Goal: Task Accomplishment & Management: Complete application form

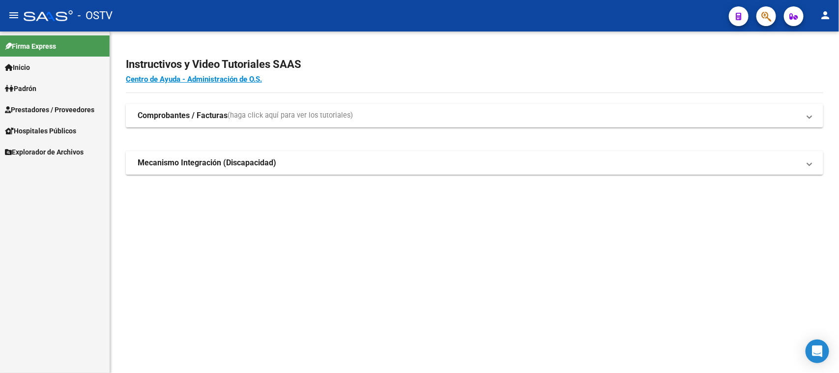
click at [48, 110] on span "Prestadores / Proveedores" at bounding box center [49, 109] width 89 height 11
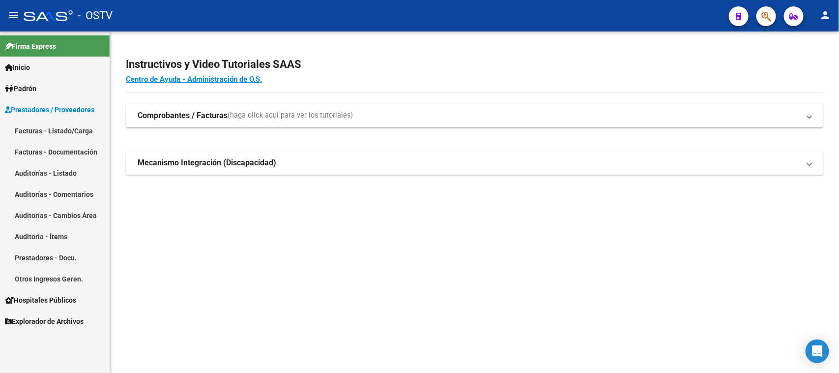
click at [57, 171] on link "Auditorías - Listado" at bounding box center [55, 172] width 110 height 21
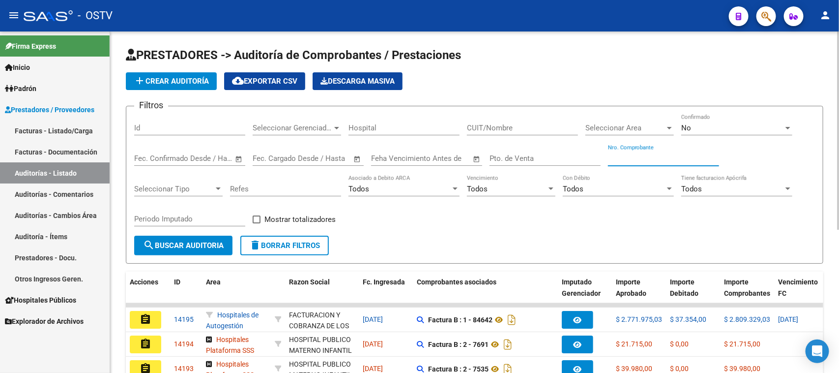
click at [645, 160] on input "Nro. Comprobante" at bounding box center [663, 158] width 111 height 9
paste input "184174"
click at [615, 157] on input "Nro. Comprobante" at bounding box center [663, 158] width 111 height 9
type input "84174"
click at [694, 124] on div "No" at bounding box center [733, 127] width 102 height 9
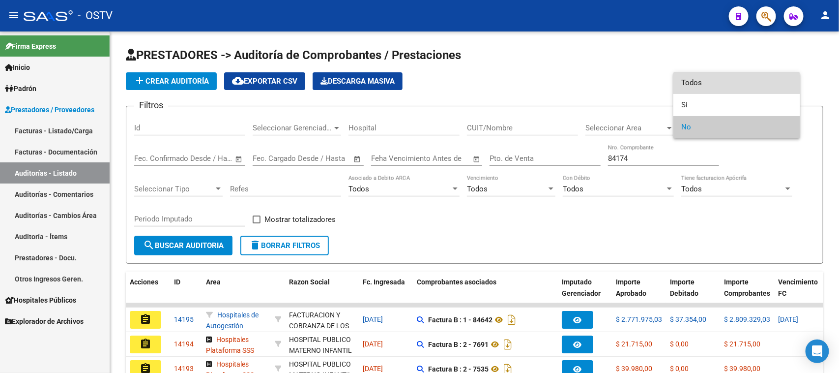
click at [691, 84] on span "Todos" at bounding box center [737, 83] width 111 height 22
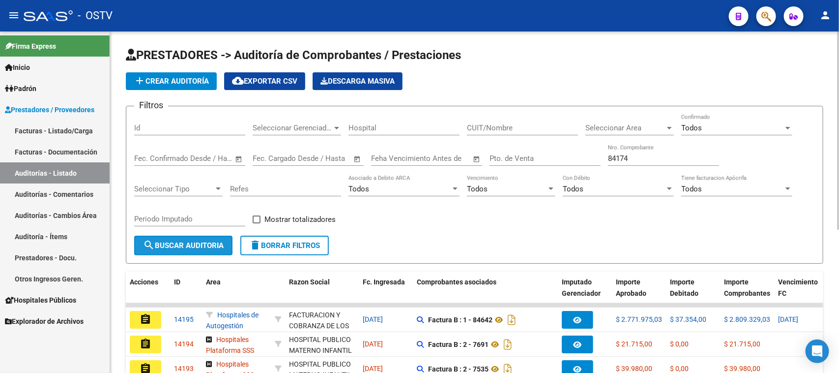
click at [195, 246] on span "search Buscar Auditoria" at bounding box center [183, 245] width 81 height 9
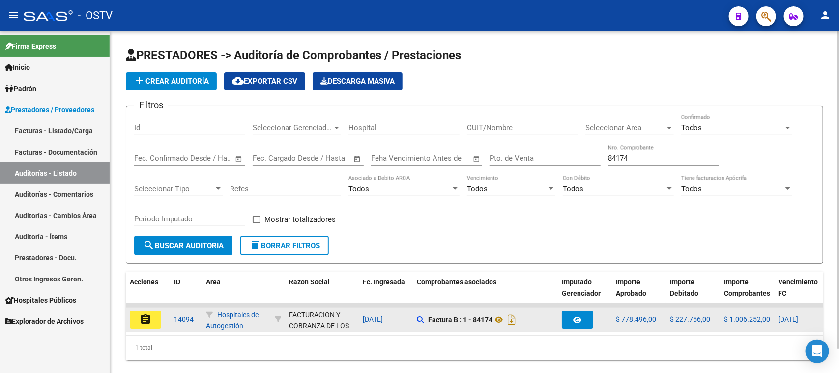
click at [149, 321] on mat-icon "assignment" at bounding box center [146, 319] width 12 height 12
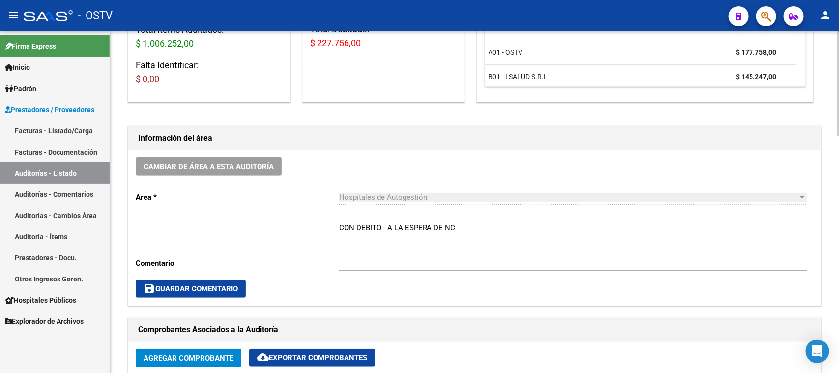
scroll to position [184, 0]
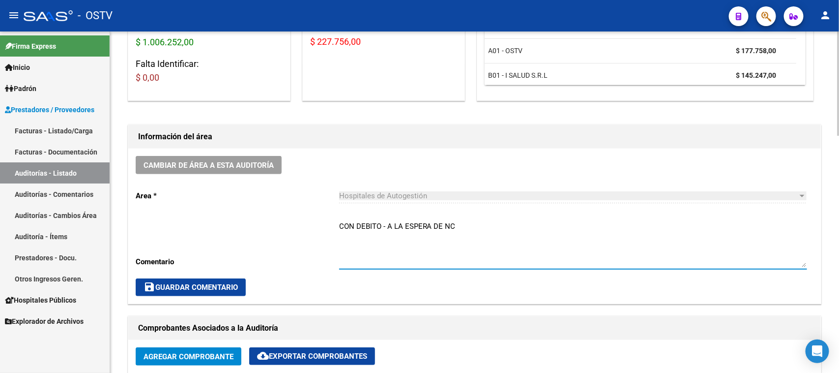
drag, startPoint x: 455, startPoint y: 225, endPoint x: 336, endPoint y: 227, distance: 119.0
click at [336, 227] on div "Cambiar de área a esta auditoría Area * Hospitales de Autogestión Seleccionar a…" at bounding box center [474, 225] width 693 height 155
type textarea "CERRADA CON NC"
click at [219, 290] on span "save Guardar Comentario" at bounding box center [191, 287] width 94 height 9
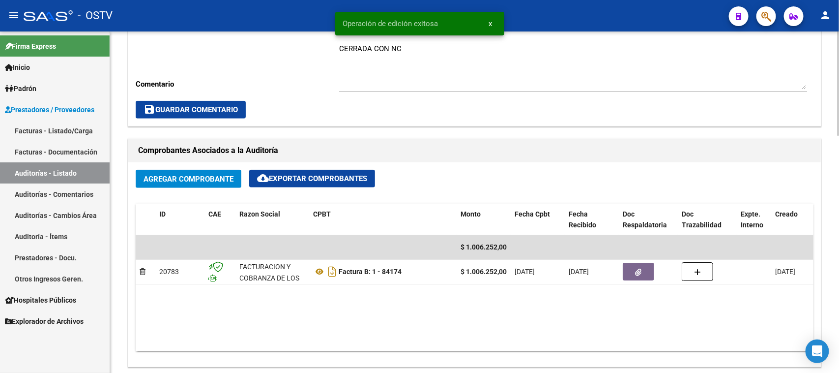
scroll to position [369, 0]
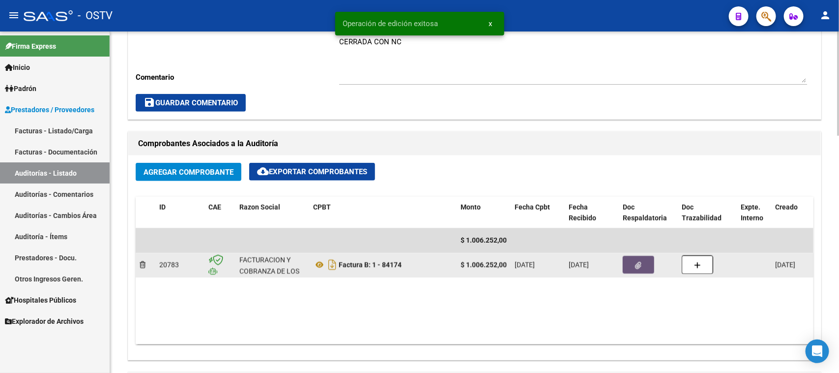
click at [633, 261] on button "button" at bounding box center [638, 265] width 31 height 18
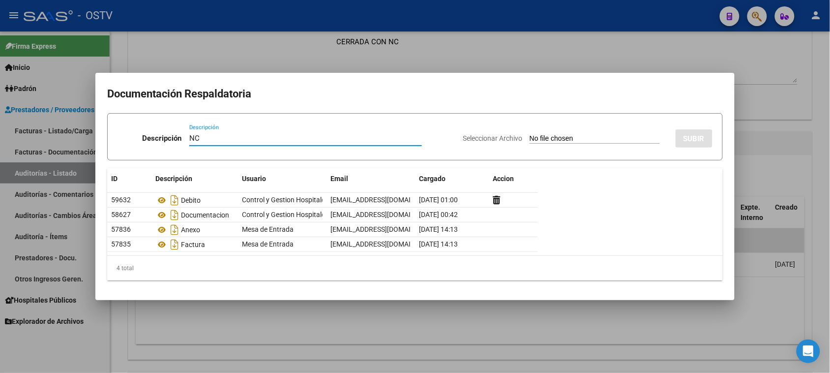
type input "NC"
drag, startPoint x: 537, startPoint y: 145, endPoint x: 537, endPoint y: 136, distance: 9.3
click at [537, 144] on div "Seleccionar Archivo SUBIR" at bounding box center [588, 136] width 250 height 30
click at [537, 136] on input "Seleccionar Archivo" at bounding box center [595, 138] width 130 height 9
type input "C:\fakepath\1-84174.pdf"
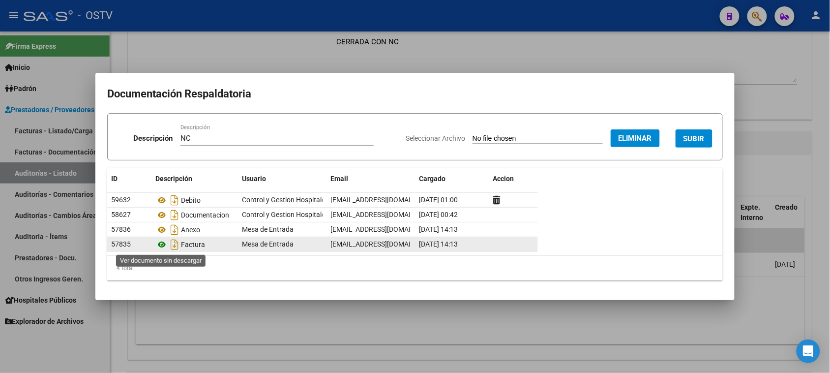
click at [159, 246] on icon at bounding box center [161, 244] width 13 height 12
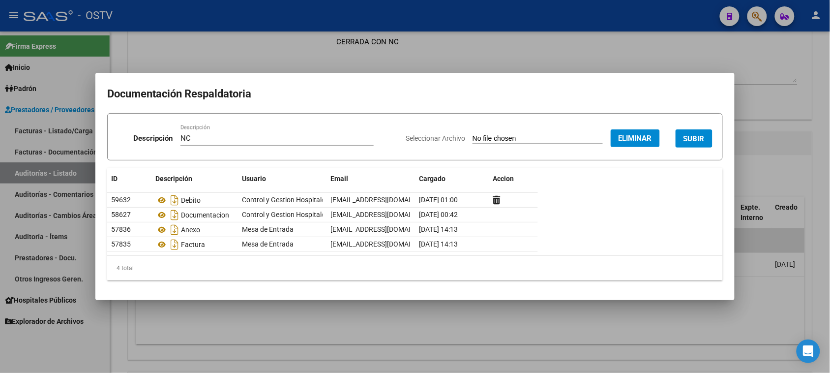
click at [698, 138] on span "SUBIR" at bounding box center [693, 138] width 21 height 9
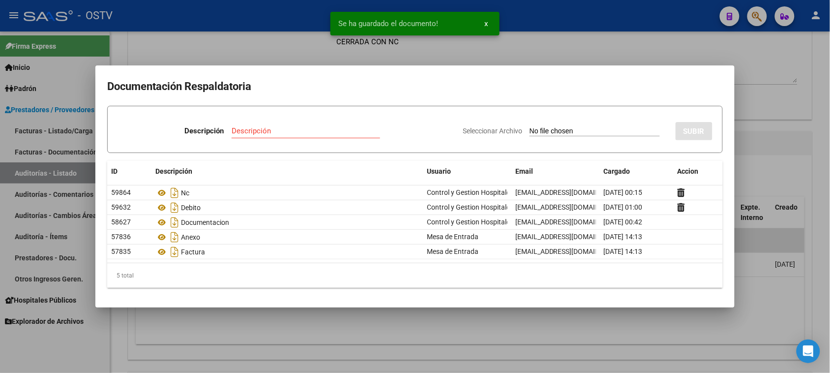
click at [754, 138] on div at bounding box center [415, 186] width 830 height 373
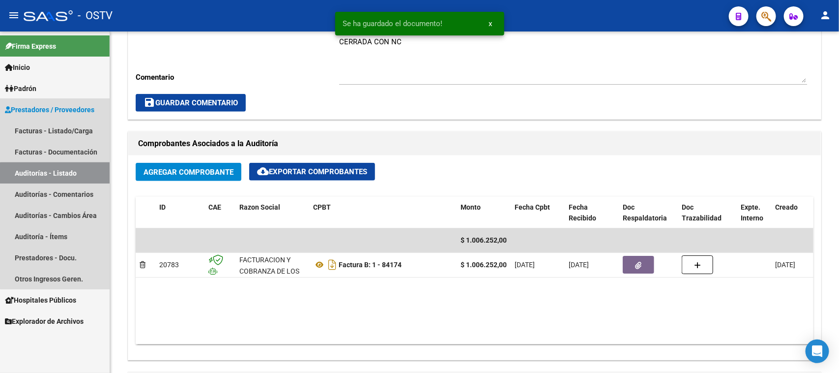
click at [57, 178] on link "Auditorías - Listado" at bounding box center [55, 172] width 110 height 21
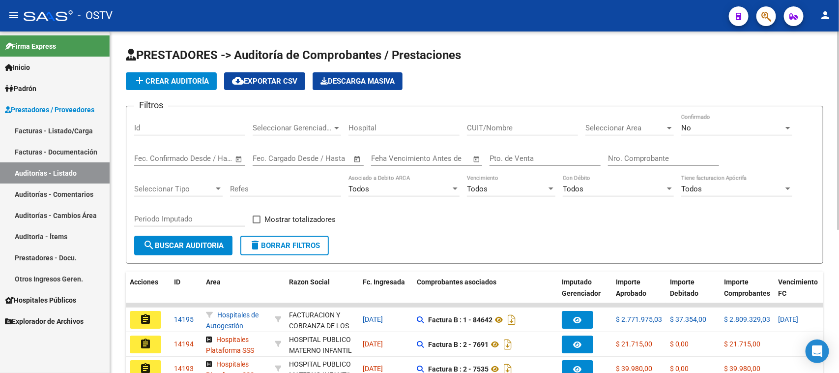
click at [666, 155] on input "Nro. Comprobante" at bounding box center [663, 158] width 111 height 9
click at [625, 158] on input "Nro. Comprobante" at bounding box center [663, 158] width 111 height 9
type input "2395"
click at [714, 129] on div "No" at bounding box center [733, 127] width 102 height 9
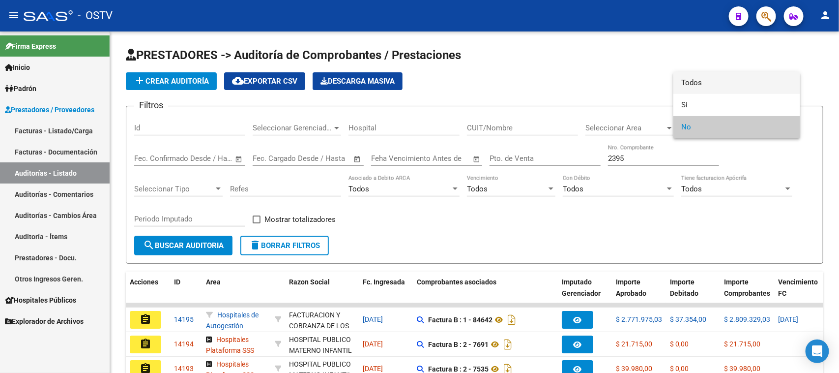
click at [706, 85] on span "Todos" at bounding box center [737, 83] width 111 height 22
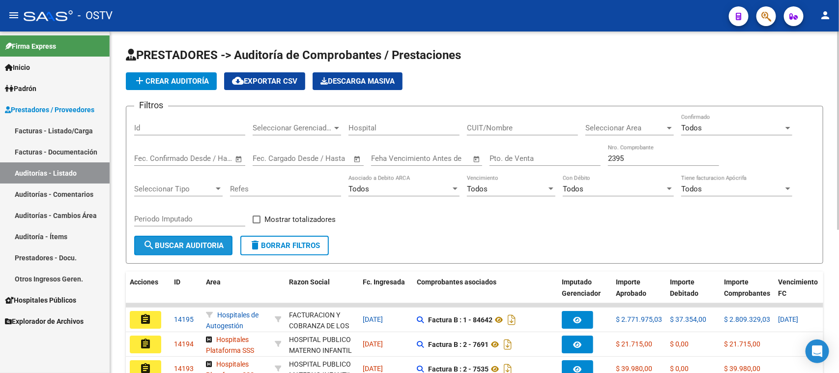
click at [202, 243] on span "search Buscar Auditoria" at bounding box center [183, 245] width 81 height 9
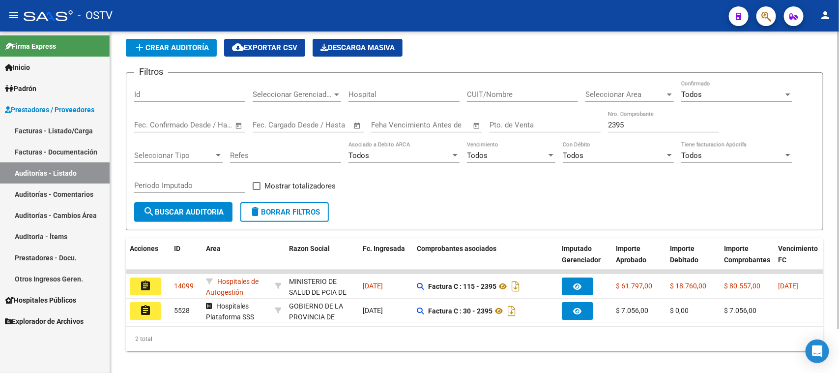
scroll to position [51, 0]
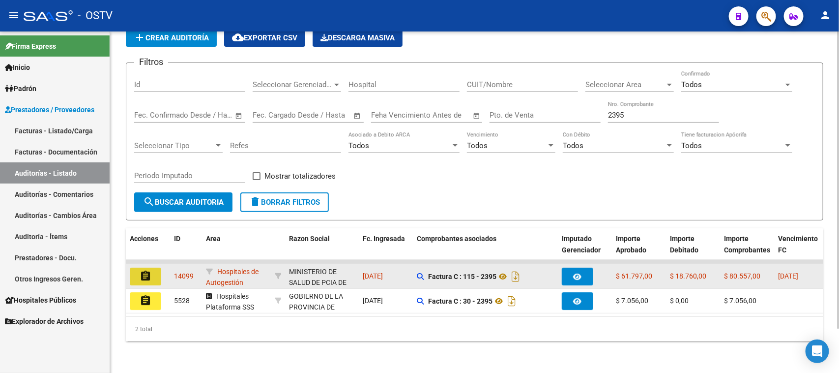
click at [145, 270] on mat-icon "assignment" at bounding box center [146, 276] width 12 height 12
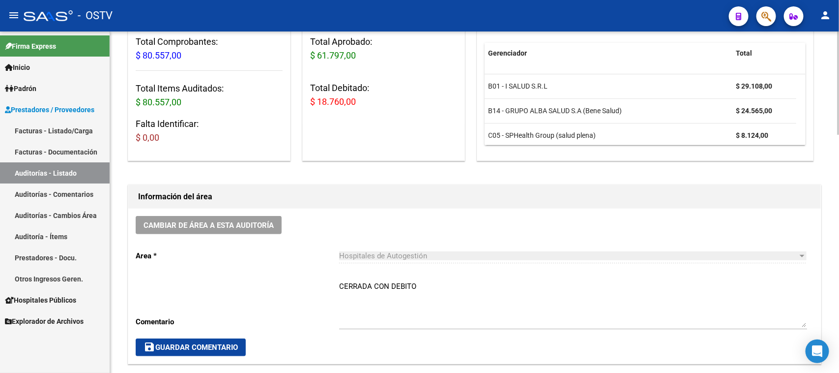
scroll to position [123, 0]
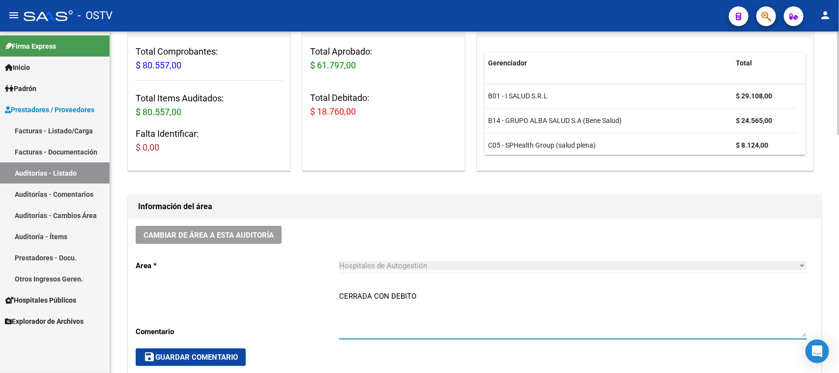
drag, startPoint x: 423, startPoint y: 293, endPoint x: 391, endPoint y: 296, distance: 32.6
click at [391, 296] on textarea "CERRADA CON DEBITO" at bounding box center [573, 314] width 468 height 46
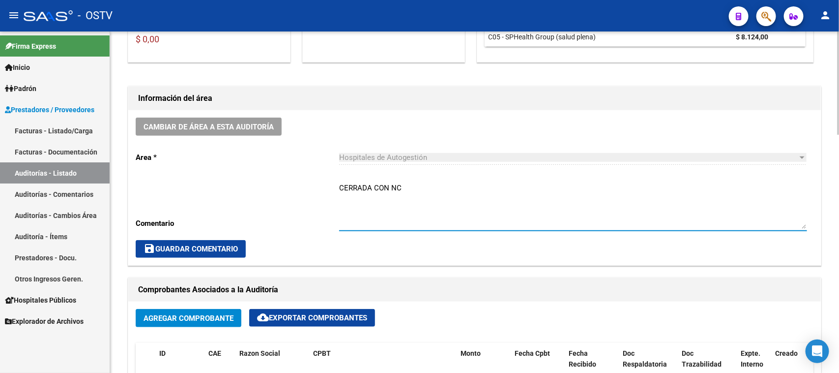
scroll to position [369, 0]
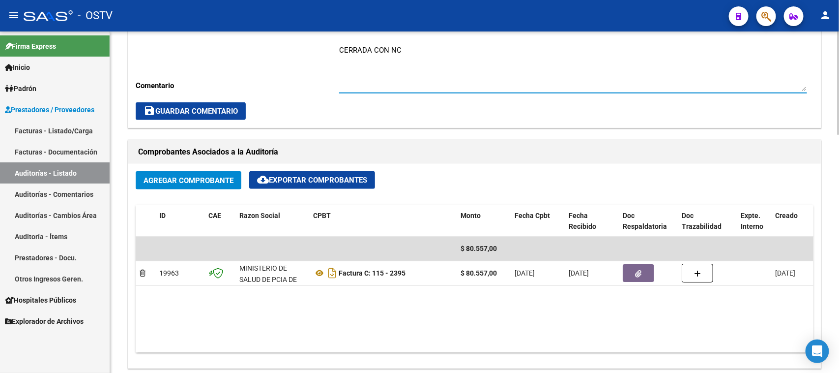
type textarea "CERRADA CON NC"
click at [212, 110] on span "save Guardar Comentario" at bounding box center [191, 111] width 94 height 9
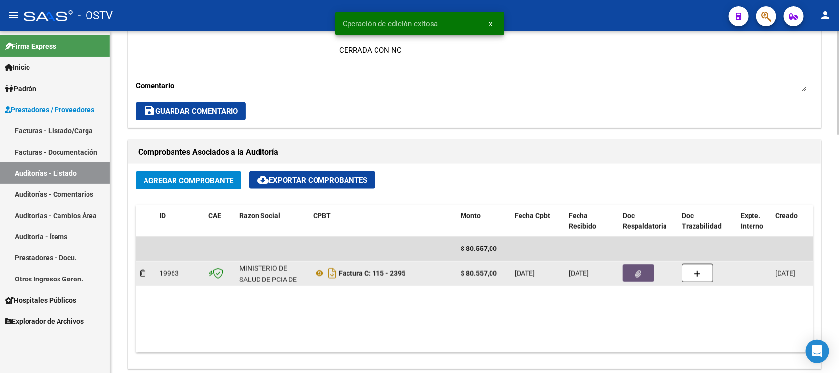
click at [632, 270] on button "button" at bounding box center [638, 273] width 31 height 18
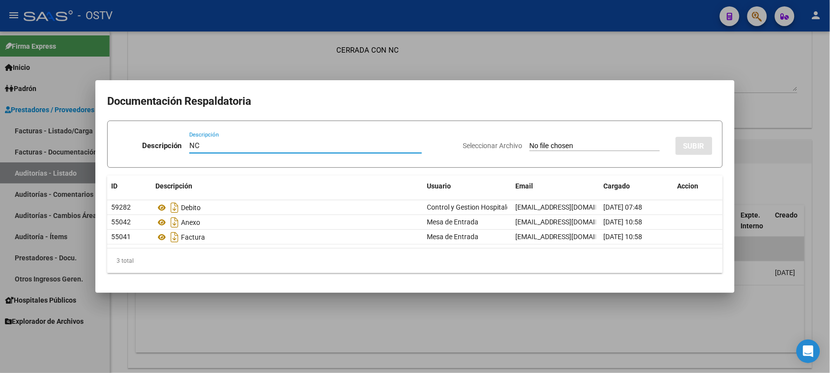
type input "NC"
click at [530, 146] on input "Seleccionar Archivo" at bounding box center [595, 146] width 130 height 9
type input "C:\fakepath\115-2395.pdf"
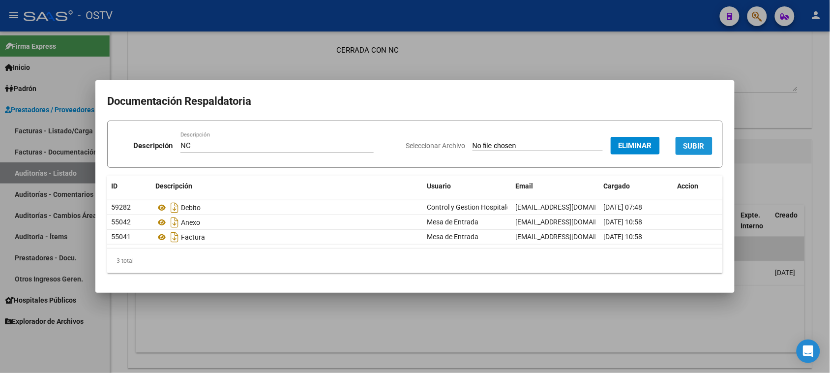
click at [689, 144] on span "SUBIR" at bounding box center [693, 146] width 21 height 9
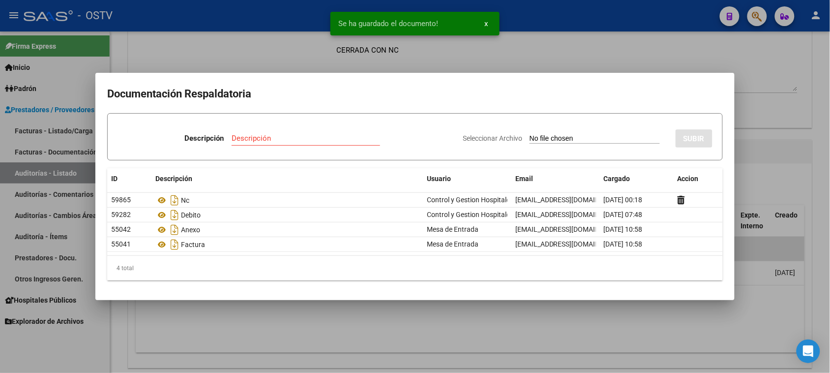
click at [749, 155] on div at bounding box center [415, 186] width 830 height 373
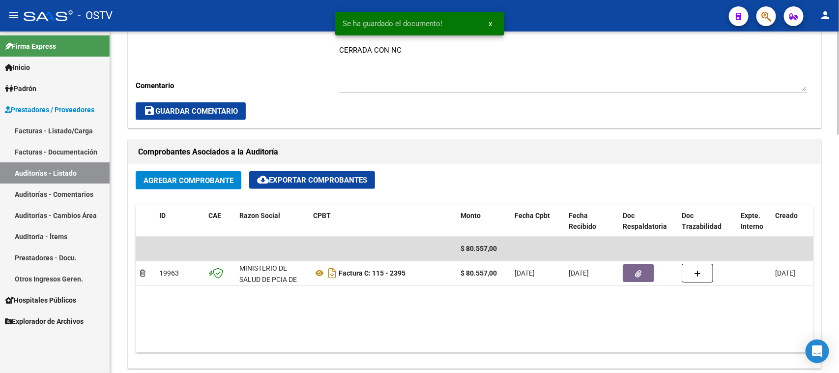
scroll to position [0, 0]
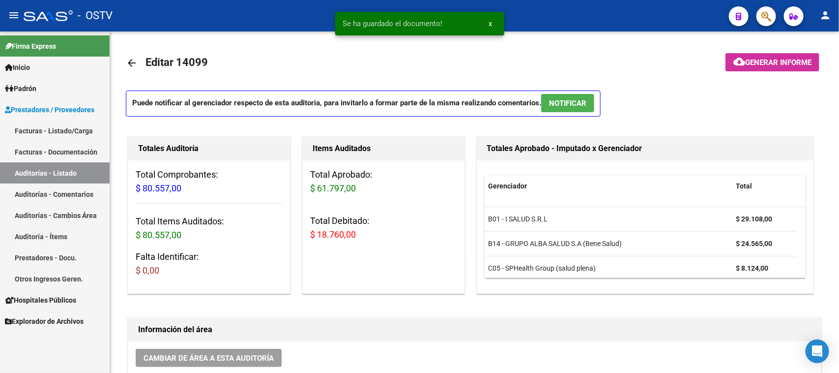
click at [69, 177] on link "Auditorías - Listado" at bounding box center [55, 172] width 110 height 21
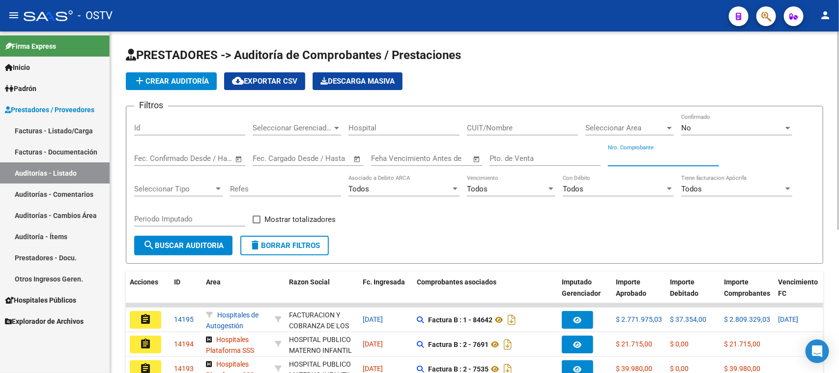
click at [682, 157] on input "Nro. Comprobante" at bounding box center [663, 158] width 111 height 9
paste input "161496"
click at [690, 128] on span "No" at bounding box center [687, 127] width 10 height 9
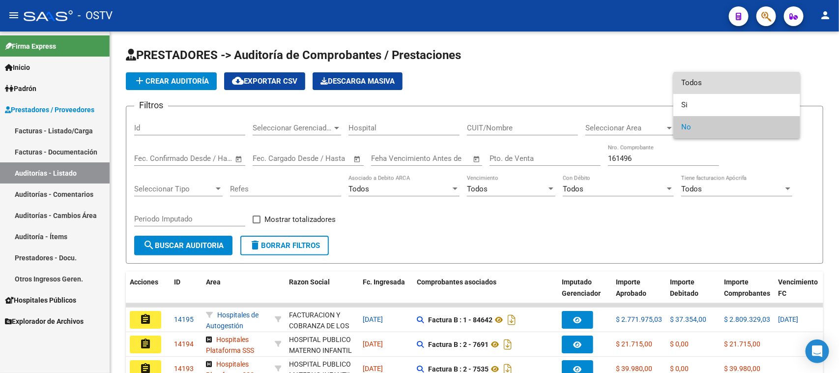
click at [690, 82] on span "Todos" at bounding box center [737, 83] width 111 height 22
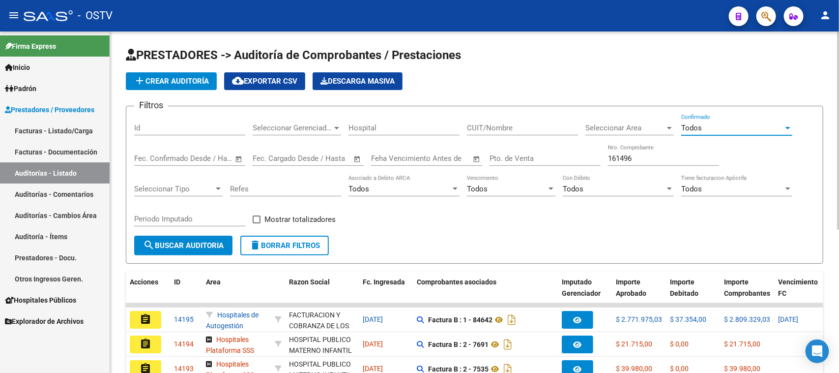
click at [209, 242] on span "search Buscar Auditoria" at bounding box center [183, 245] width 81 height 9
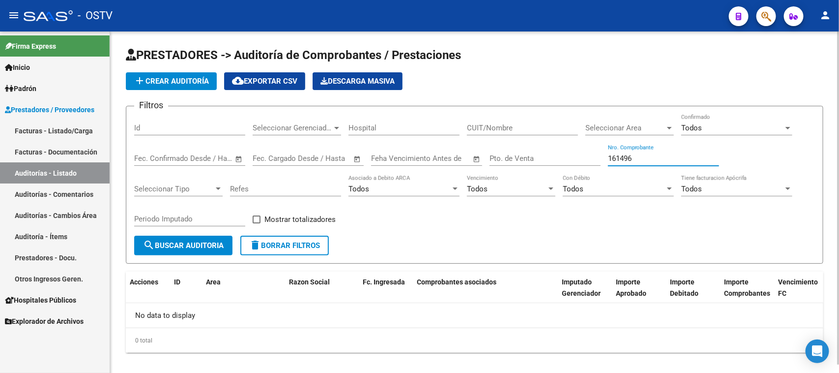
drag, startPoint x: 640, startPoint y: 156, endPoint x: 569, endPoint y: 160, distance: 70.9
click at [569, 160] on div "Filtros Id Seleccionar Gerenciador Seleccionar Gerenciador Hospital CUIT/Nombre…" at bounding box center [474, 174] width 681 height 121
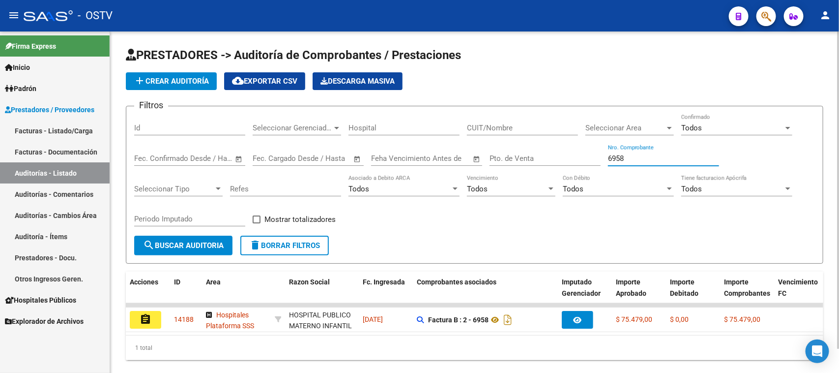
drag, startPoint x: 630, startPoint y: 153, endPoint x: 616, endPoint y: 153, distance: 13.8
click at [616, 154] on input "6958" at bounding box center [663, 158] width 111 height 9
drag, startPoint x: 630, startPoint y: 156, endPoint x: 589, endPoint y: 159, distance: 41.4
click at [589, 159] on div "Filtros Id Seleccionar Gerenciador Seleccionar Gerenciador Hospital CUIT/Nombre…" at bounding box center [474, 174] width 681 height 121
drag, startPoint x: 627, startPoint y: 157, endPoint x: 596, endPoint y: 156, distance: 31.0
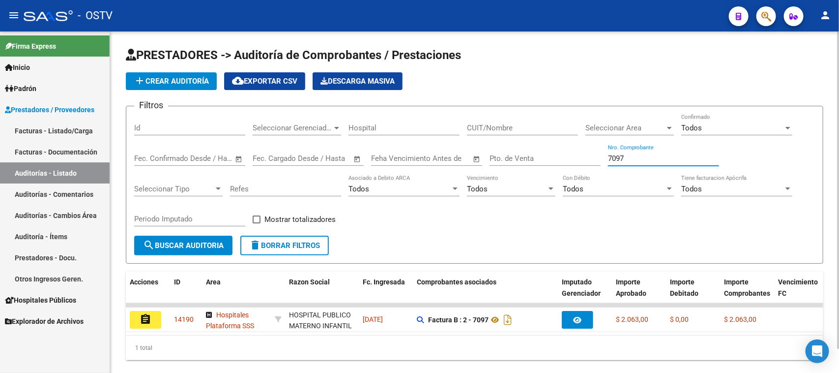
click at [596, 156] on div "Filtros Id Seleccionar Gerenciador Seleccionar Gerenciador Hospital CUIT/Nombre…" at bounding box center [474, 174] width 681 height 121
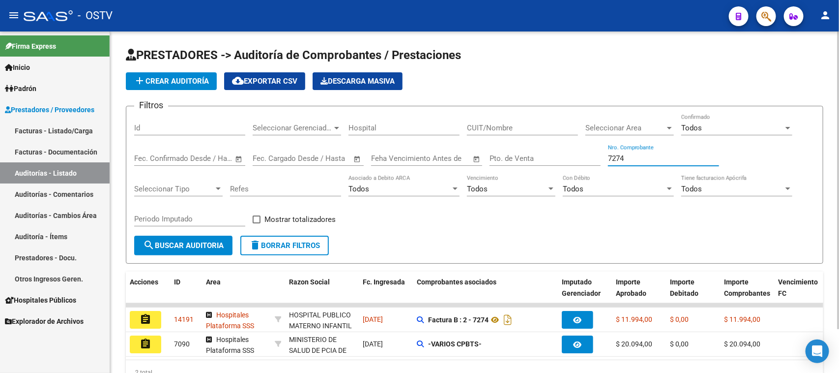
drag, startPoint x: 625, startPoint y: 155, endPoint x: 584, endPoint y: 156, distance: 40.8
click at [584, 156] on div "Filtros Id Seleccionar Gerenciador Seleccionar Gerenciador Hospital CUIT/Nombre…" at bounding box center [474, 174] width 681 height 121
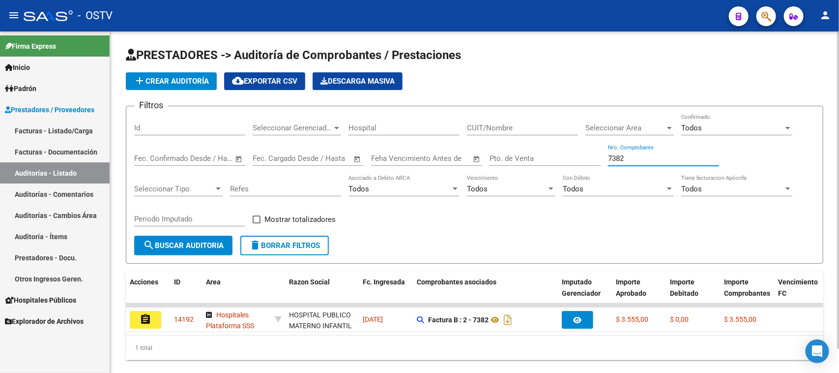
drag, startPoint x: 605, startPoint y: 153, endPoint x: 592, endPoint y: 151, distance: 14.0
click at [592, 151] on div "Filtros Id Seleccionar Gerenciador Seleccionar Gerenciador Hospital CUIT/Nombre…" at bounding box center [474, 174] width 681 height 121
drag, startPoint x: 630, startPoint y: 160, endPoint x: 586, endPoint y: 159, distance: 43.8
click at [586, 159] on div "Filtros Id Seleccionar Gerenciador Seleccionar Gerenciador Hospital CUIT/Nombre…" at bounding box center [474, 174] width 681 height 121
drag, startPoint x: 619, startPoint y: 158, endPoint x: 587, endPoint y: 158, distance: 32.0
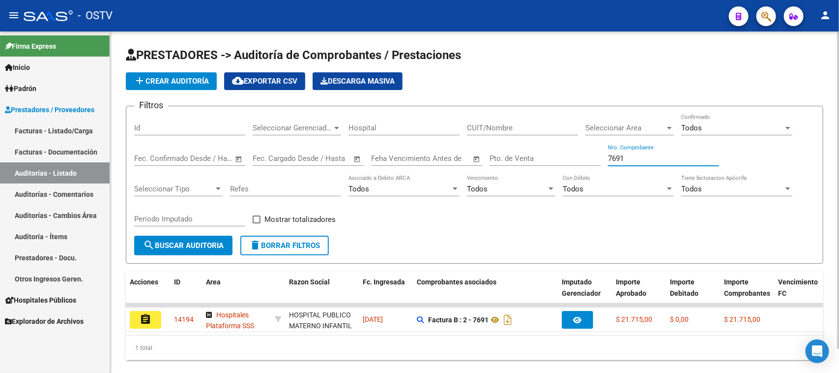
click at [587, 158] on div "Filtros Id Seleccionar Gerenciador Seleccionar Gerenciador Hospital CUIT/Nombre…" at bounding box center [474, 174] width 681 height 121
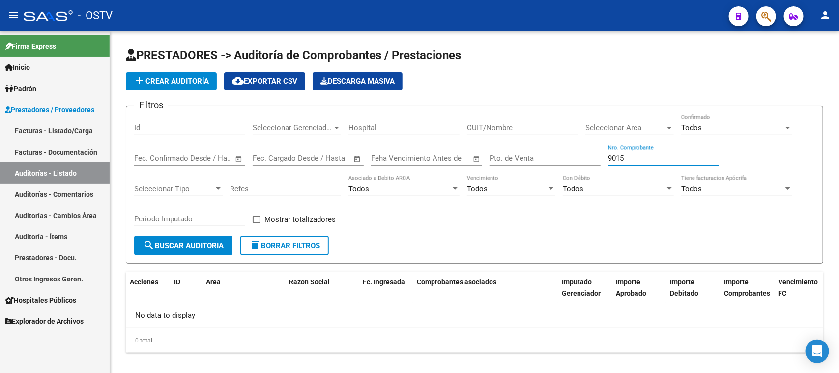
type input "9015"
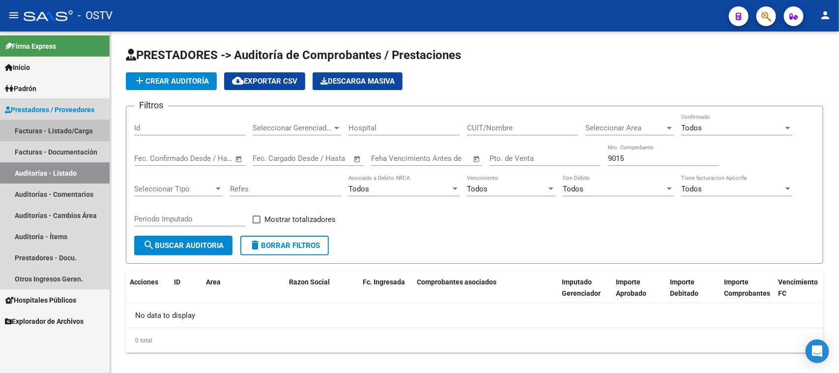
click at [44, 134] on link "Facturas - Listado/Carga" at bounding box center [55, 130] width 110 height 21
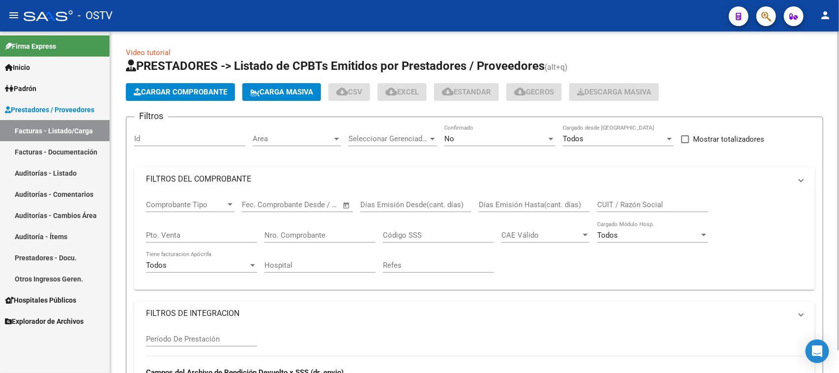
click at [292, 180] on mat-panel-title "FILTROS DEL COMPROBANTE" at bounding box center [469, 179] width 646 height 11
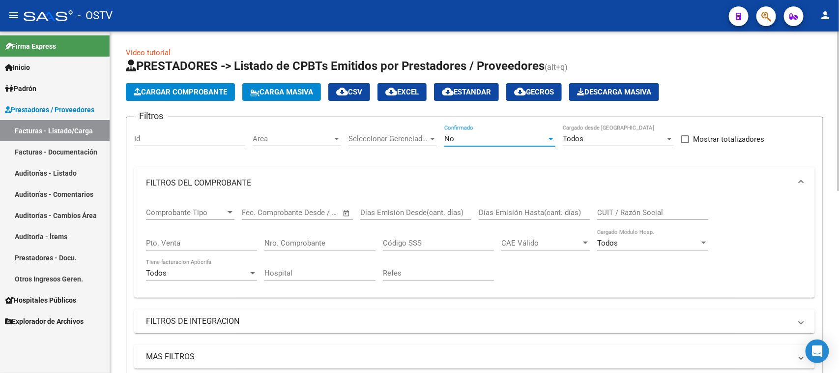
click at [453, 136] on span "No" at bounding box center [450, 138] width 10 height 9
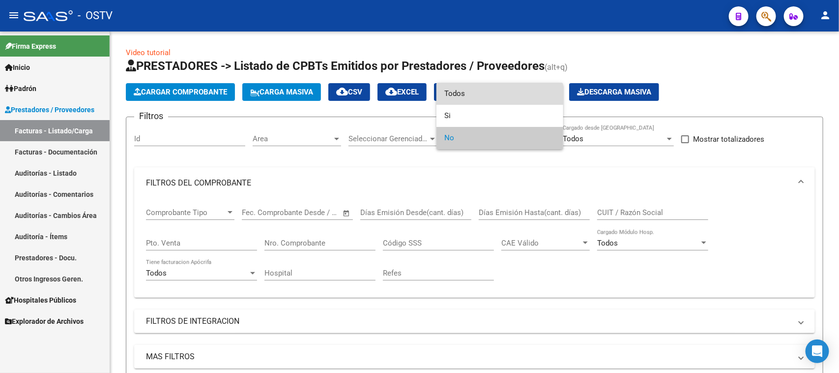
click at [453, 98] on span "Todos" at bounding box center [500, 94] width 111 height 22
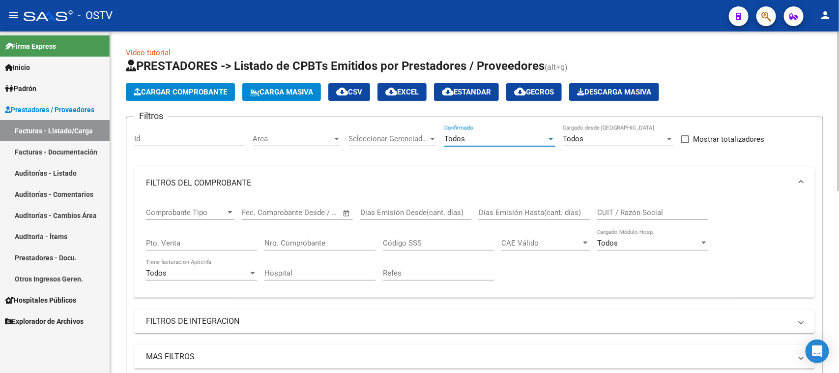
click at [220, 245] on input "Pto. Venta" at bounding box center [201, 242] width 111 height 9
type input "2"
click at [288, 240] on input "Nro. Comprobante" at bounding box center [320, 242] width 111 height 9
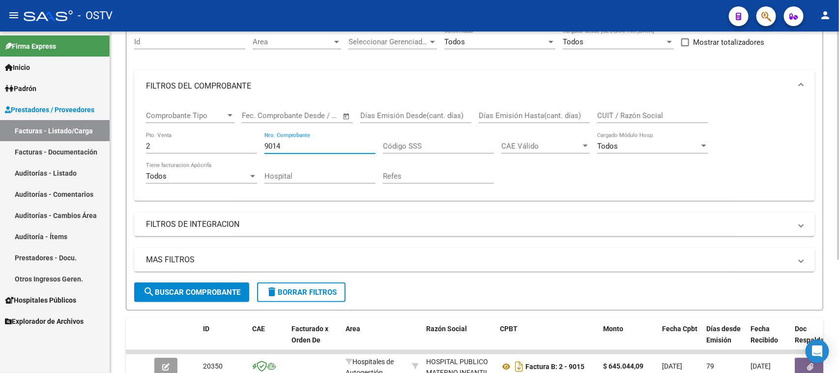
scroll to position [123, 0]
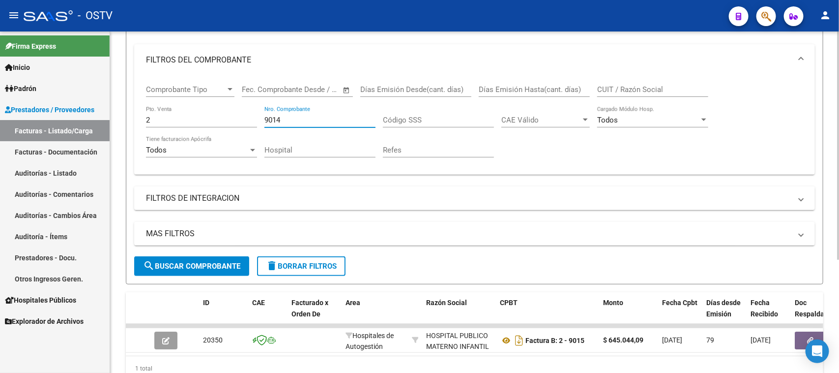
drag, startPoint x: 287, startPoint y: 116, endPoint x: 274, endPoint y: 117, distance: 12.9
click at [274, 117] on input "9014" at bounding box center [320, 120] width 111 height 9
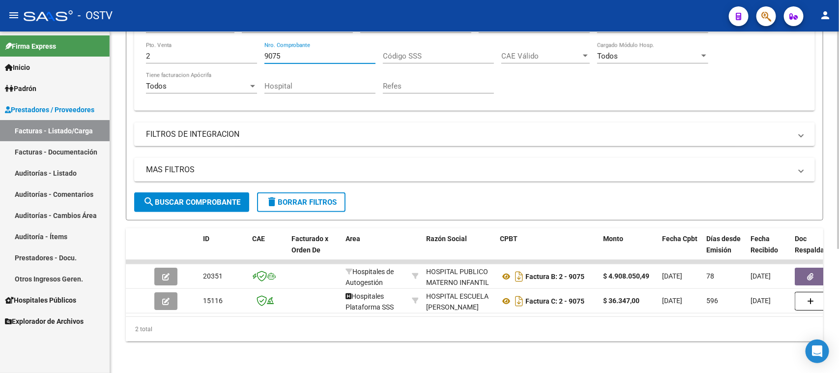
scroll to position [194, 0]
type input "9075"
click at [64, 170] on link "Auditorías - Listado" at bounding box center [55, 172] width 110 height 21
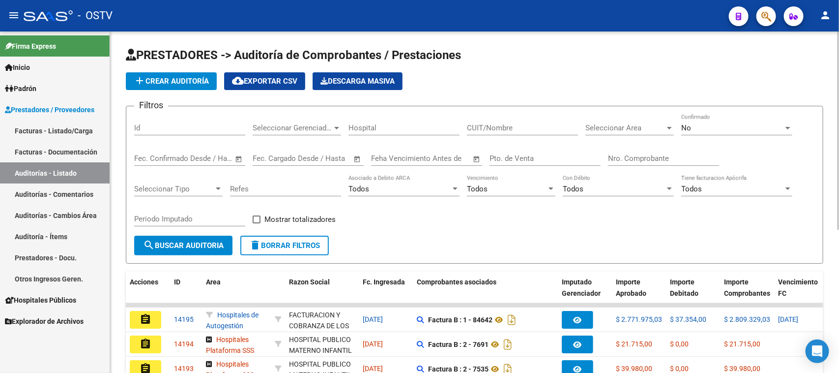
click at [643, 154] on input "Nro. Comprobante" at bounding box center [663, 158] width 111 height 9
paste input "26163"
click at [613, 157] on input "Nro. Comprobante" at bounding box center [663, 158] width 111 height 9
type input "6163"
click at [699, 131] on div "No" at bounding box center [733, 127] width 102 height 9
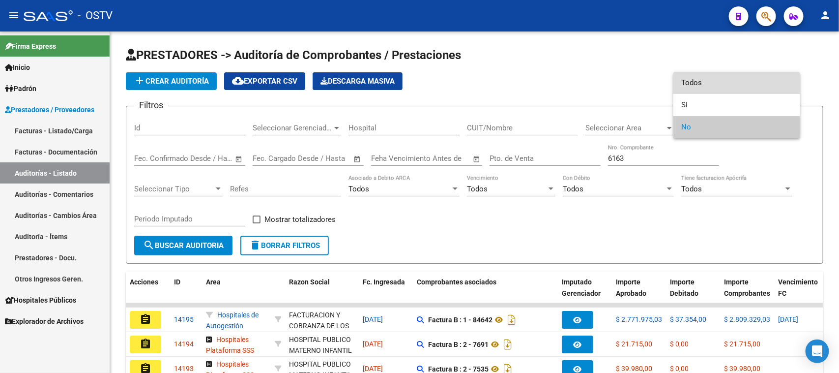
click at [694, 75] on span "Todos" at bounding box center [737, 83] width 111 height 22
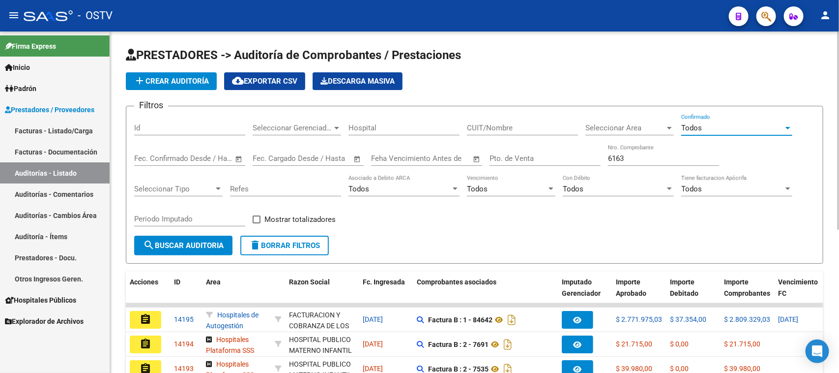
click at [214, 241] on span "search Buscar Auditoria" at bounding box center [183, 245] width 81 height 9
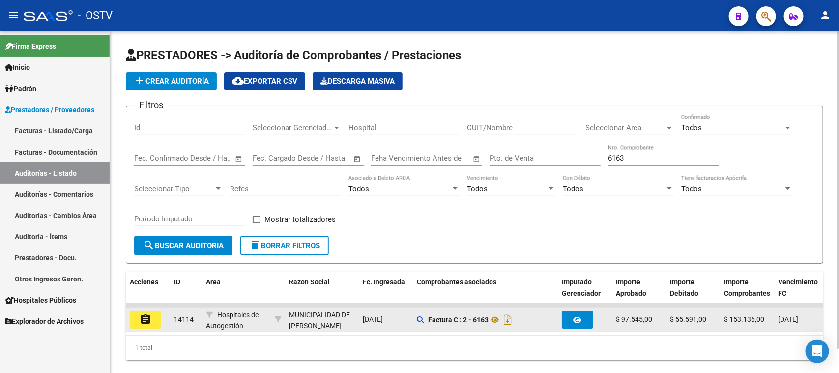
click at [156, 320] on button "assignment" at bounding box center [145, 320] width 31 height 18
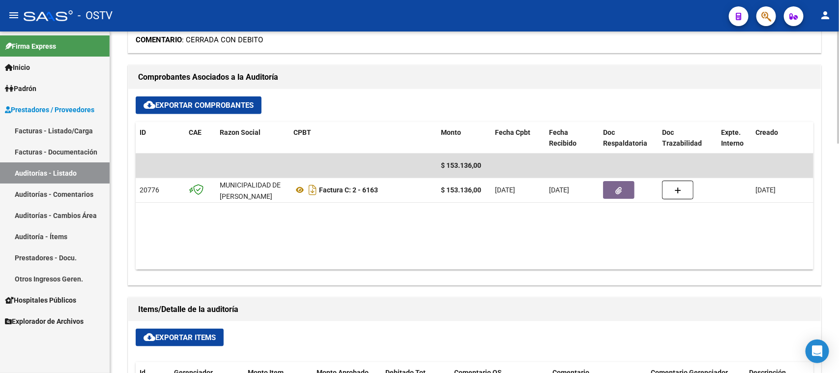
scroll to position [369, 0]
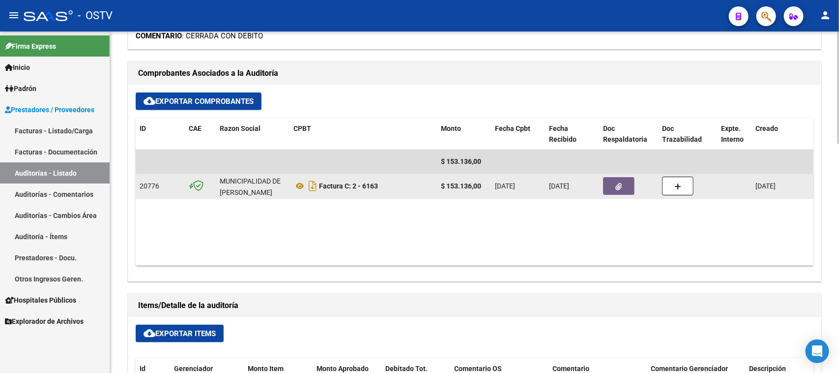
click at [620, 190] on button "button" at bounding box center [618, 186] width 31 height 18
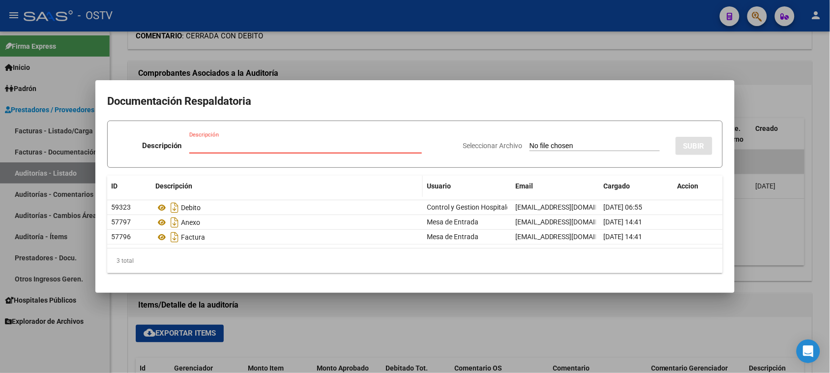
type input "n"
type input "NC"
click at [535, 142] on input "Seleccionar Archivo" at bounding box center [595, 146] width 130 height 9
type input "C:\fakepath\2-6163.pdf"
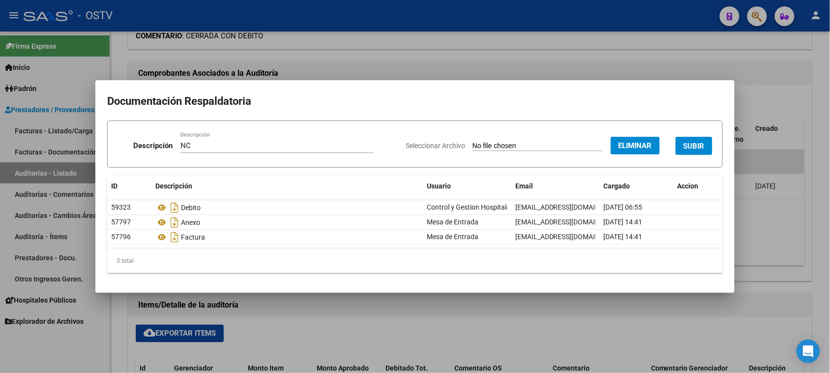
click at [694, 140] on button "SUBIR" at bounding box center [694, 146] width 37 height 18
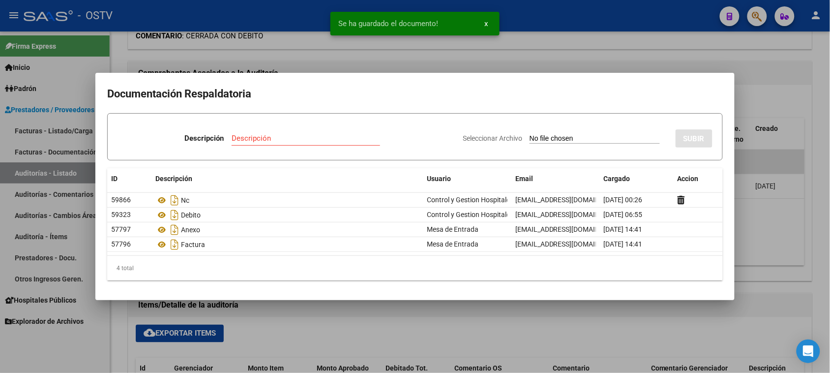
click at [771, 160] on div at bounding box center [415, 186] width 830 height 373
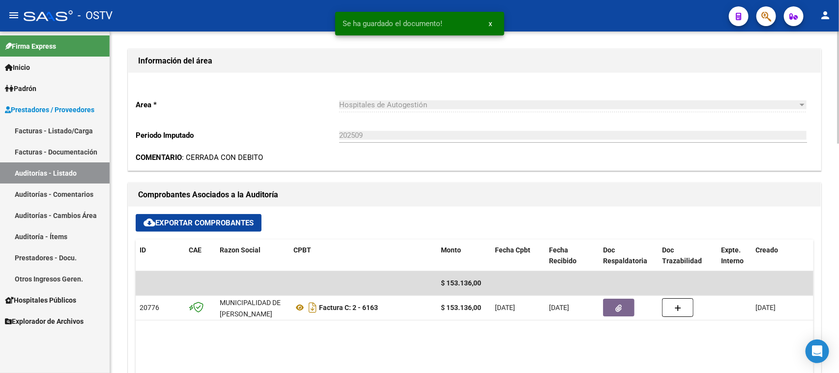
scroll to position [0, 0]
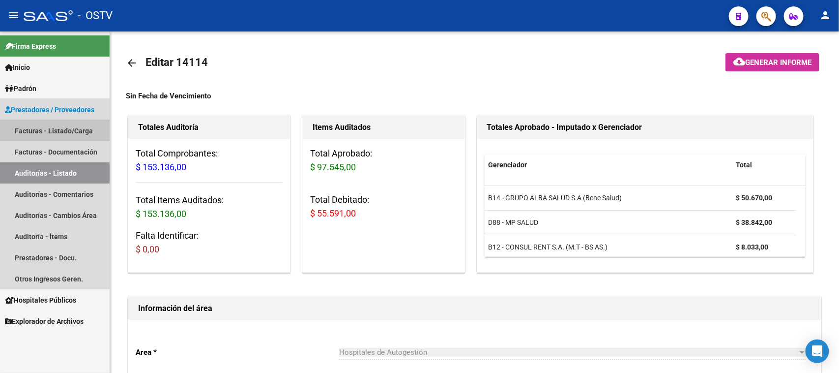
click at [34, 128] on link "Facturas - Listado/Carga" at bounding box center [55, 130] width 110 height 21
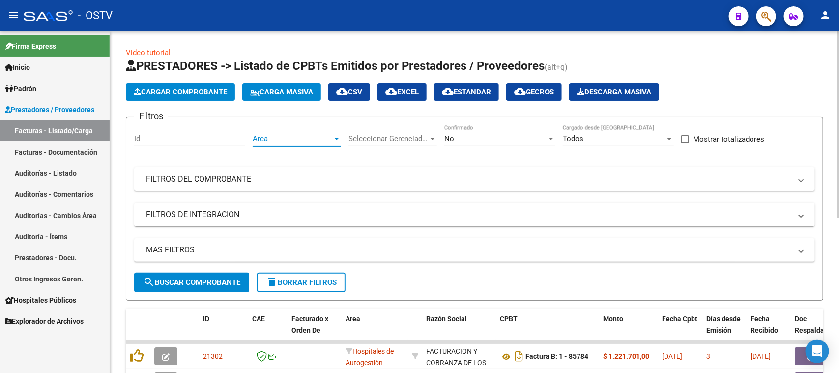
click at [317, 137] on span "Area" at bounding box center [293, 138] width 80 height 9
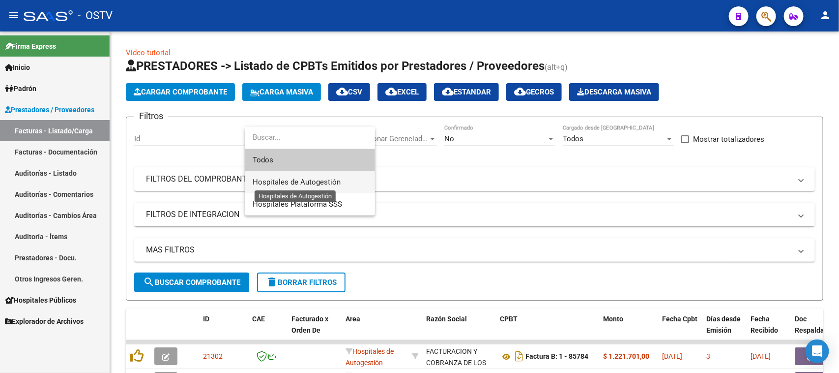
click at [315, 185] on span "Hospitales de Autogestión" at bounding box center [297, 182] width 88 height 9
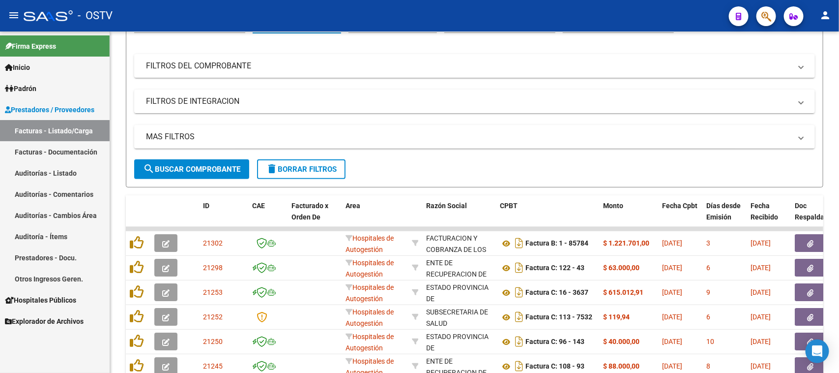
scroll to position [184, 0]
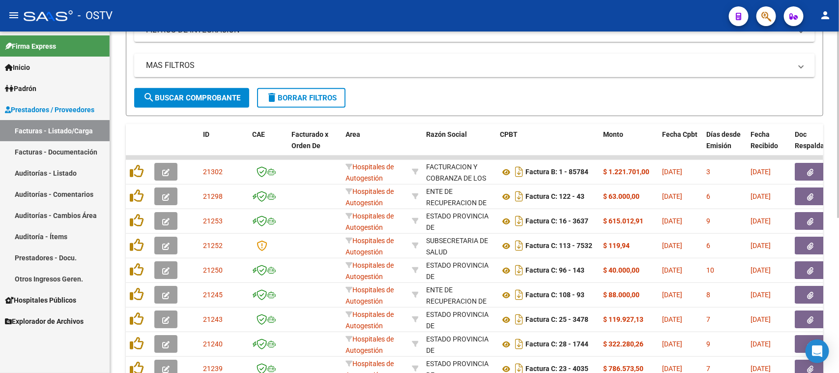
click at [190, 97] on span "search Buscar Comprobante" at bounding box center [191, 97] width 97 height 9
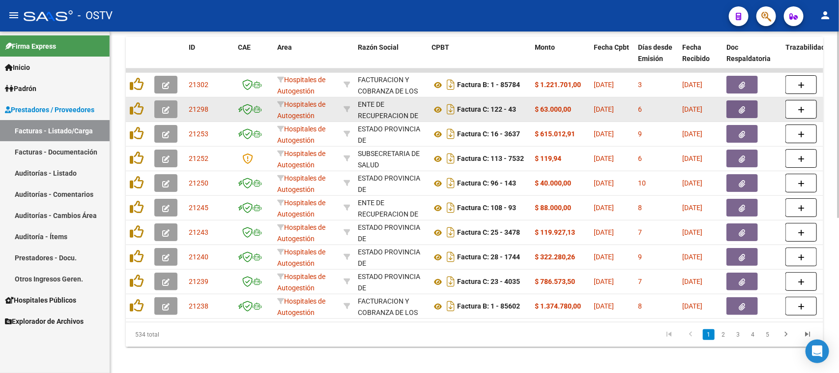
scroll to position [285, 0]
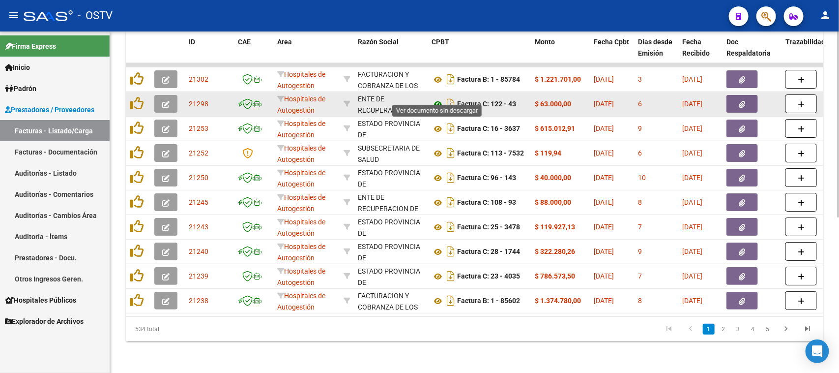
click at [434, 98] on icon at bounding box center [438, 104] width 13 height 12
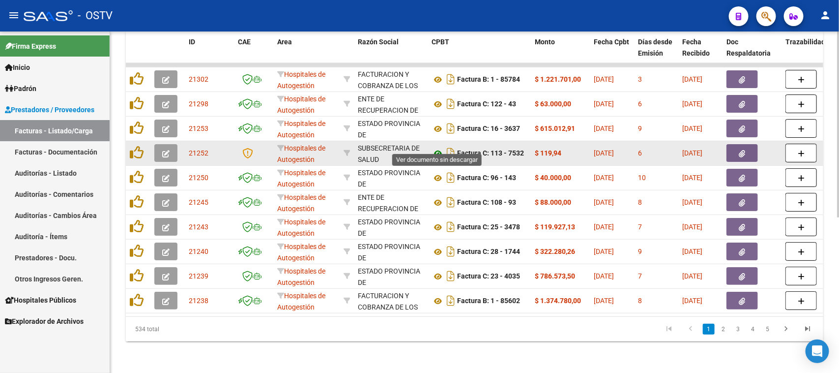
click at [436, 148] on icon at bounding box center [438, 154] width 13 height 12
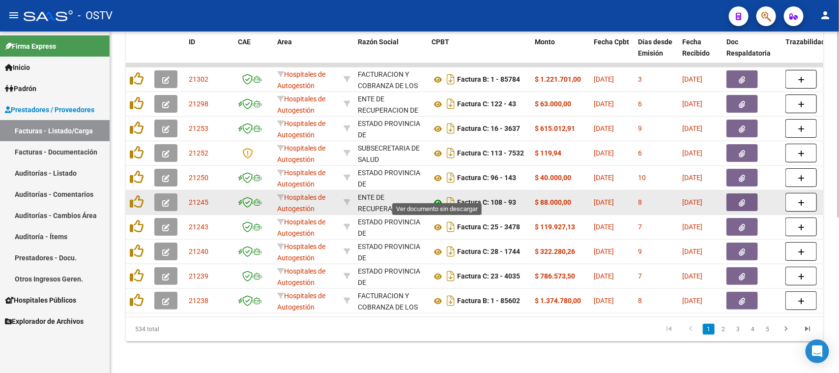
click at [436, 197] on icon at bounding box center [438, 203] width 13 height 12
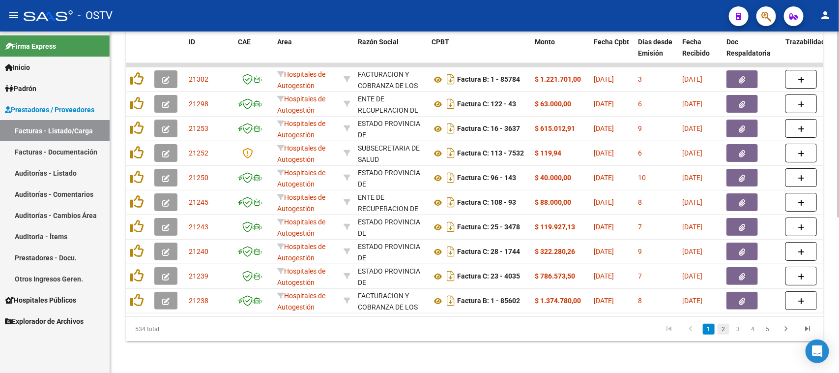
click at [724, 330] on link "2" at bounding box center [724, 329] width 12 height 11
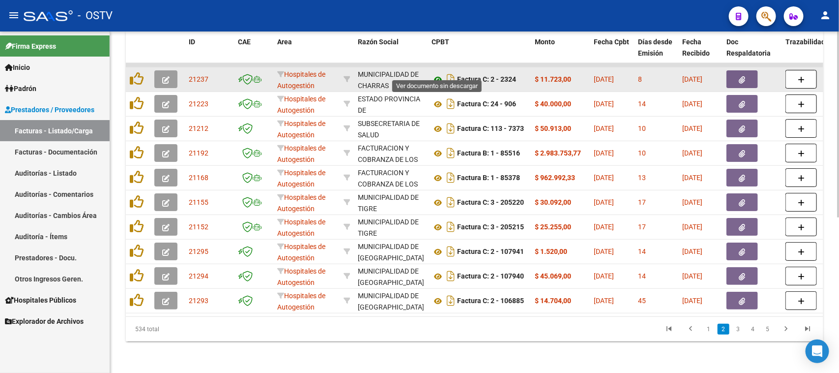
click at [439, 74] on icon at bounding box center [438, 80] width 13 height 12
drag, startPoint x: 475, startPoint y: 69, endPoint x: 597, endPoint y: 74, distance: 122.6
click at [748, 75] on button "button" at bounding box center [742, 79] width 31 height 18
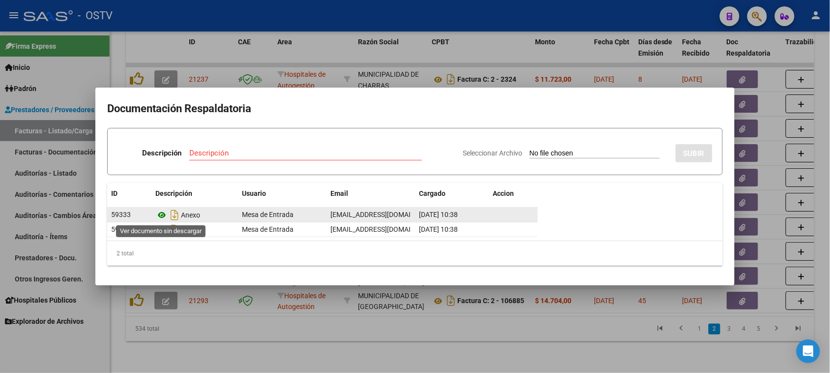
click at [160, 217] on icon at bounding box center [161, 215] width 13 height 12
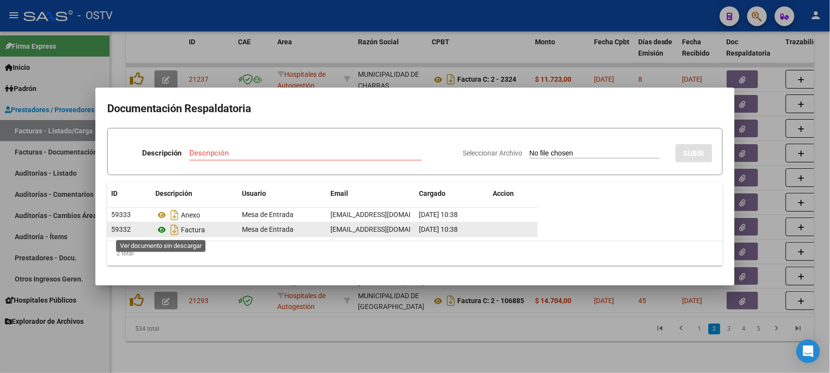
click at [162, 232] on icon at bounding box center [161, 230] width 13 height 12
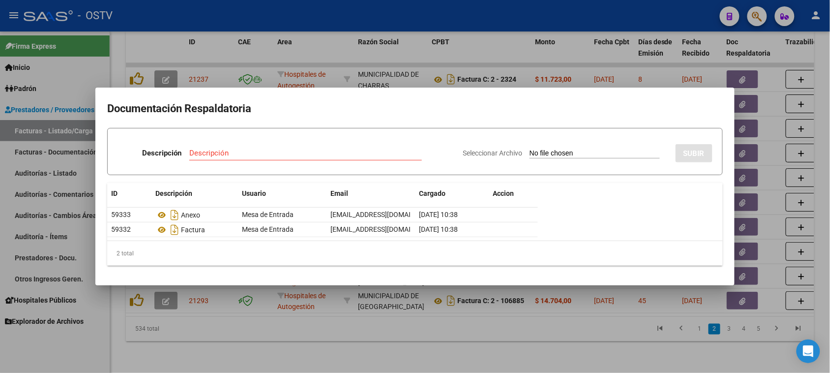
click at [333, 56] on div at bounding box center [415, 186] width 830 height 373
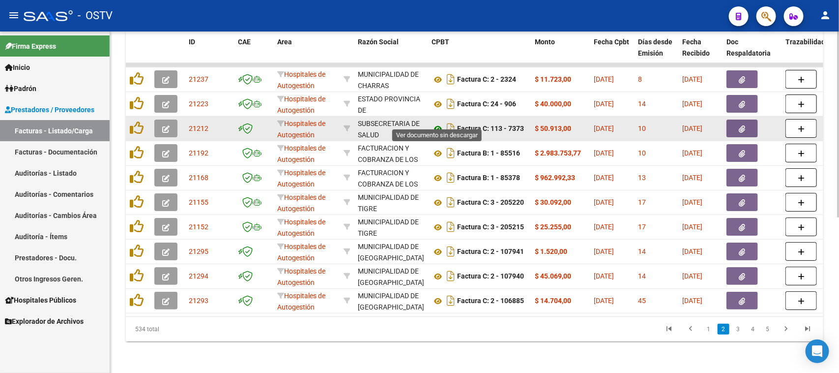
click at [438, 123] on icon at bounding box center [438, 129] width 13 height 12
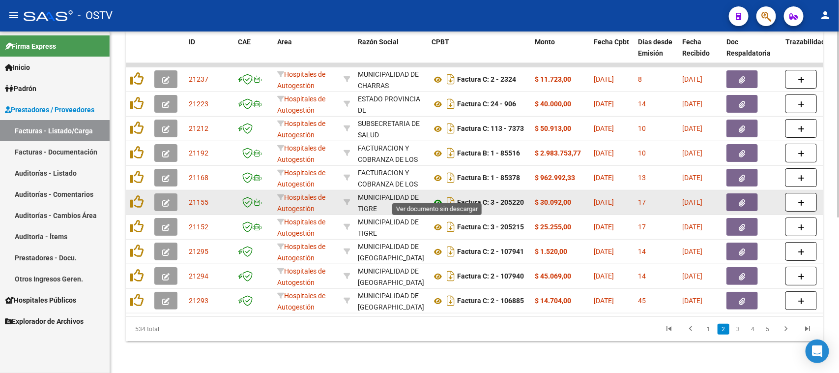
click at [438, 197] on icon at bounding box center [438, 203] width 13 height 12
drag, startPoint x: 462, startPoint y: 193, endPoint x: 571, endPoint y: 196, distance: 108.7
click at [748, 196] on button "button" at bounding box center [742, 202] width 31 height 18
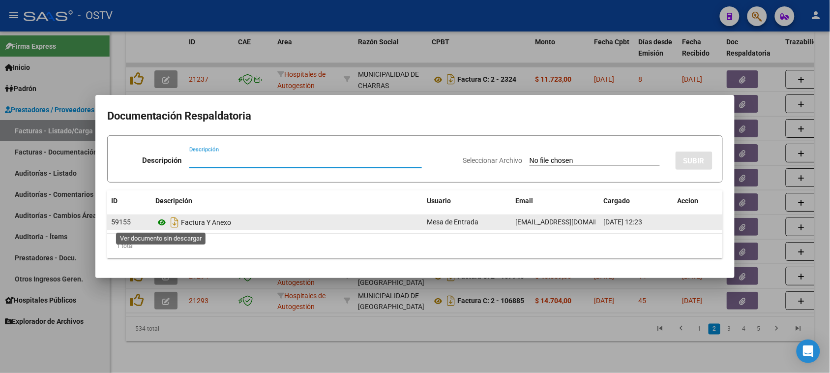
click at [163, 219] on icon at bounding box center [161, 222] width 13 height 12
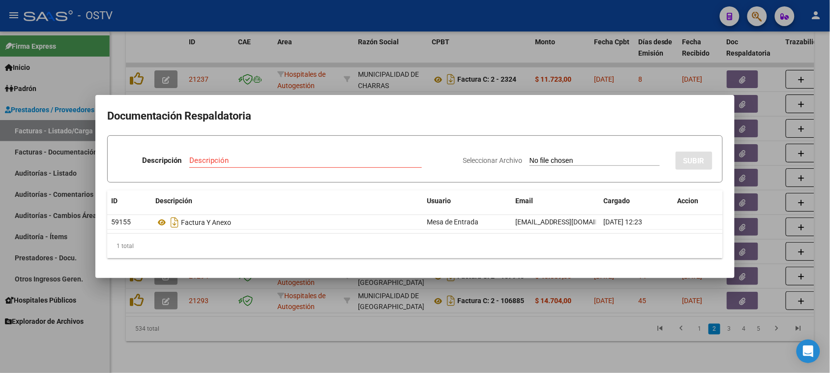
click at [328, 55] on div at bounding box center [415, 186] width 830 height 373
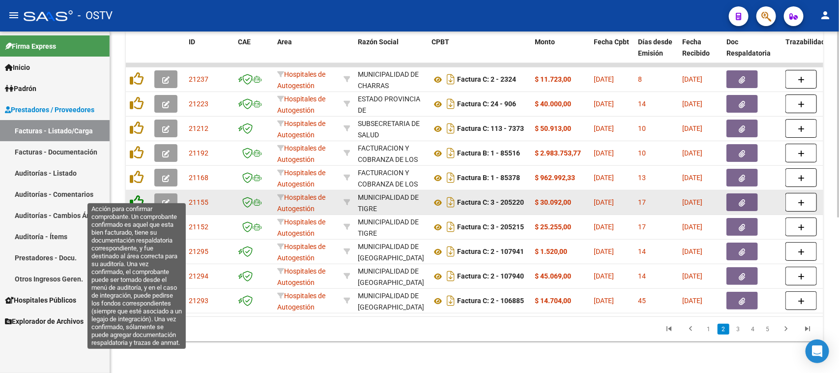
click at [135, 195] on icon at bounding box center [137, 202] width 14 height 14
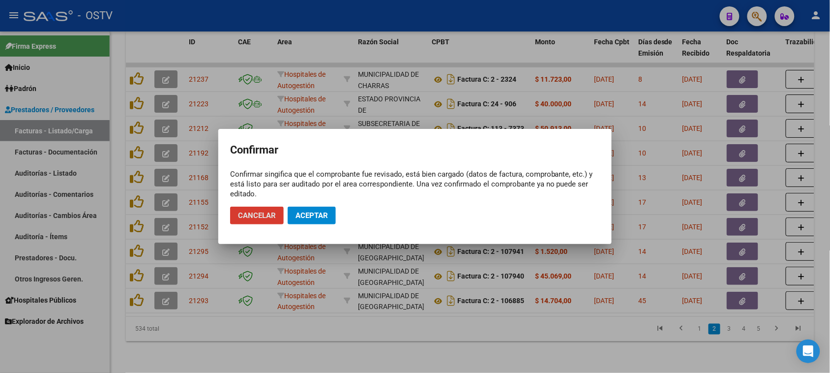
click at [301, 220] on button "Aceptar" at bounding box center [312, 216] width 48 height 18
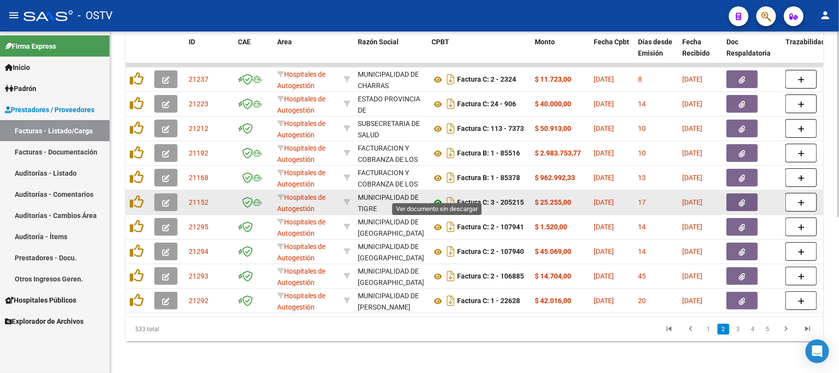
click at [441, 197] on icon at bounding box center [438, 203] width 13 height 12
drag, startPoint x: 465, startPoint y: 196, endPoint x: 520, endPoint y: 199, distance: 55.2
click at [520, 199] on div "Factura C: 3 - 205215" at bounding box center [479, 202] width 95 height 16
click at [734, 193] on button "button" at bounding box center [742, 202] width 31 height 18
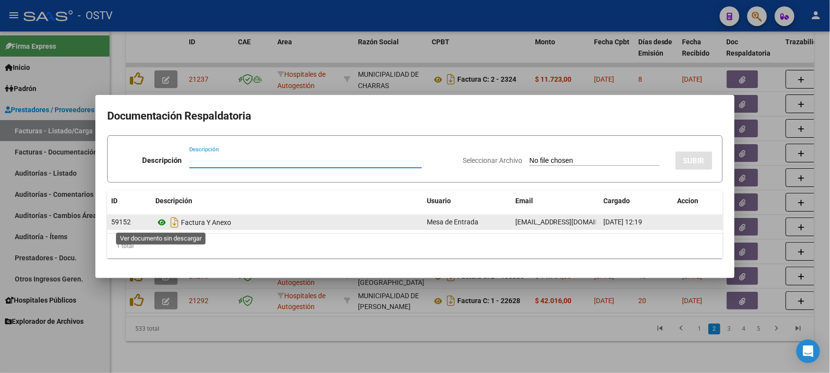
click at [165, 222] on icon at bounding box center [161, 222] width 13 height 12
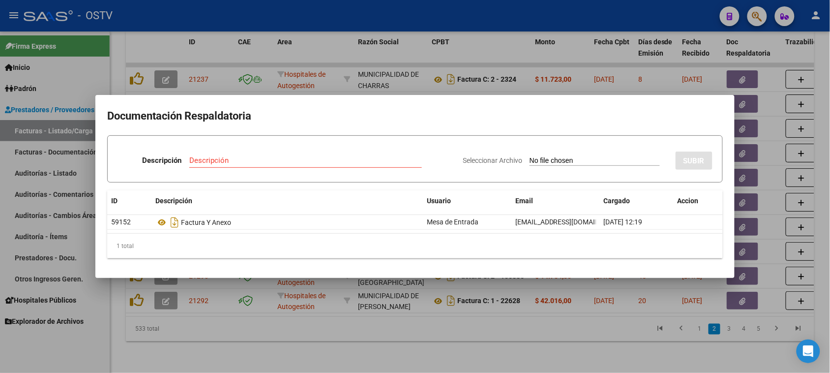
click at [327, 313] on div at bounding box center [415, 186] width 830 height 373
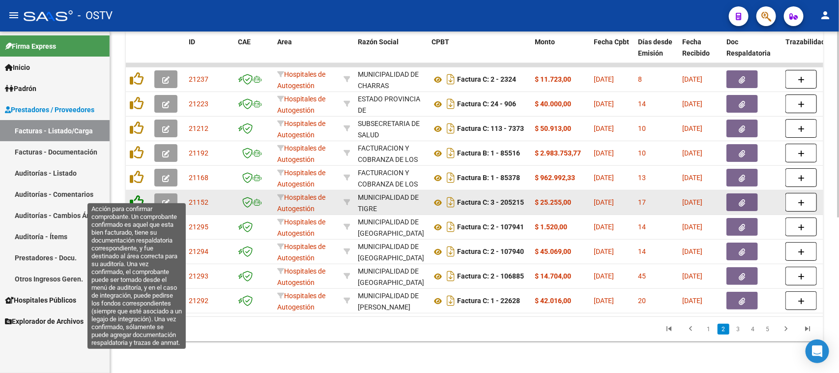
click at [139, 195] on icon at bounding box center [137, 202] width 14 height 14
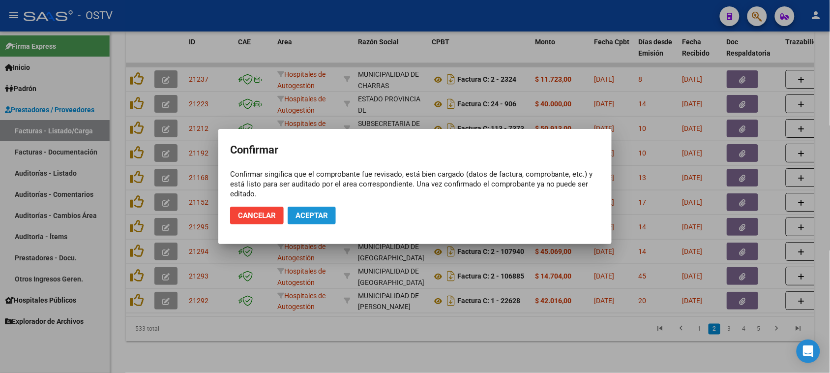
click at [320, 214] on span "Aceptar" at bounding box center [312, 215] width 32 height 9
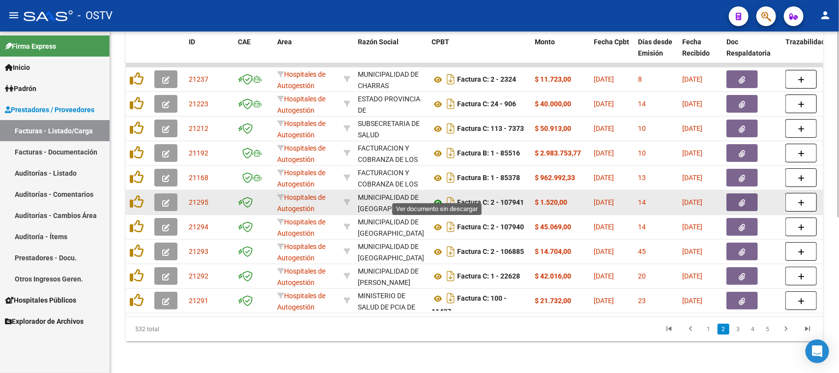
click at [436, 197] on icon at bounding box center [438, 203] width 13 height 12
drag, startPoint x: 490, startPoint y: 190, endPoint x: 559, endPoint y: 193, distance: 68.4
click at [736, 194] on button "button" at bounding box center [742, 202] width 31 height 18
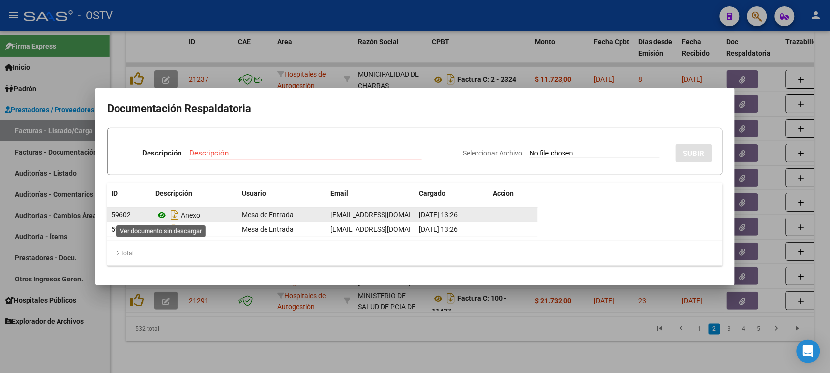
click at [159, 215] on icon at bounding box center [161, 215] width 13 height 12
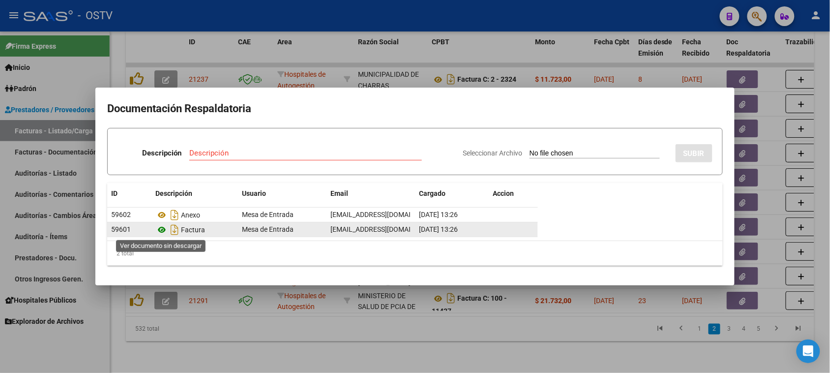
click at [161, 229] on icon at bounding box center [161, 230] width 13 height 12
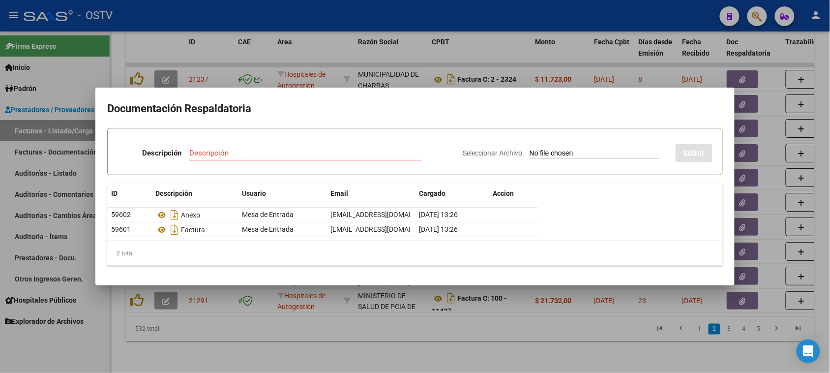
click at [409, 330] on div at bounding box center [415, 186] width 830 height 373
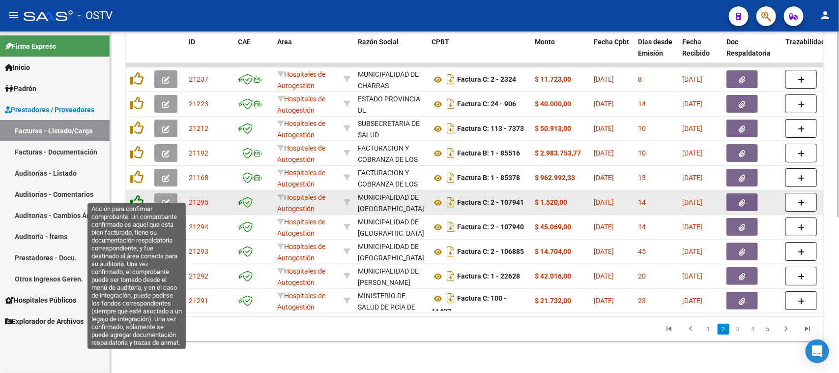
click at [136, 195] on icon at bounding box center [137, 202] width 14 height 14
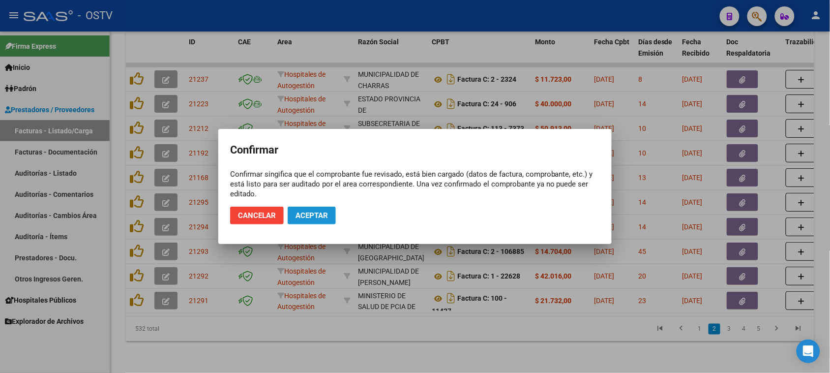
click at [311, 214] on span "Aceptar" at bounding box center [312, 215] width 32 height 9
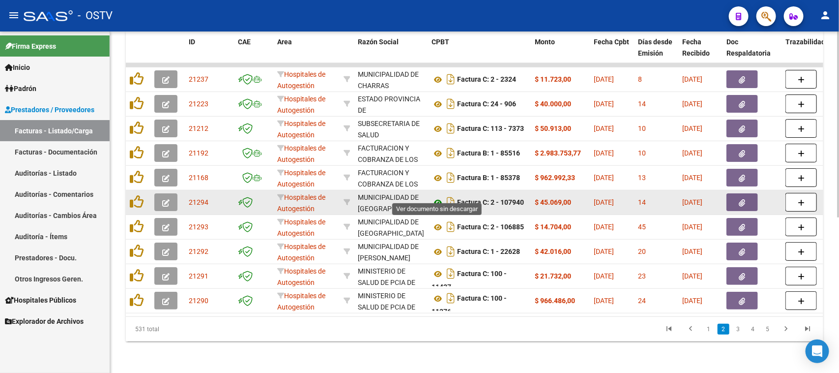
click at [437, 197] on icon at bounding box center [438, 203] width 13 height 12
drag, startPoint x: 495, startPoint y: 195, endPoint x: 575, endPoint y: 192, distance: 80.2
click at [734, 193] on button "button" at bounding box center [742, 202] width 31 height 18
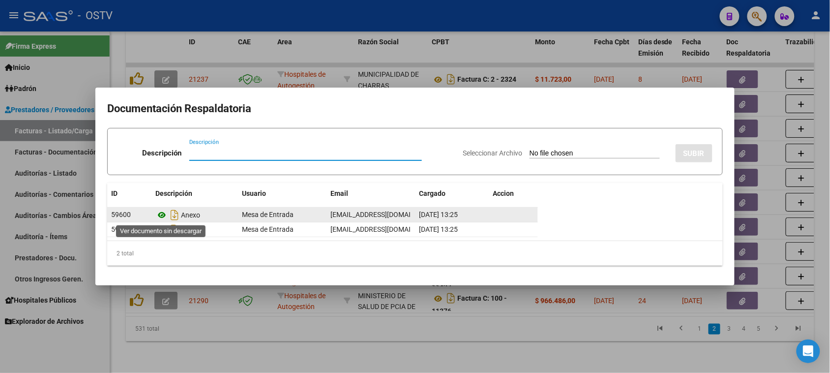
click at [160, 217] on icon at bounding box center [161, 215] width 13 height 12
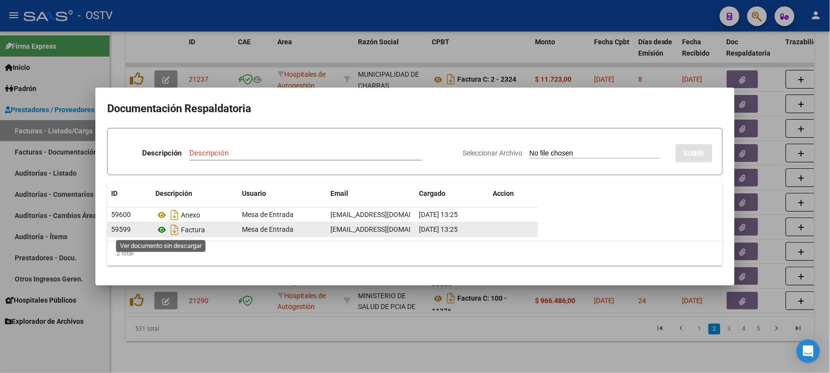
click at [163, 232] on icon at bounding box center [161, 230] width 13 height 12
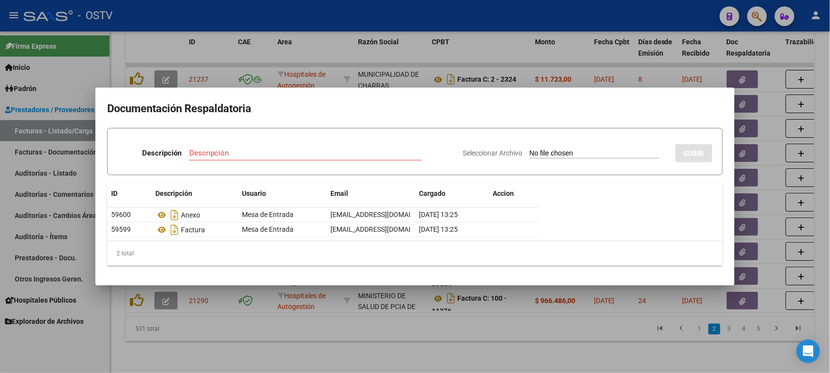
click at [414, 325] on div at bounding box center [415, 186] width 830 height 373
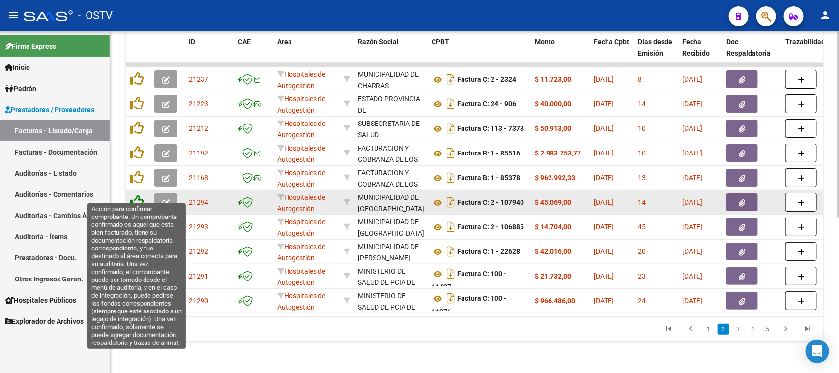
click at [137, 195] on icon at bounding box center [137, 202] width 14 height 14
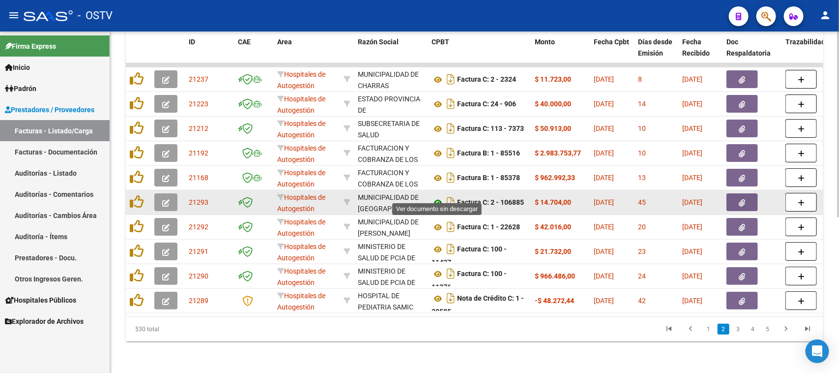
click at [439, 197] on icon at bounding box center [438, 203] width 13 height 12
drag, startPoint x: 478, startPoint y: 195, endPoint x: 501, endPoint y: 195, distance: 22.6
click at [501, 199] on strong "Factura C: 2 - 106885" at bounding box center [490, 203] width 67 height 8
click at [748, 194] on button "button" at bounding box center [742, 202] width 31 height 18
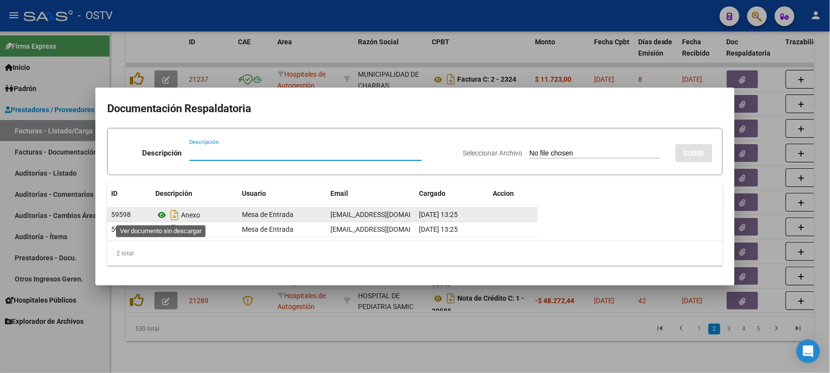
click at [165, 212] on icon at bounding box center [161, 215] width 13 height 12
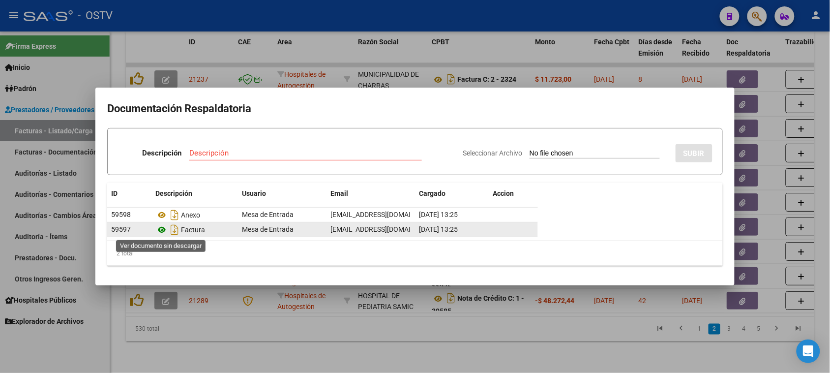
click at [163, 228] on icon at bounding box center [161, 230] width 13 height 12
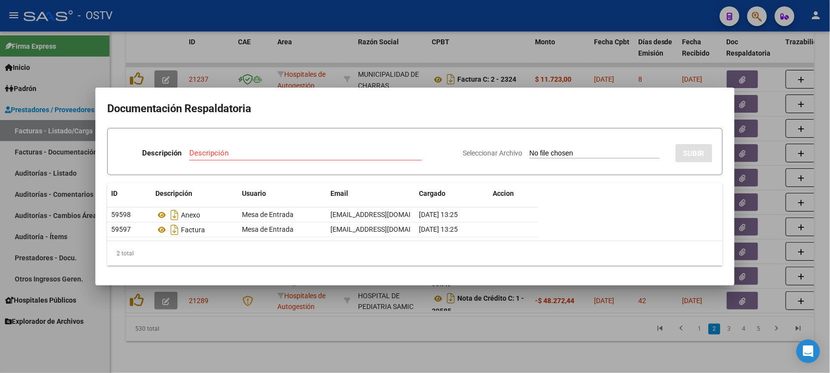
click at [310, 18] on div at bounding box center [415, 186] width 830 height 373
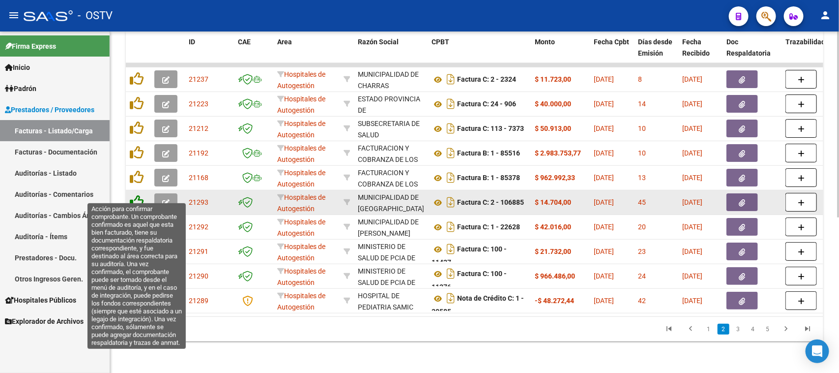
click at [139, 195] on icon at bounding box center [137, 202] width 14 height 14
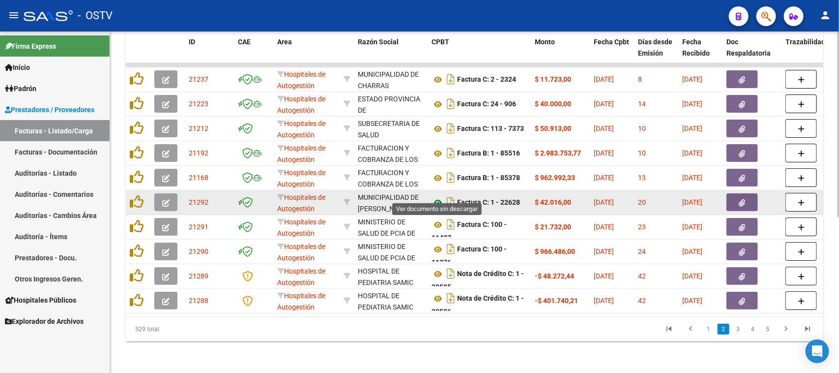
click at [438, 197] on icon at bounding box center [438, 203] width 13 height 12
drag, startPoint x: 490, startPoint y: 192, endPoint x: 557, endPoint y: 192, distance: 67.4
click at [746, 193] on button "button" at bounding box center [742, 202] width 31 height 18
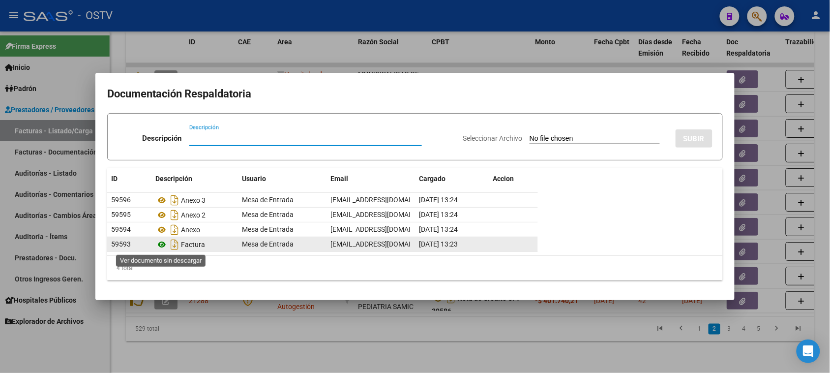
click at [161, 243] on icon at bounding box center [161, 244] width 13 height 12
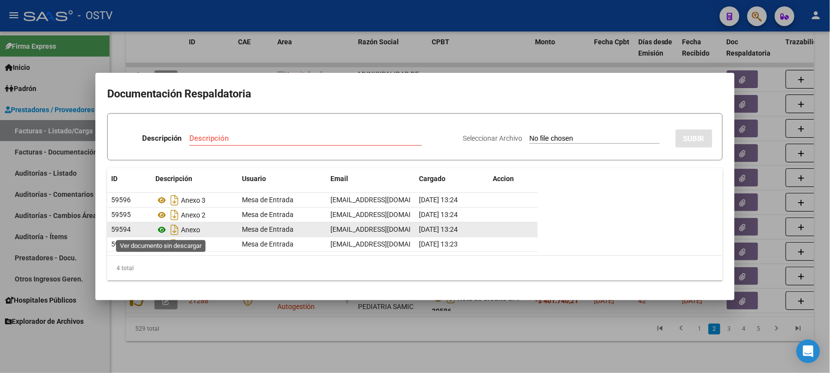
click at [161, 232] on icon at bounding box center [161, 230] width 13 height 12
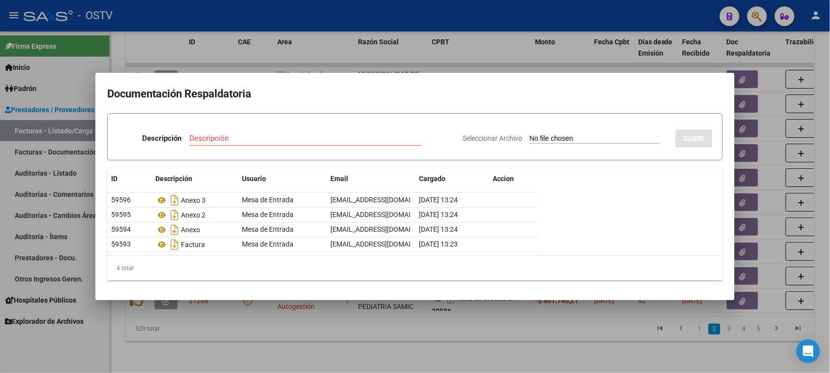
drag, startPoint x: 291, startPoint y: 336, endPoint x: 286, endPoint y: 323, distance: 13.5
click at [290, 335] on div at bounding box center [415, 186] width 830 height 373
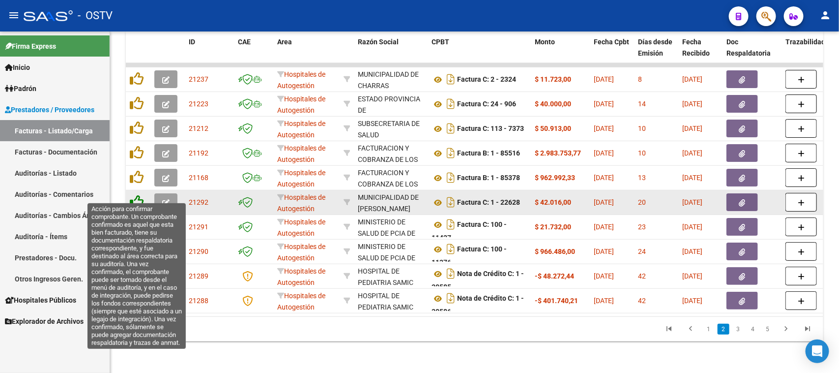
click at [140, 195] on icon at bounding box center [137, 202] width 14 height 14
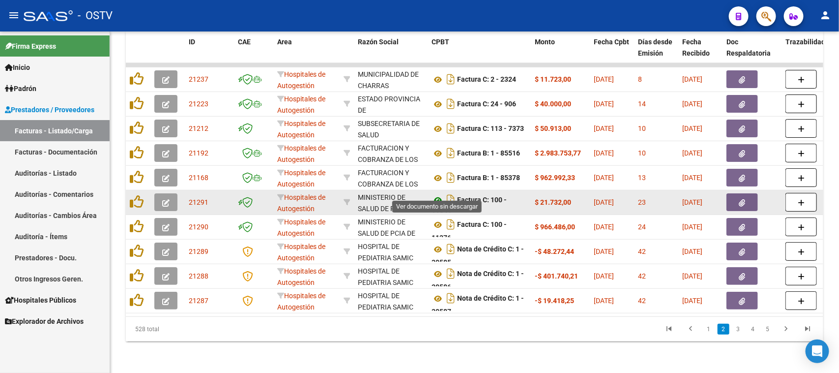
click at [439, 194] on icon at bounding box center [438, 200] width 13 height 12
drag, startPoint x: 380, startPoint y: 192, endPoint x: 384, endPoint y: 200, distance: 8.8
click at [384, 200] on div "MINISTERIO DE SALUD DE PCIA DE BSAS 30626983398" at bounding box center [391, 202] width 66 height 21
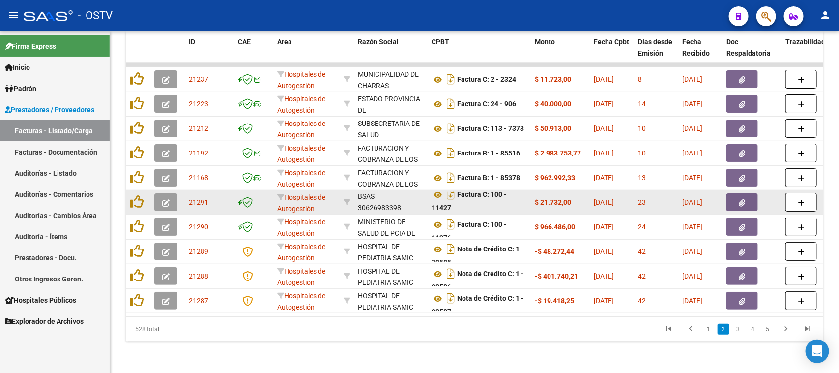
drag, startPoint x: 480, startPoint y: 189, endPoint x: 482, endPoint y: 201, distance: 11.5
click at [482, 201] on div "Factura C: 100 - 11427" at bounding box center [479, 202] width 95 height 21
click at [738, 198] on button "button" at bounding box center [742, 202] width 31 height 18
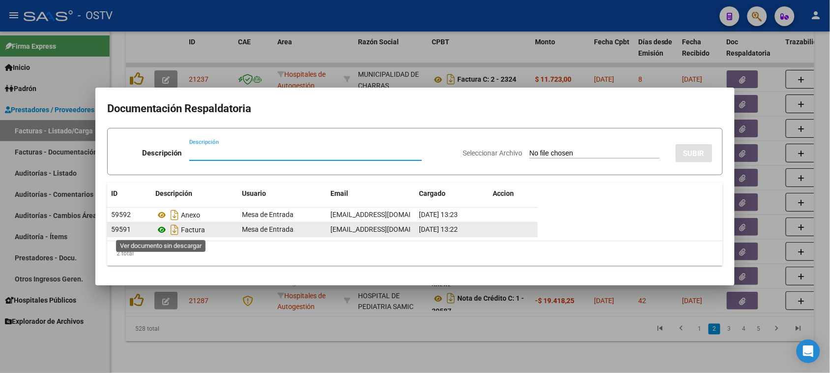
click at [161, 230] on icon at bounding box center [161, 230] width 13 height 12
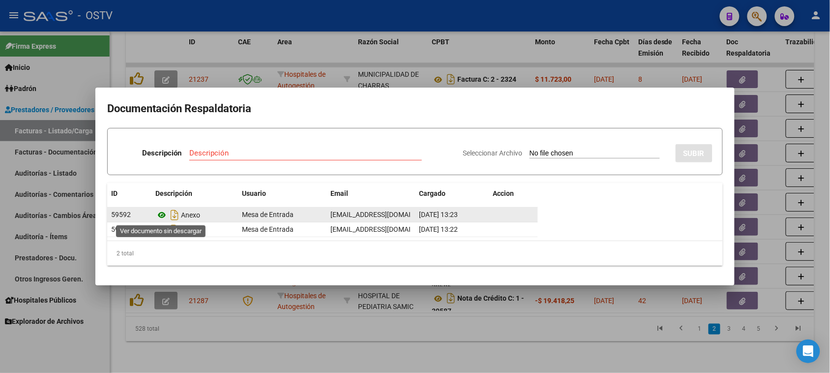
click at [162, 215] on icon at bounding box center [161, 215] width 13 height 12
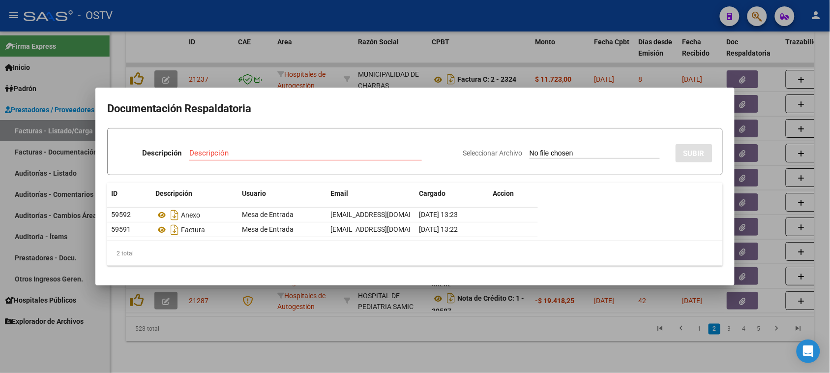
click at [444, 306] on div at bounding box center [415, 186] width 830 height 373
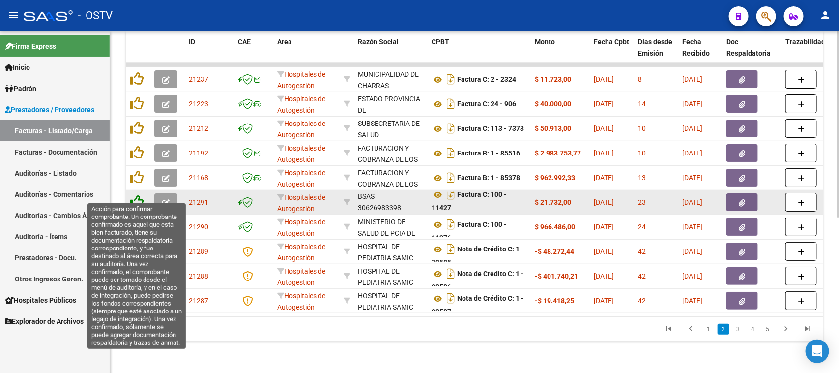
click at [136, 195] on icon at bounding box center [137, 202] width 14 height 14
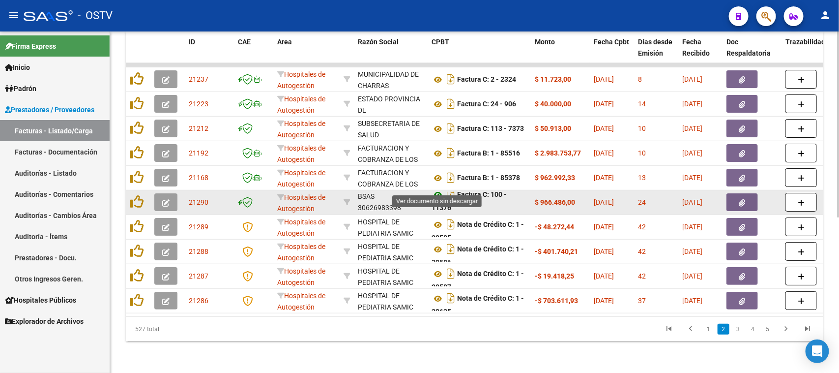
click at [439, 189] on icon at bounding box center [438, 195] width 13 height 12
click at [733, 195] on button "button" at bounding box center [742, 202] width 31 height 18
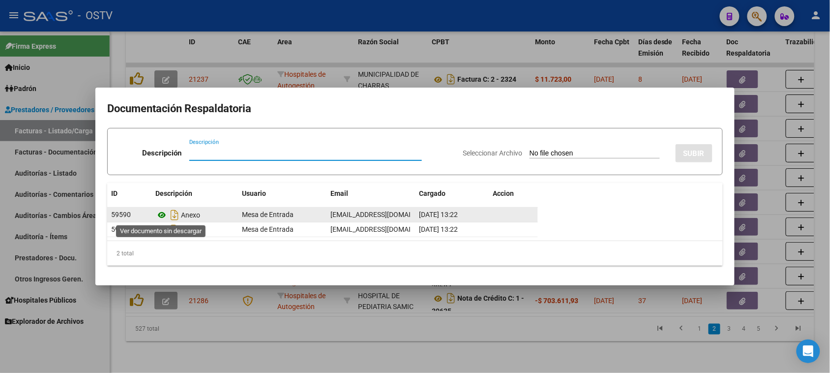
click at [160, 217] on icon at bounding box center [161, 215] width 13 height 12
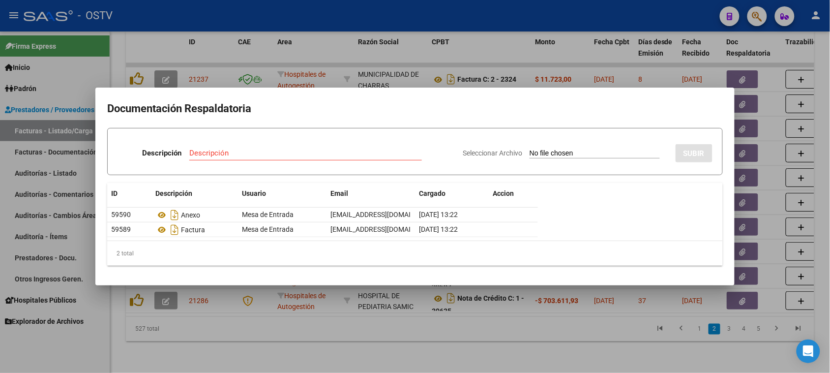
click at [276, 321] on div at bounding box center [415, 186] width 830 height 373
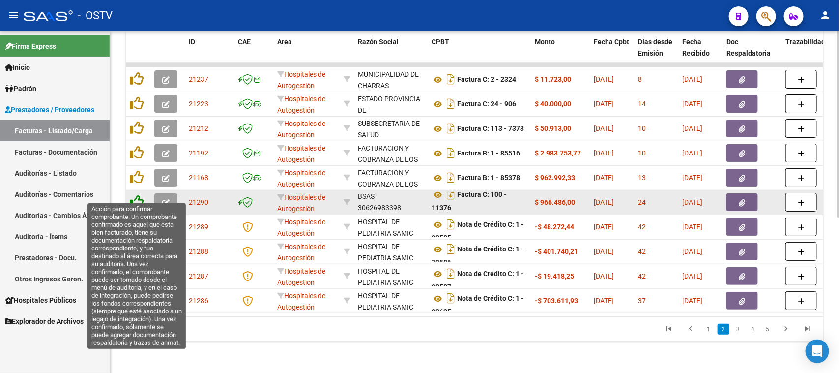
click at [136, 195] on icon at bounding box center [137, 202] width 14 height 14
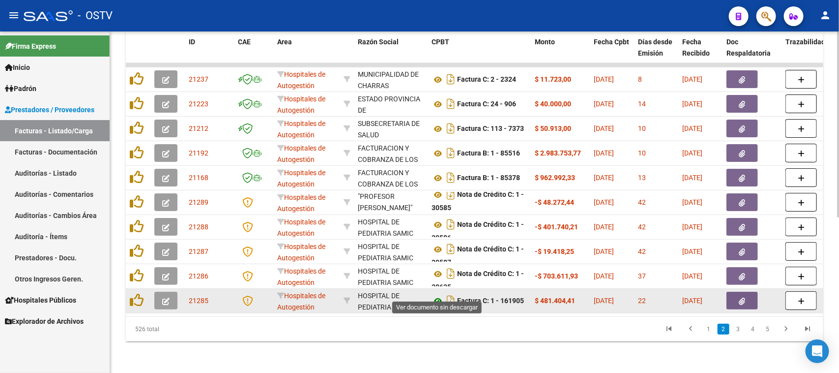
click at [438, 295] on icon at bounding box center [438, 301] width 13 height 12
click at [746, 292] on button "button" at bounding box center [742, 301] width 31 height 18
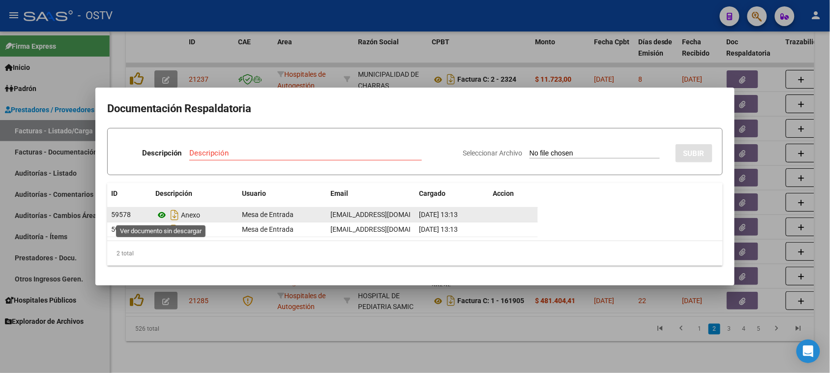
click at [160, 215] on icon at bounding box center [161, 215] width 13 height 12
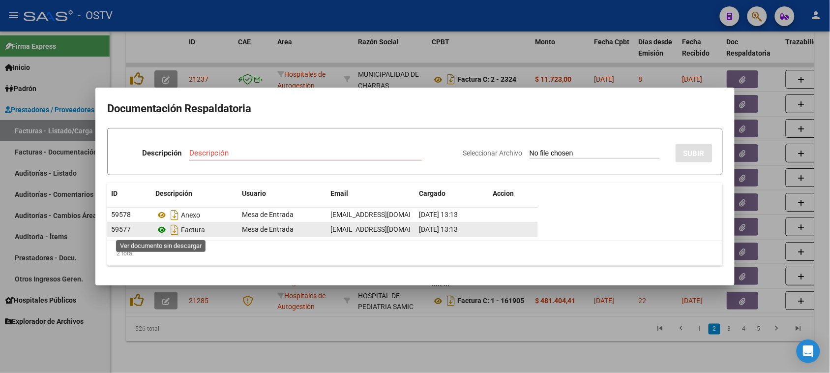
click at [162, 231] on icon at bounding box center [161, 230] width 13 height 12
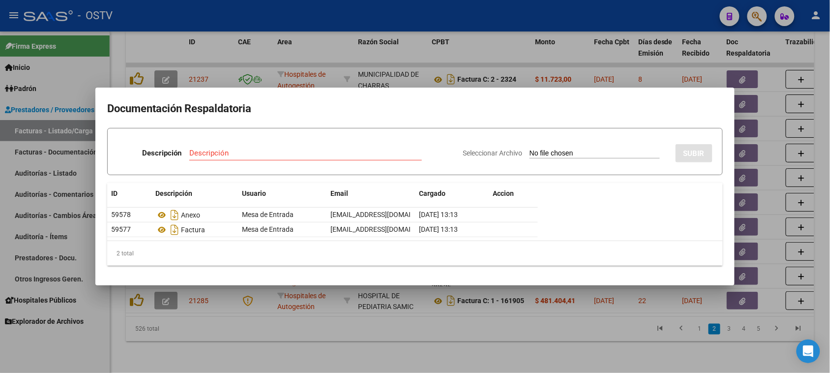
click at [308, 80] on div at bounding box center [415, 186] width 830 height 373
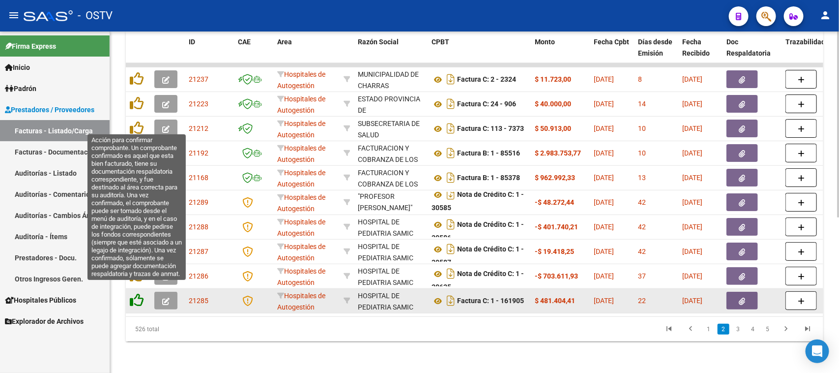
click at [135, 293] on icon at bounding box center [137, 300] width 14 height 14
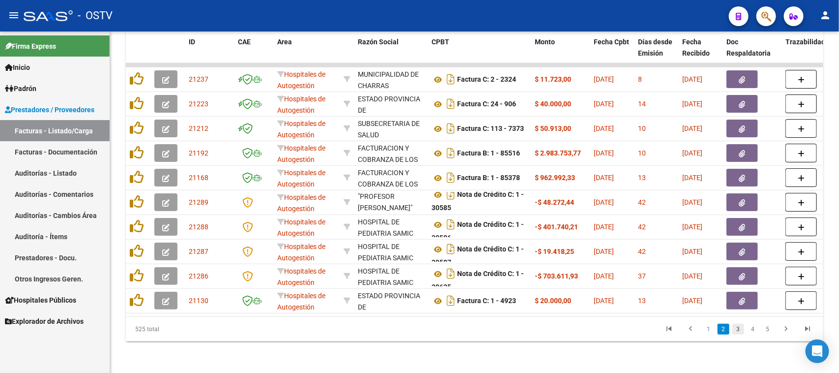
click at [741, 330] on link "3" at bounding box center [739, 329] width 12 height 11
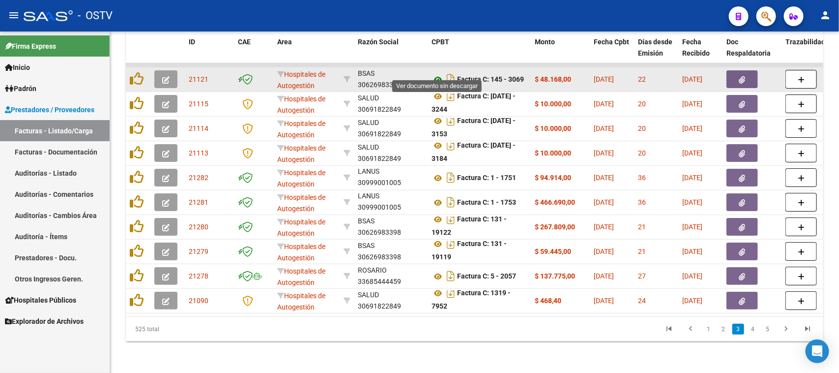
click at [438, 74] on icon at bounding box center [438, 80] width 13 height 12
click at [742, 76] on icon "button" at bounding box center [743, 79] width 6 height 7
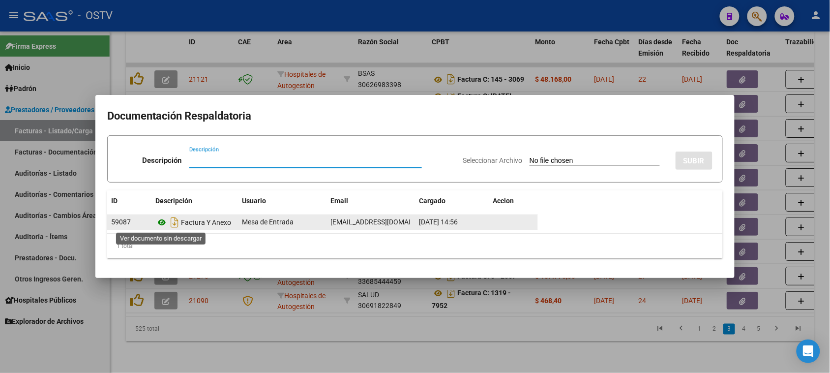
click at [163, 222] on icon at bounding box center [161, 222] width 13 height 12
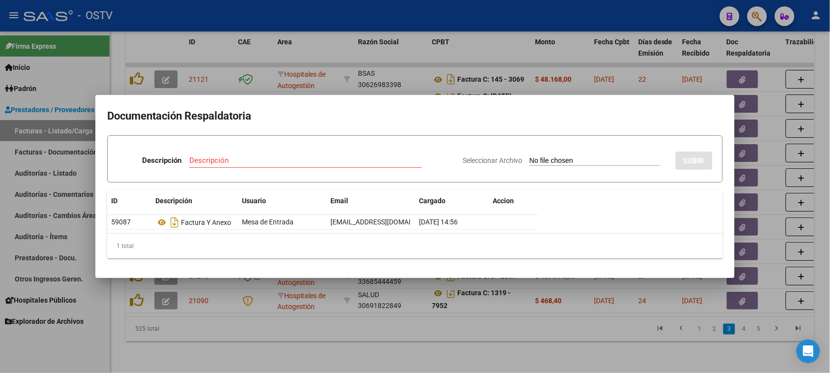
click at [327, 52] on div at bounding box center [415, 186] width 830 height 373
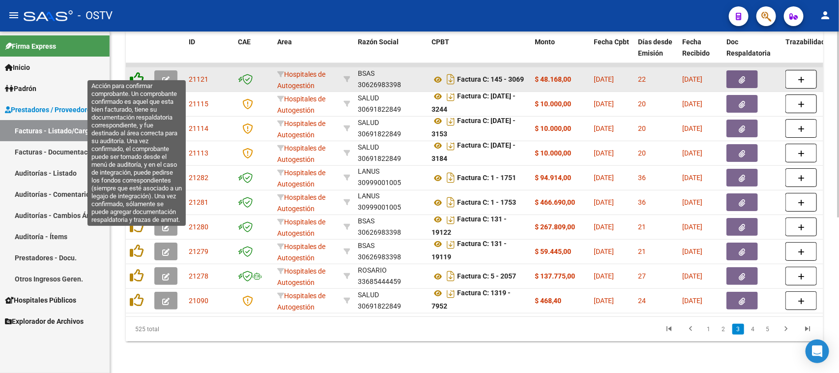
click at [136, 72] on icon at bounding box center [137, 79] width 14 height 14
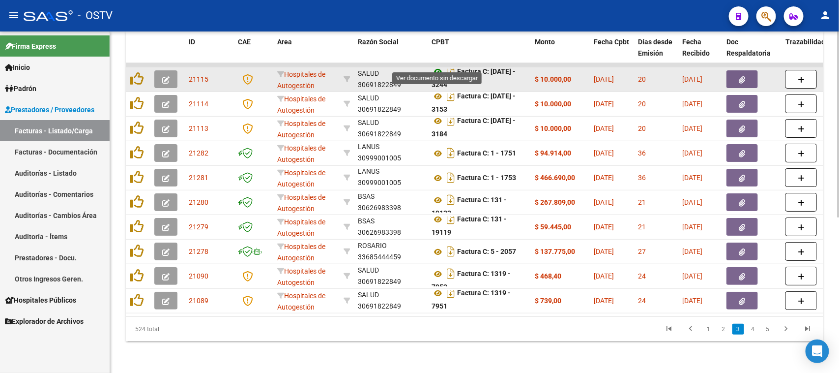
click at [439, 66] on icon at bounding box center [438, 72] width 13 height 12
click at [741, 76] on icon "button" at bounding box center [743, 79] width 6 height 7
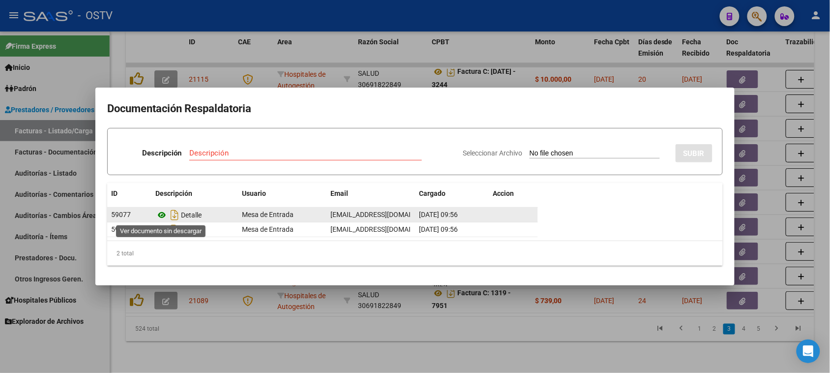
click at [160, 213] on icon at bounding box center [161, 215] width 13 height 12
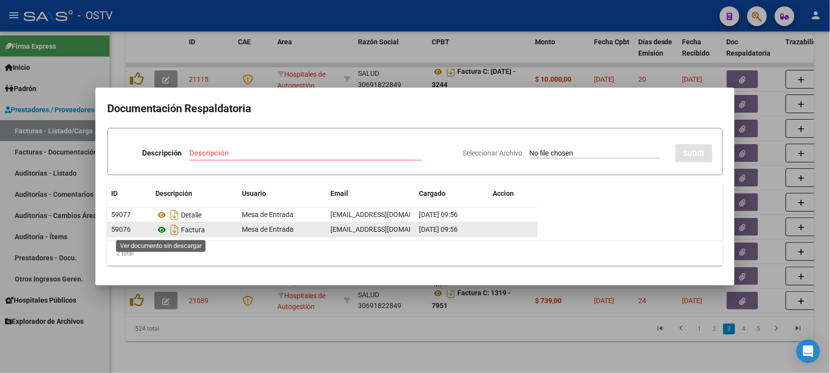
click at [161, 230] on icon at bounding box center [161, 230] width 13 height 12
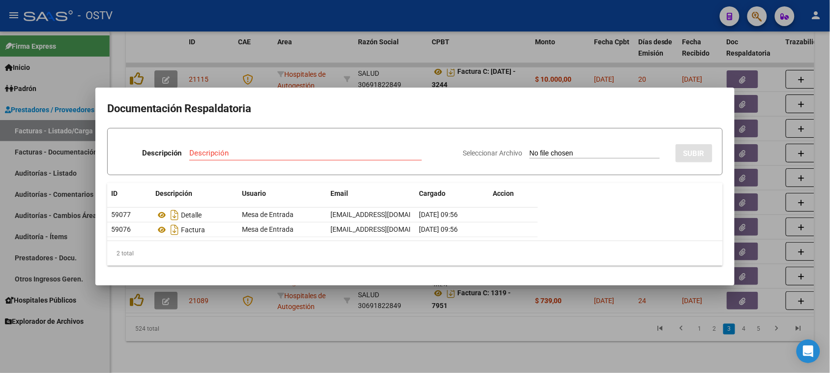
click at [338, 52] on div at bounding box center [415, 186] width 830 height 373
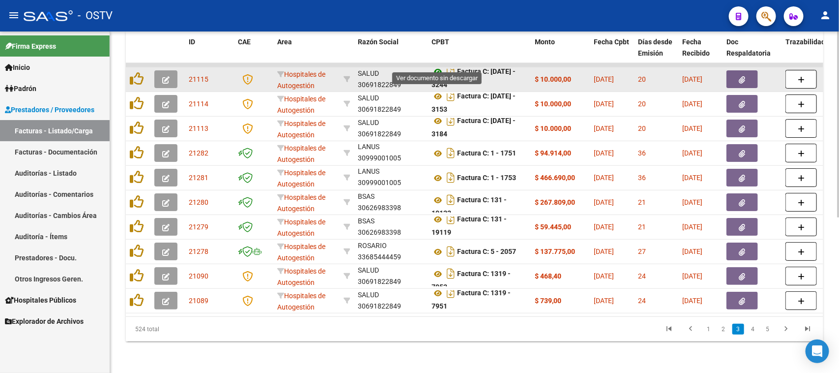
click at [436, 66] on icon at bounding box center [438, 72] width 13 height 12
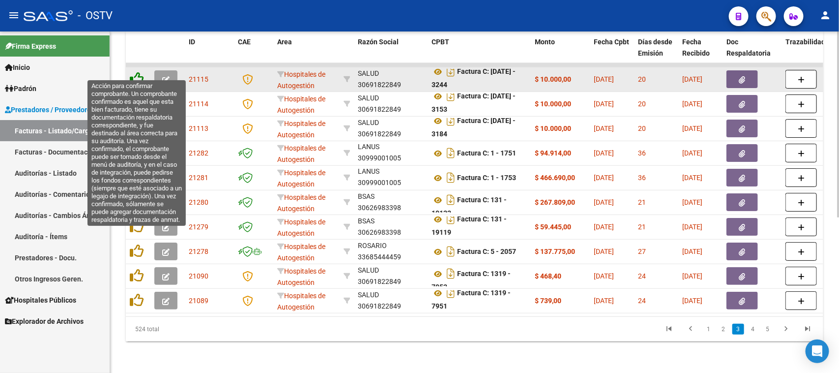
click at [138, 72] on icon at bounding box center [137, 79] width 14 height 14
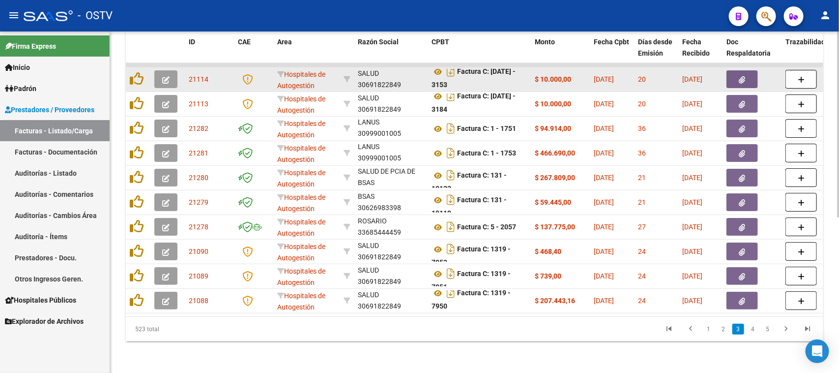
scroll to position [0, 0]
click at [437, 66] on icon at bounding box center [438, 72] width 13 height 12
click at [737, 71] on button "button" at bounding box center [742, 79] width 31 height 18
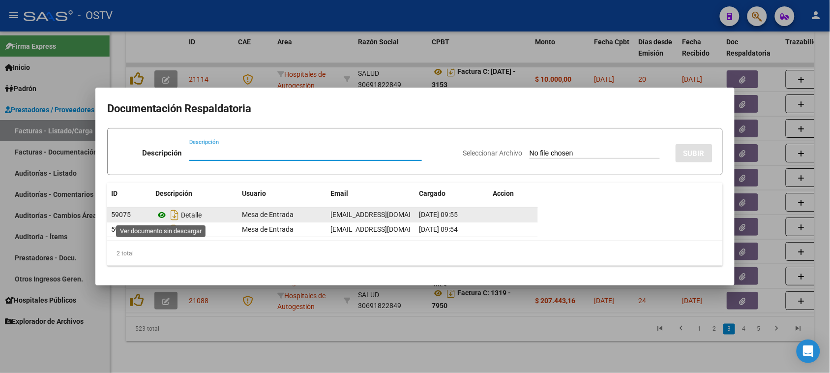
click at [158, 214] on icon at bounding box center [161, 215] width 13 height 12
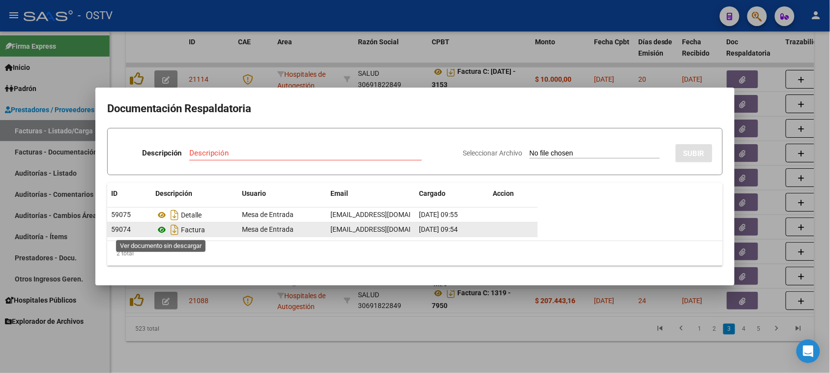
click at [165, 229] on icon at bounding box center [161, 230] width 13 height 12
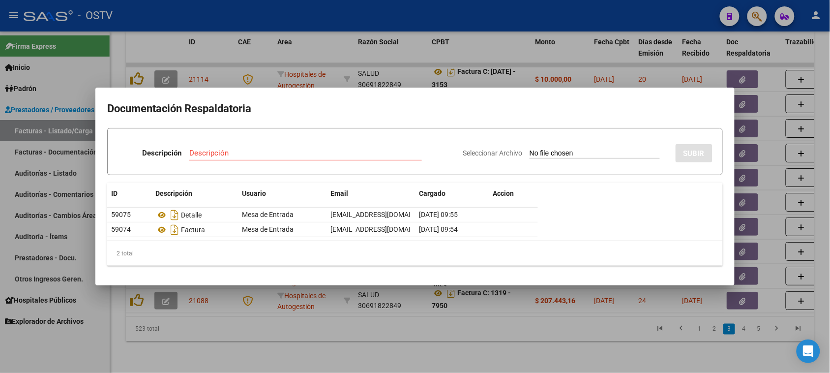
click at [229, 50] on div at bounding box center [415, 186] width 830 height 373
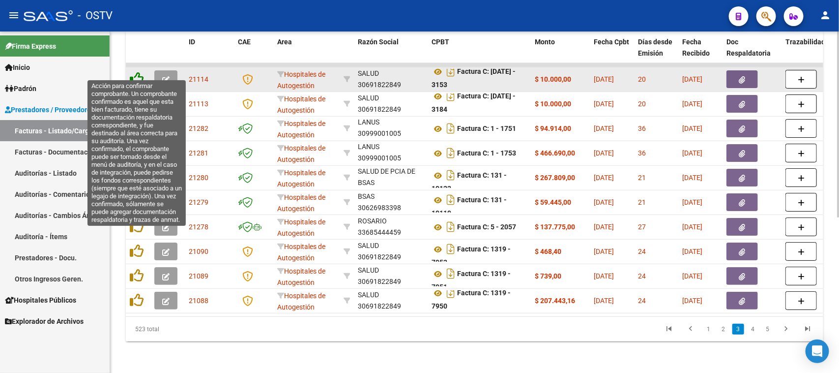
click at [143, 72] on icon at bounding box center [137, 79] width 14 height 14
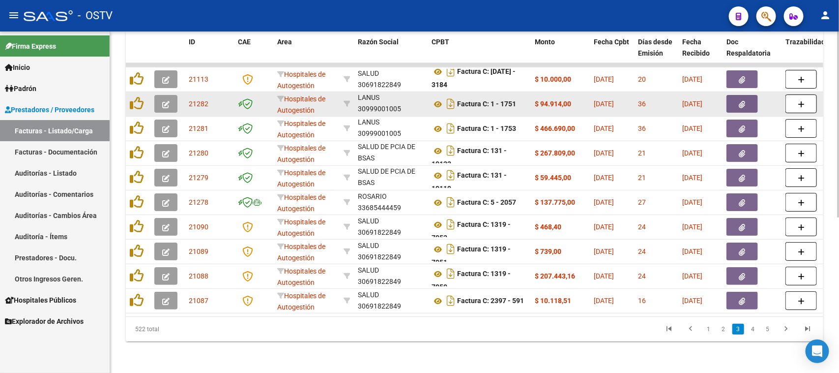
scroll to position [24, 0]
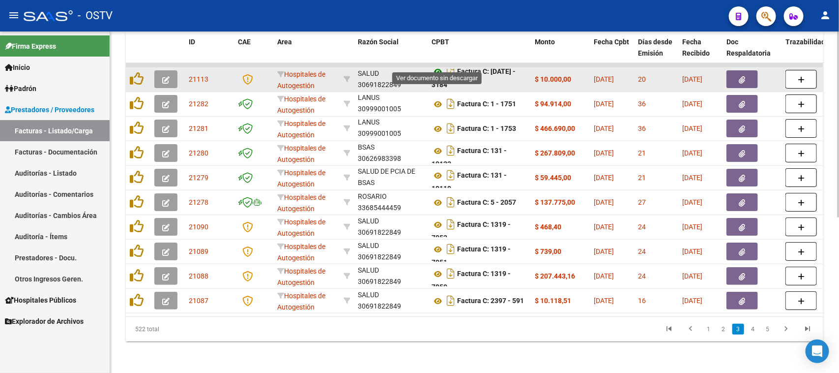
click at [436, 66] on icon at bounding box center [438, 72] width 13 height 12
click at [740, 76] on icon "button" at bounding box center [743, 79] width 6 height 7
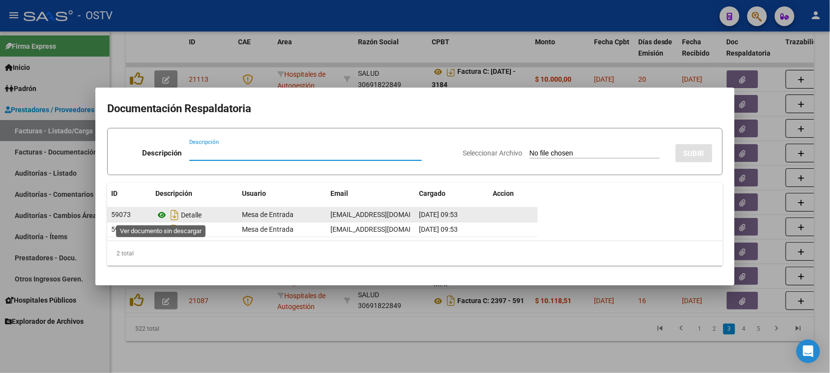
click at [165, 214] on icon at bounding box center [161, 215] width 13 height 12
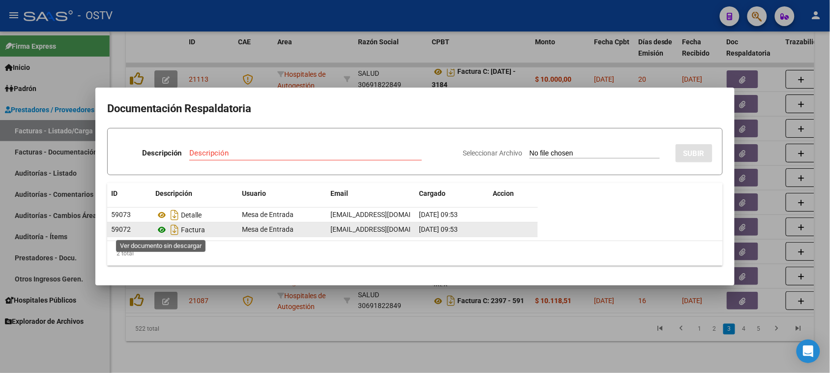
click at [164, 232] on icon at bounding box center [161, 230] width 13 height 12
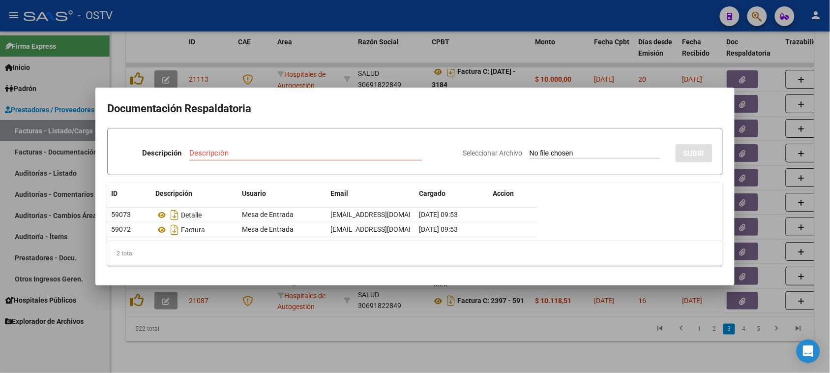
click at [302, 52] on div at bounding box center [415, 186] width 830 height 373
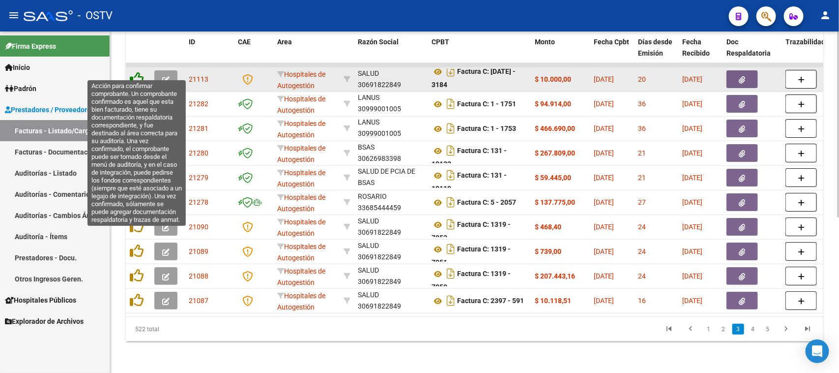
click at [134, 72] on icon at bounding box center [137, 79] width 14 height 14
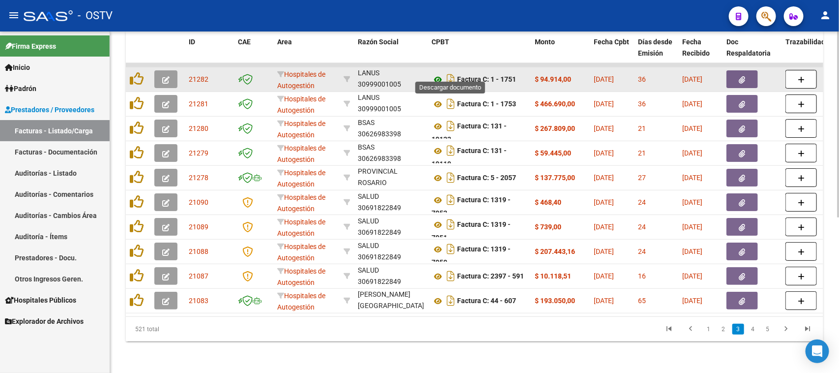
click at [445, 71] on icon "Descargar documento" at bounding box center [451, 79] width 13 height 16
click at [443, 74] on icon at bounding box center [438, 80] width 13 height 12
click at [734, 70] on button "button" at bounding box center [742, 79] width 31 height 18
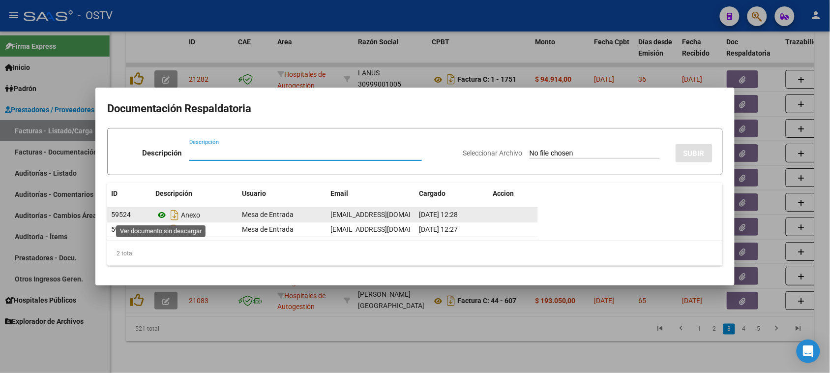
click at [165, 219] on icon at bounding box center [161, 215] width 13 height 12
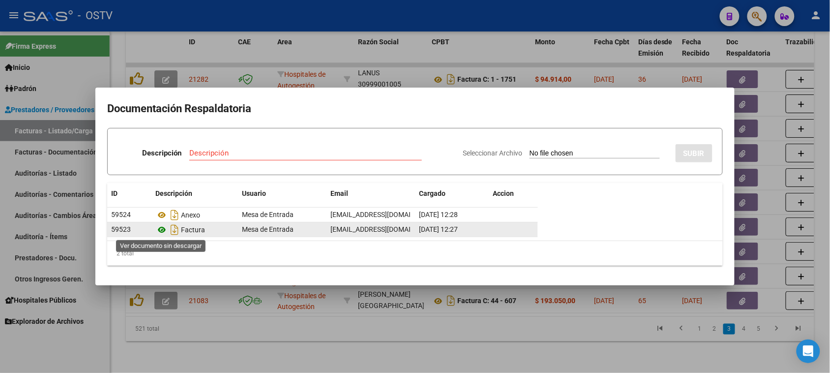
click at [161, 227] on icon at bounding box center [161, 230] width 13 height 12
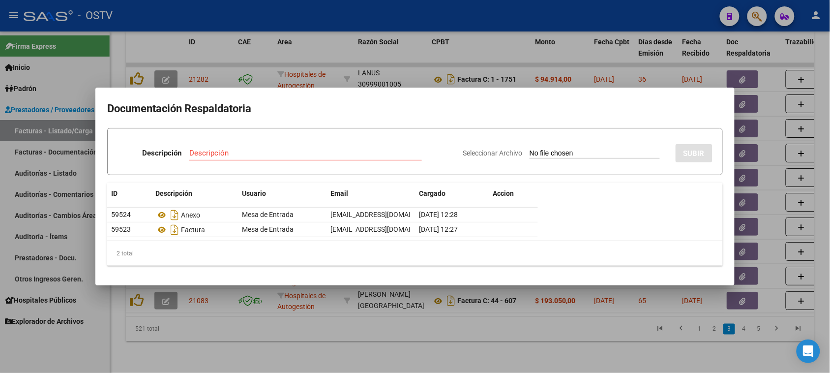
click at [308, 50] on div at bounding box center [415, 186] width 830 height 373
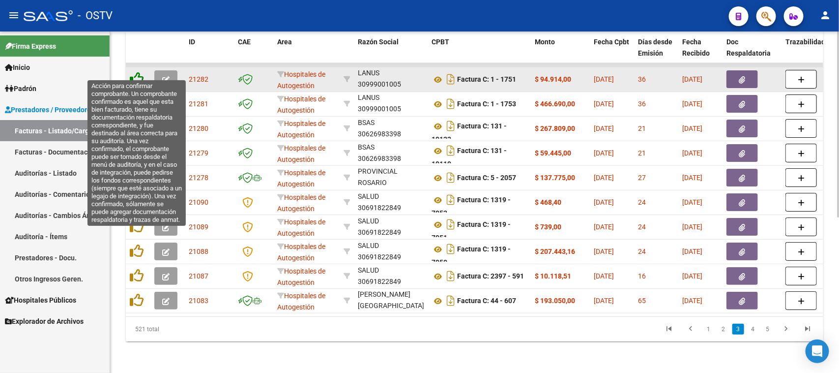
click at [133, 72] on icon at bounding box center [137, 79] width 14 height 14
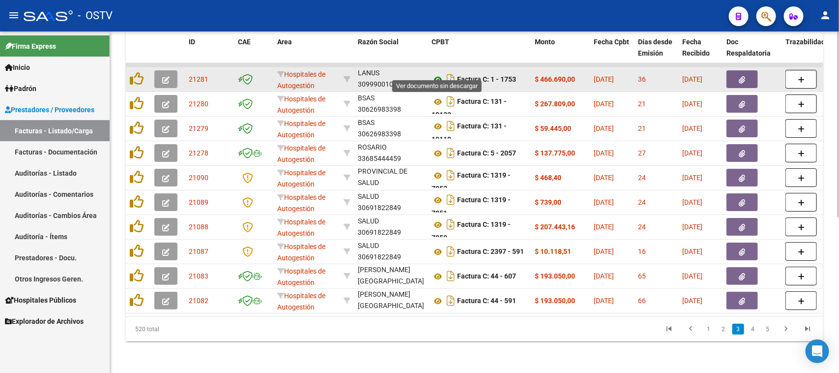
click at [436, 74] on icon at bounding box center [438, 80] width 13 height 12
click at [743, 76] on icon "button" at bounding box center [743, 79] width 6 height 7
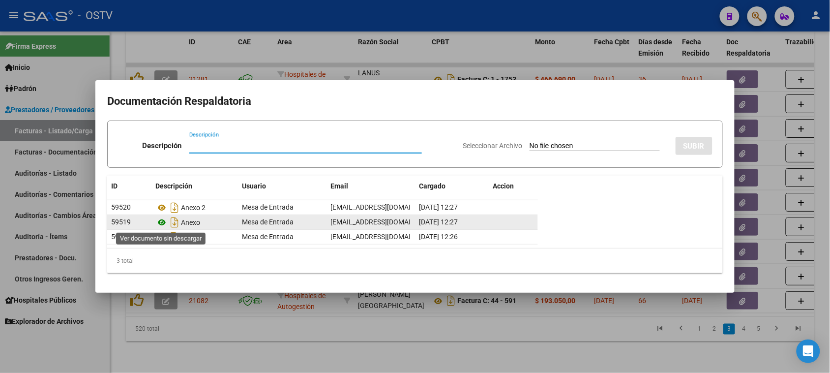
click at [161, 222] on icon at bounding box center [161, 222] width 13 height 12
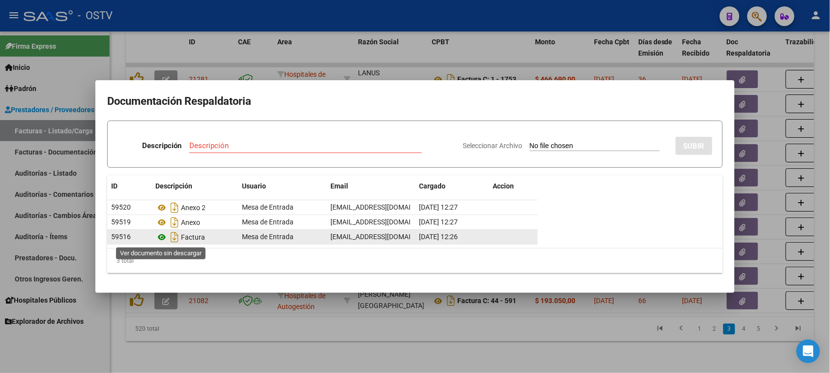
click at [163, 235] on icon at bounding box center [161, 237] width 13 height 12
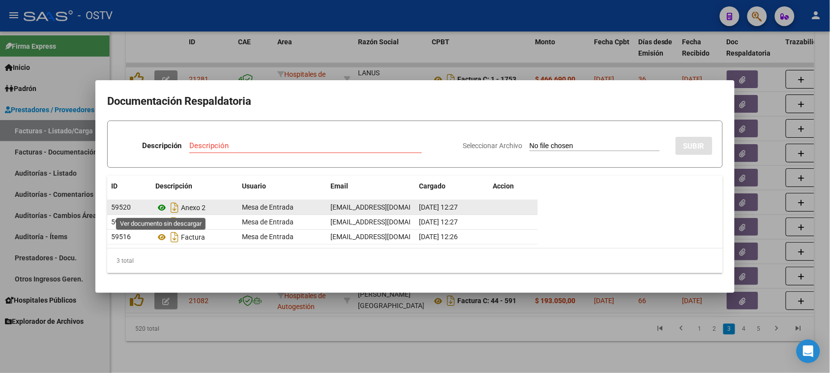
click at [160, 205] on icon at bounding box center [161, 208] width 13 height 12
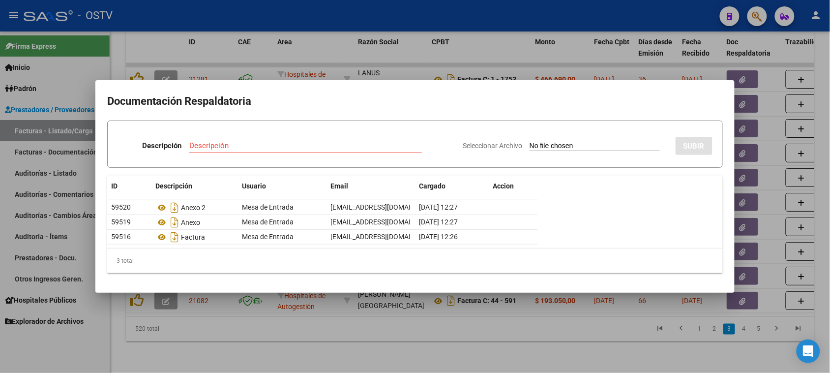
click at [306, 52] on div at bounding box center [415, 186] width 830 height 373
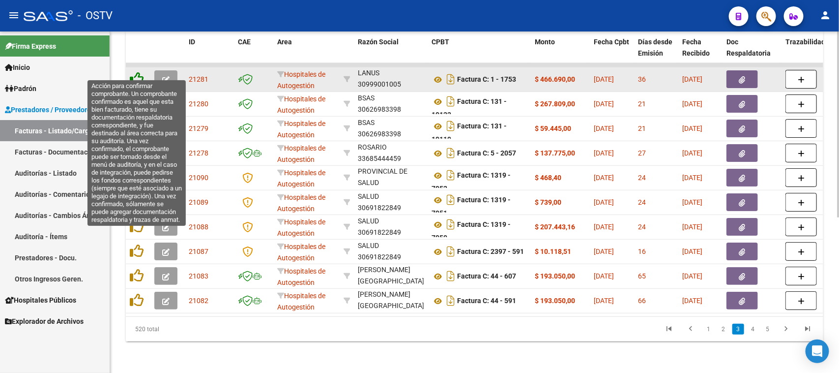
click at [134, 72] on icon at bounding box center [137, 79] width 14 height 14
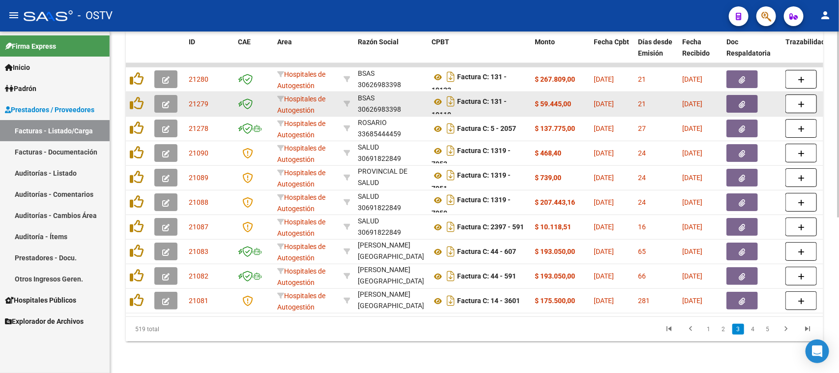
scroll to position [5, 0]
drag, startPoint x: 466, startPoint y: 65, endPoint x: 471, endPoint y: 86, distance: 21.2
click at [471, 86] on datatable-scroller "21280 Hospitales de Autogestión MINISTERIO DE SALUD DE PCIA DE BSAS 30626983398…" at bounding box center [475, 188] width 698 height 250
drag, startPoint x: 480, startPoint y: 92, endPoint x: 484, endPoint y: 105, distance: 12.9
click at [484, 105] on datatable-body-cell "Factura C: 131 - 19119" at bounding box center [479, 104] width 103 height 24
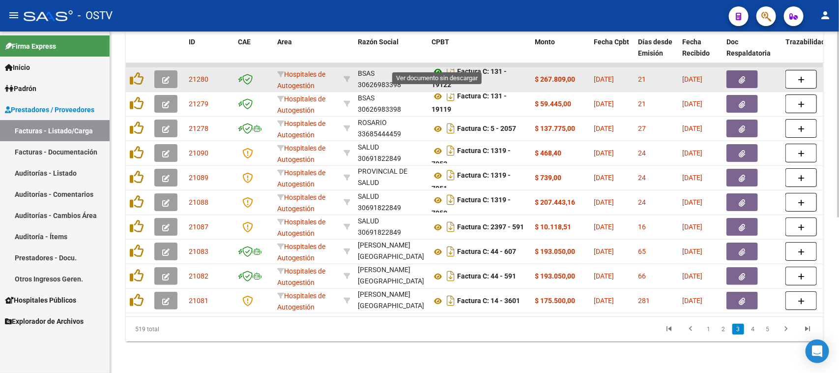
click at [438, 66] on icon at bounding box center [438, 72] width 13 height 12
click at [746, 71] on button "button" at bounding box center [742, 79] width 31 height 18
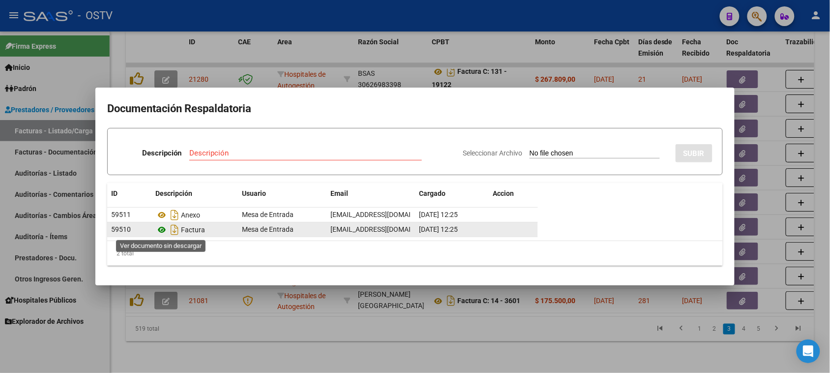
click at [162, 230] on icon at bounding box center [161, 230] width 13 height 12
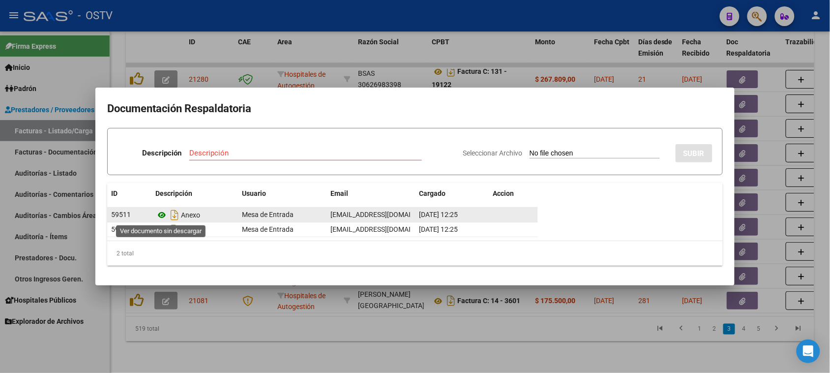
click at [160, 214] on icon at bounding box center [161, 215] width 13 height 12
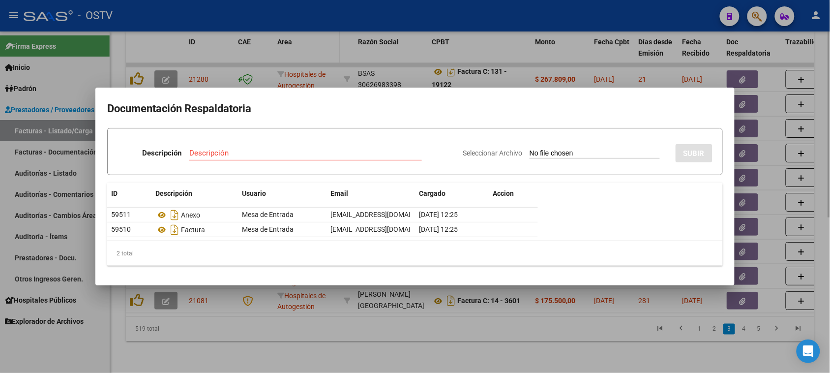
click at [314, 50] on div at bounding box center [415, 186] width 830 height 373
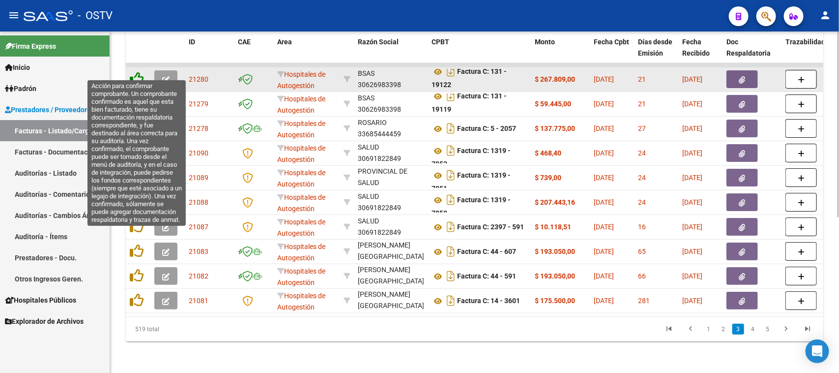
click at [134, 72] on icon at bounding box center [137, 79] width 14 height 14
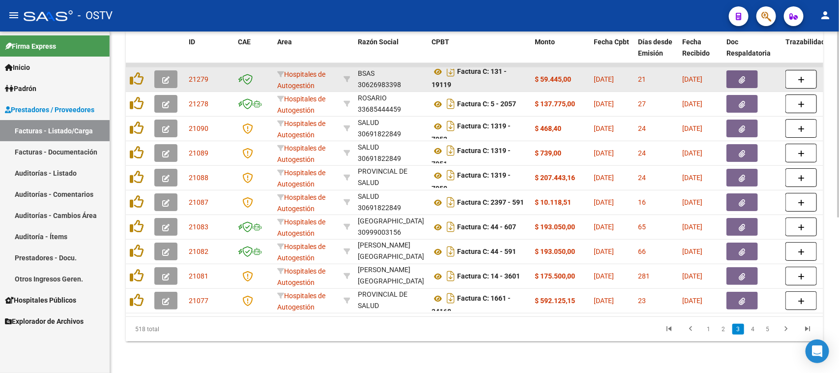
scroll to position [24, 0]
click at [436, 66] on icon at bounding box center [438, 72] width 13 height 12
click at [727, 70] on button "button" at bounding box center [742, 79] width 31 height 18
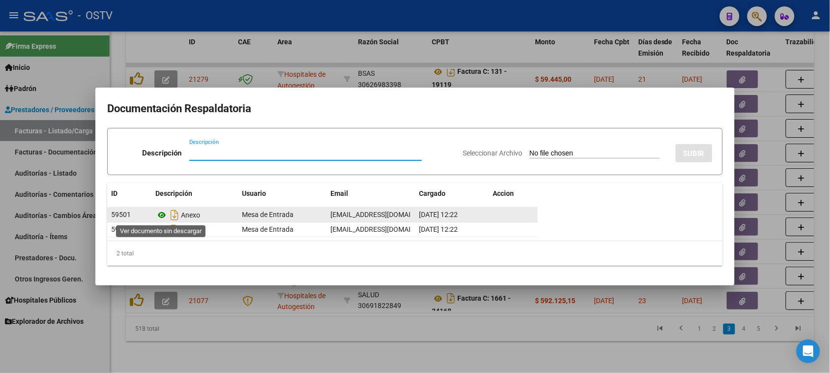
click at [159, 216] on icon at bounding box center [161, 215] width 13 height 12
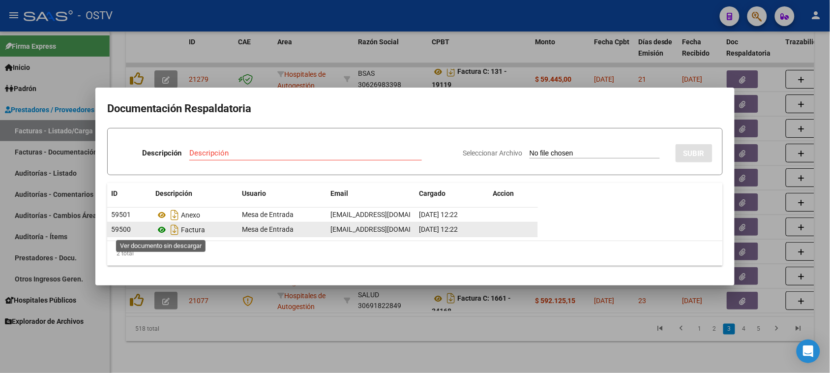
click at [163, 228] on icon at bounding box center [161, 230] width 13 height 12
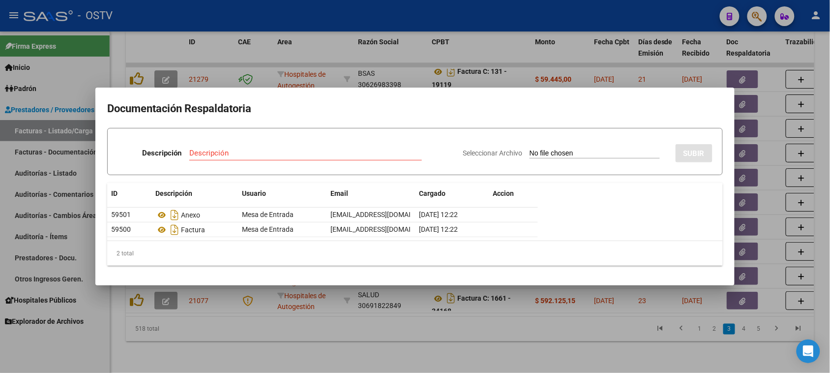
click at [298, 54] on div at bounding box center [415, 186] width 830 height 373
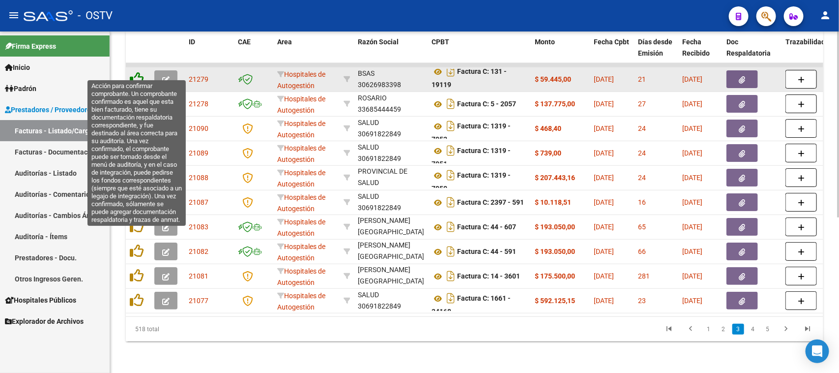
click at [134, 72] on icon at bounding box center [137, 79] width 14 height 14
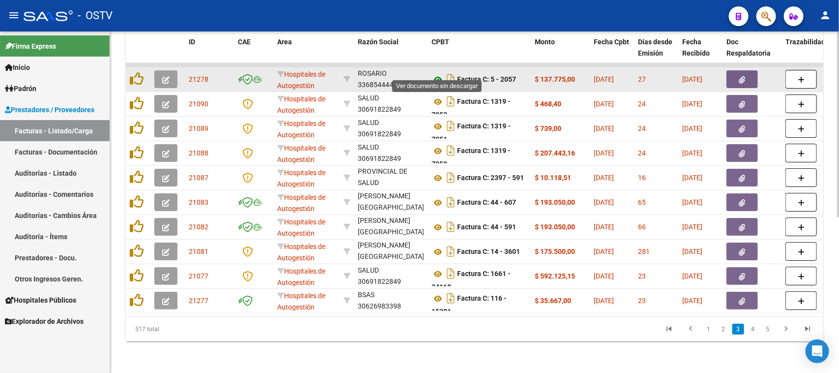
click at [441, 74] on icon at bounding box center [438, 80] width 13 height 12
click at [745, 76] on icon "button" at bounding box center [743, 79] width 6 height 7
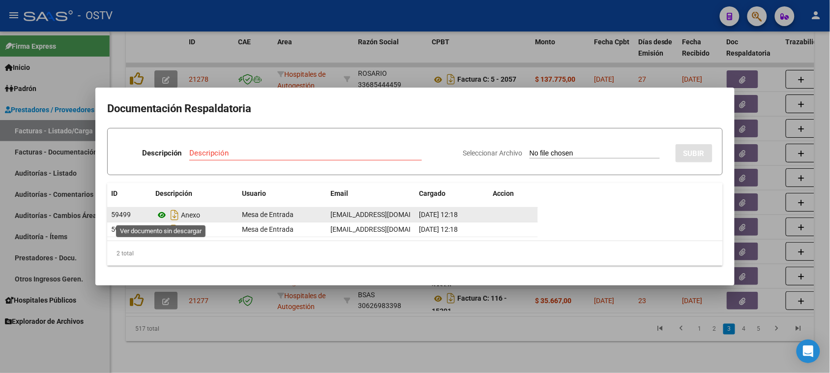
click at [165, 214] on icon at bounding box center [161, 215] width 13 height 12
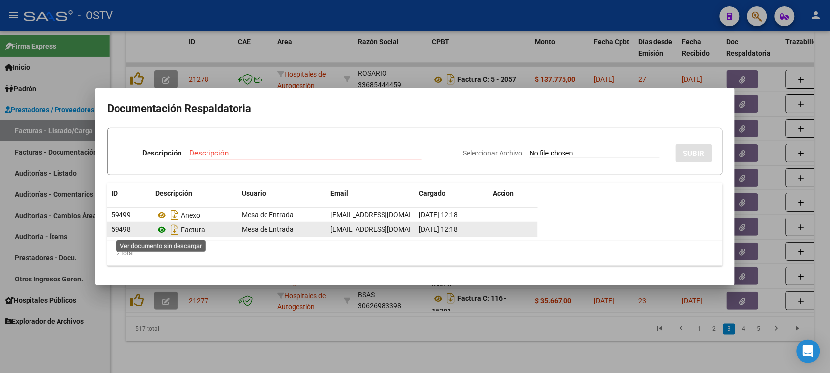
click at [162, 232] on icon at bounding box center [161, 230] width 13 height 12
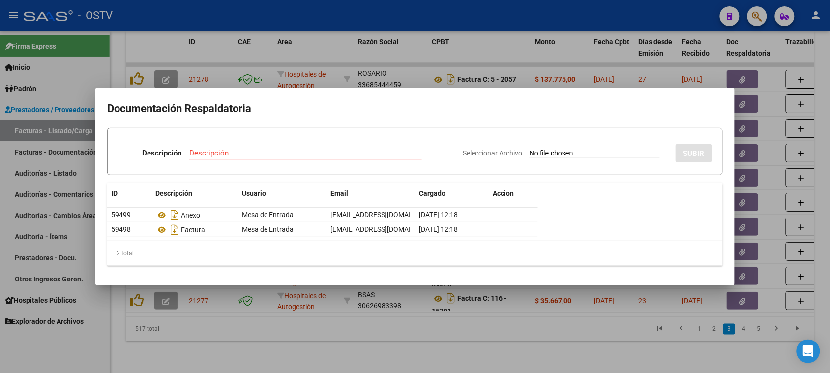
click at [346, 54] on div at bounding box center [415, 186] width 830 height 373
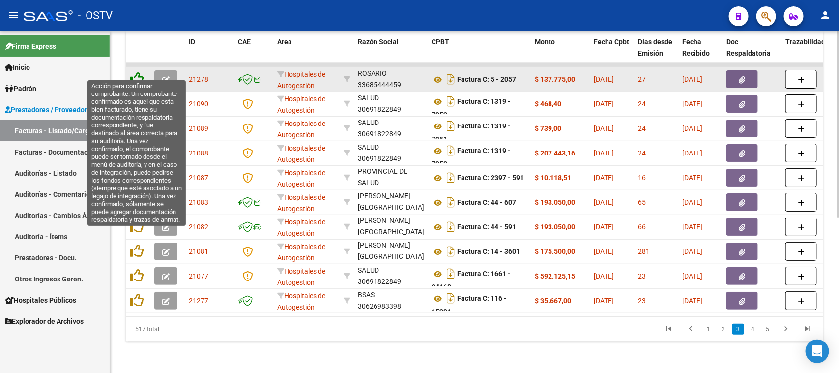
click at [133, 72] on icon at bounding box center [137, 79] width 14 height 14
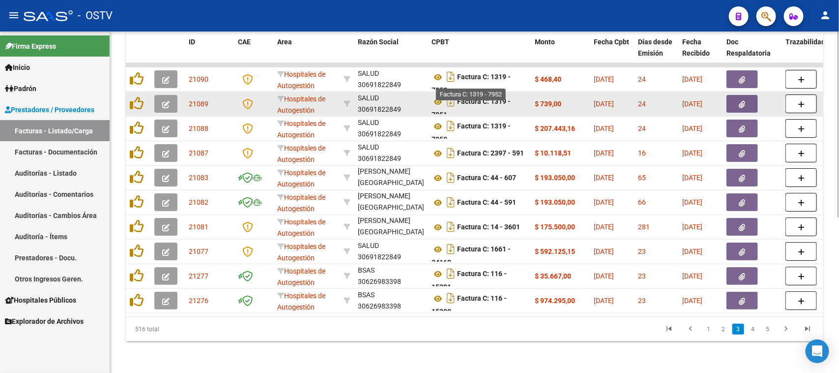
scroll to position [5, 0]
drag, startPoint x: 470, startPoint y: 65, endPoint x: 473, endPoint y: 82, distance: 17.5
click at [473, 82] on datatable-scroller "21090 Hospitales de Autogestión SISTEMA PROVINCIAL DE SALUD 30691822849 Factura…" at bounding box center [475, 188] width 698 height 250
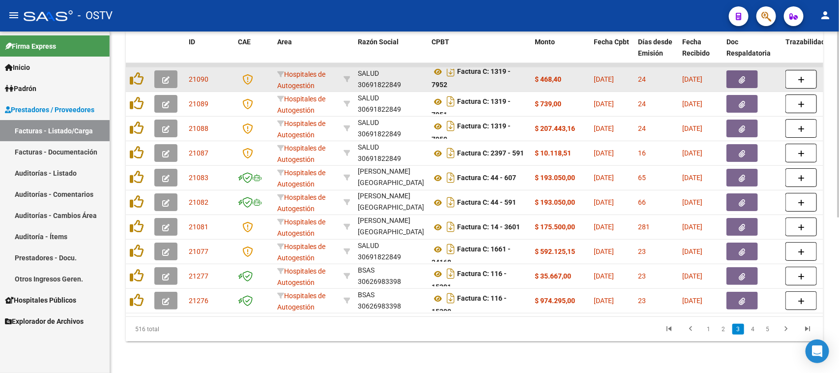
click at [473, 72] on div "Factura C: 1319 - 7952" at bounding box center [479, 79] width 95 height 21
click at [440, 66] on icon at bounding box center [438, 72] width 13 height 12
click at [750, 70] on button "button" at bounding box center [742, 79] width 31 height 18
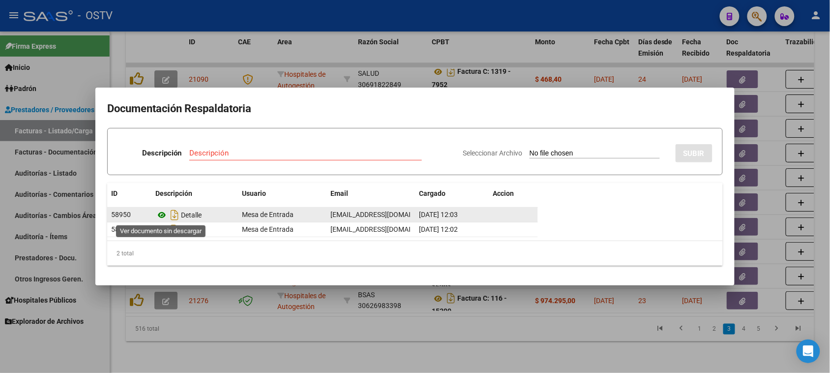
click at [164, 214] on icon at bounding box center [161, 215] width 13 height 12
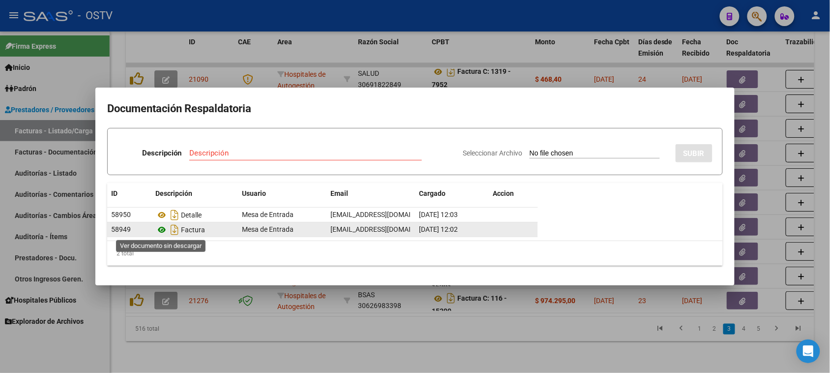
click at [158, 230] on icon at bounding box center [161, 230] width 13 height 12
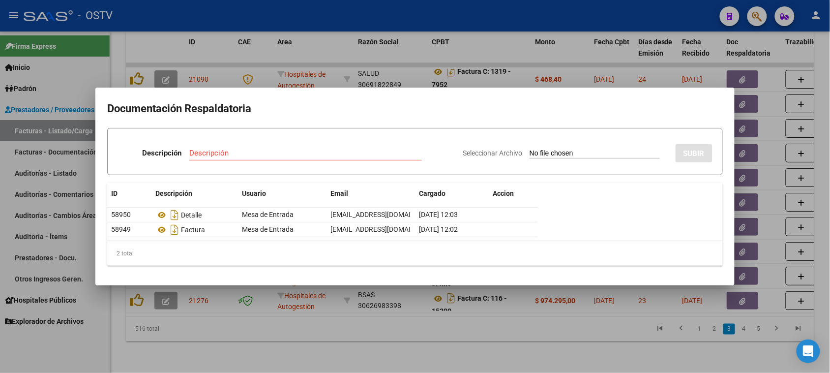
click at [305, 48] on div at bounding box center [415, 186] width 830 height 373
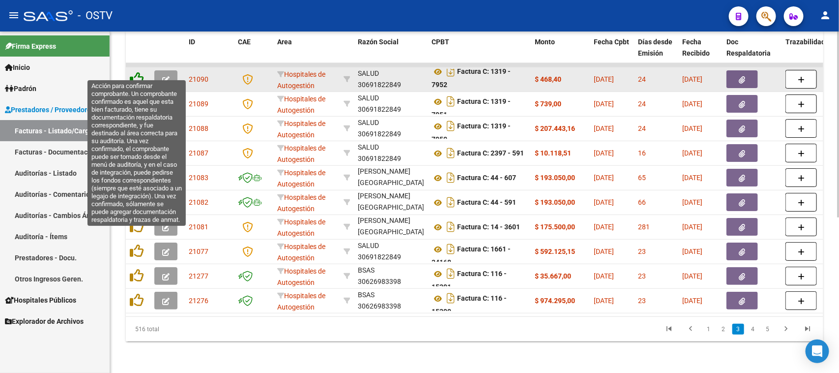
click at [134, 72] on icon at bounding box center [137, 79] width 14 height 14
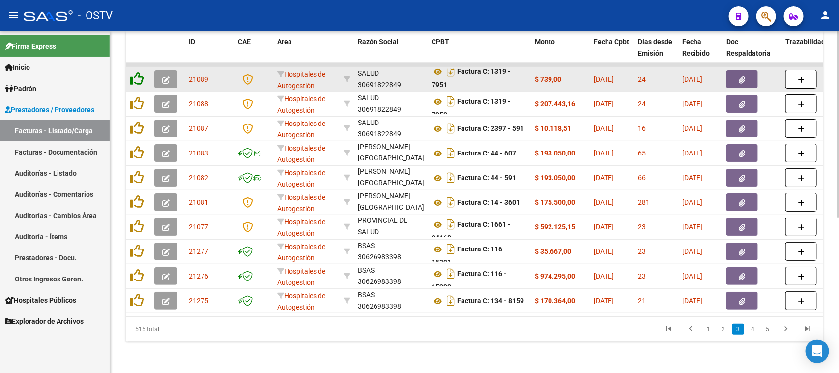
scroll to position [24, 0]
click at [439, 66] on icon at bounding box center [438, 72] width 13 height 12
click at [741, 76] on icon "button" at bounding box center [743, 79] width 6 height 7
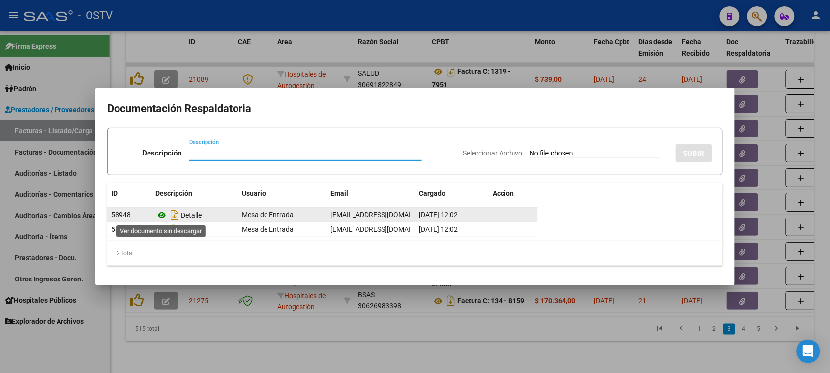
click at [159, 215] on icon at bounding box center [161, 215] width 13 height 12
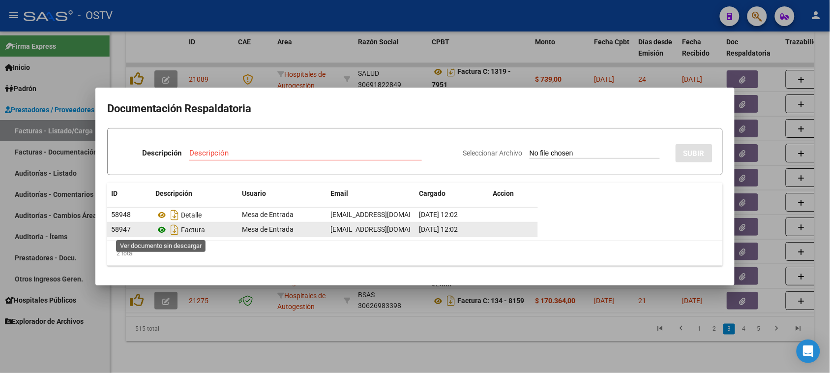
click at [161, 228] on icon at bounding box center [161, 230] width 13 height 12
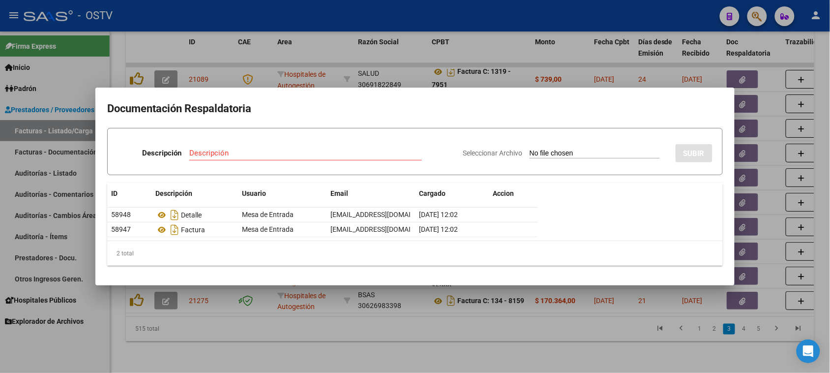
click at [327, 48] on div at bounding box center [415, 186] width 830 height 373
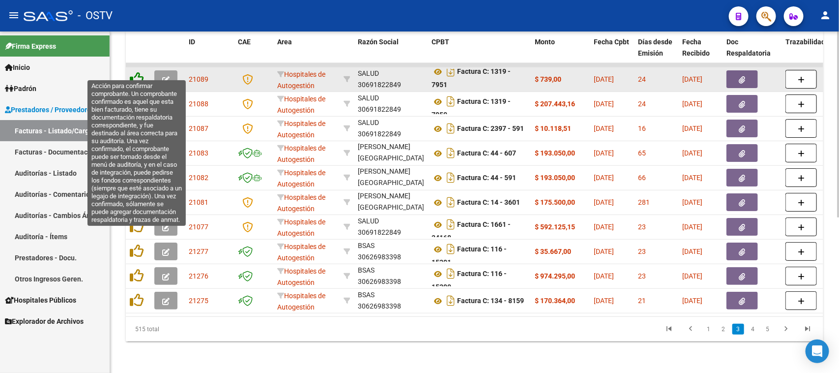
click at [137, 72] on icon at bounding box center [137, 79] width 14 height 14
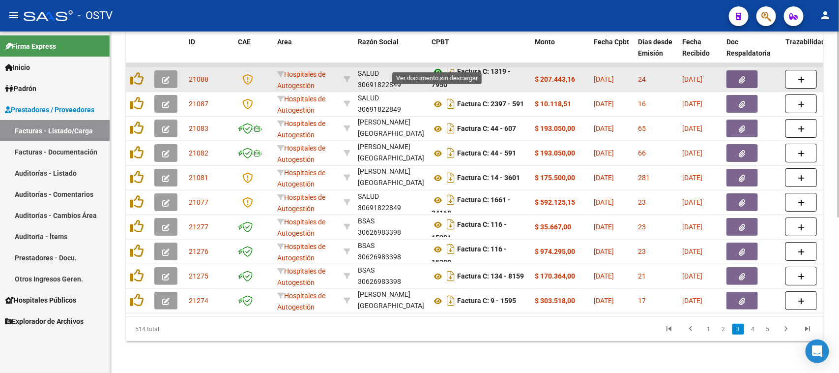
click at [436, 66] on icon at bounding box center [438, 72] width 13 height 12
click at [743, 76] on icon "button" at bounding box center [743, 79] width 6 height 7
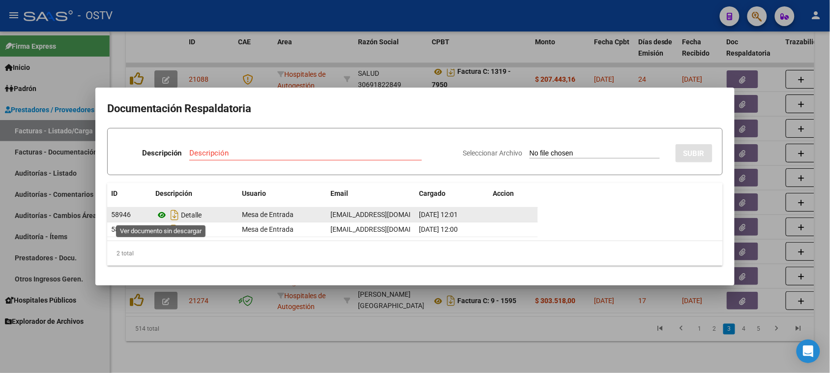
click at [160, 217] on icon at bounding box center [161, 215] width 13 height 12
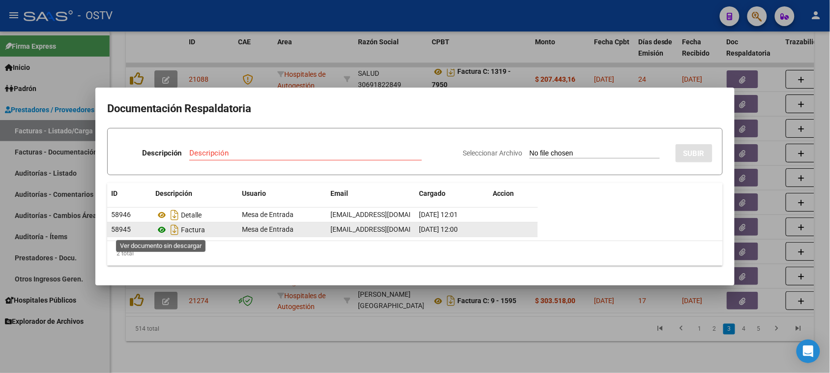
click at [163, 230] on icon at bounding box center [161, 230] width 13 height 12
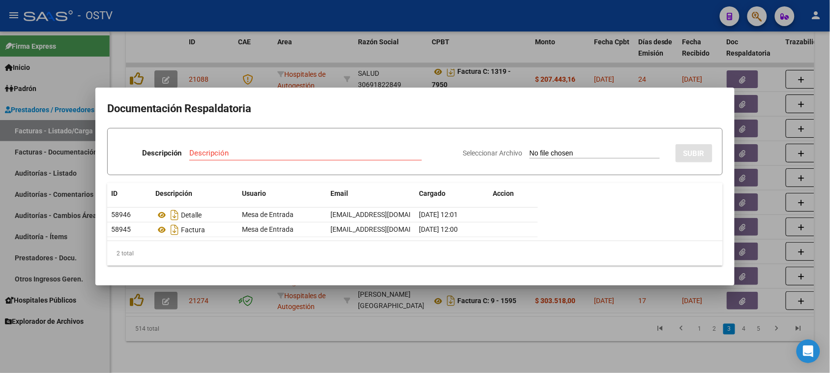
click at [300, 47] on div at bounding box center [415, 186] width 830 height 373
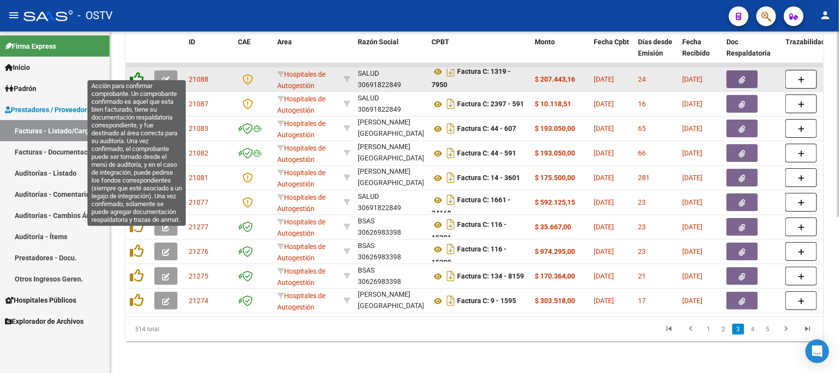
click at [139, 72] on icon at bounding box center [137, 79] width 14 height 14
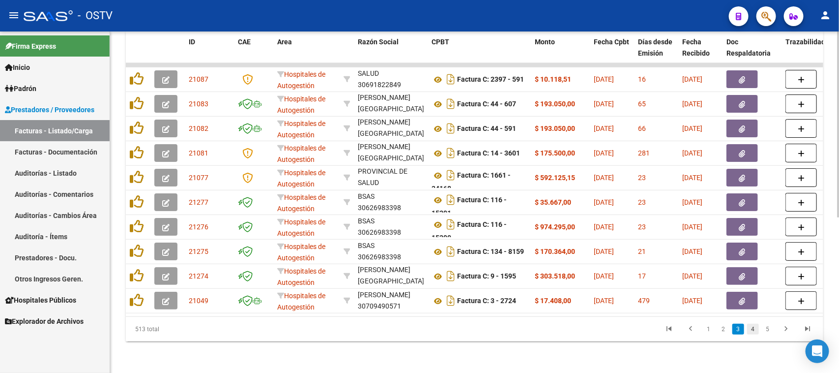
click at [756, 332] on link "4" at bounding box center [753, 329] width 12 height 11
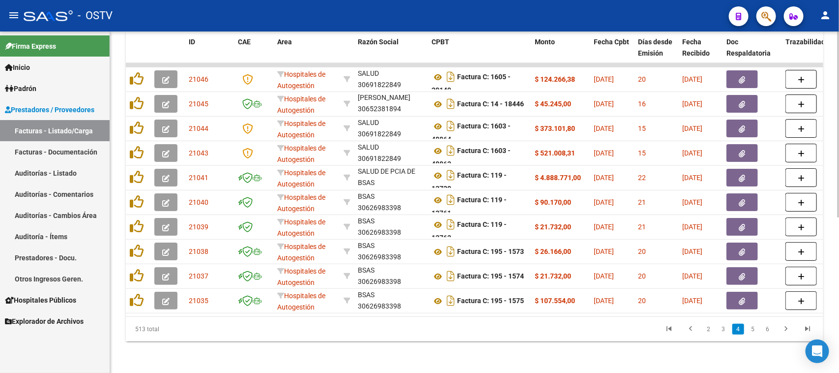
click at [756, 332] on link "5" at bounding box center [753, 329] width 12 height 11
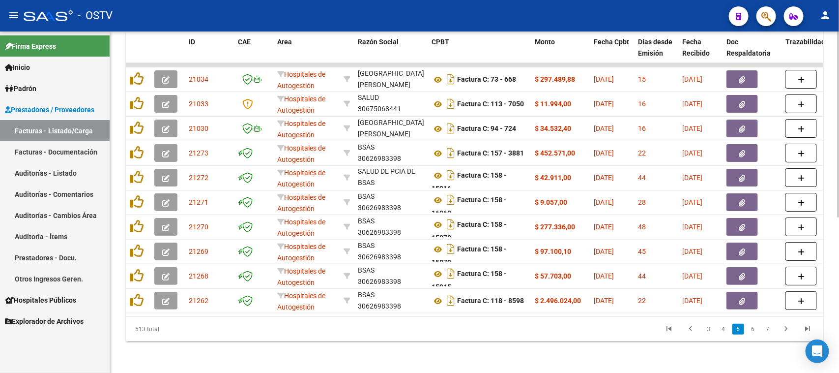
scroll to position [13, 0]
click at [756, 332] on link "6" at bounding box center [753, 329] width 12 height 11
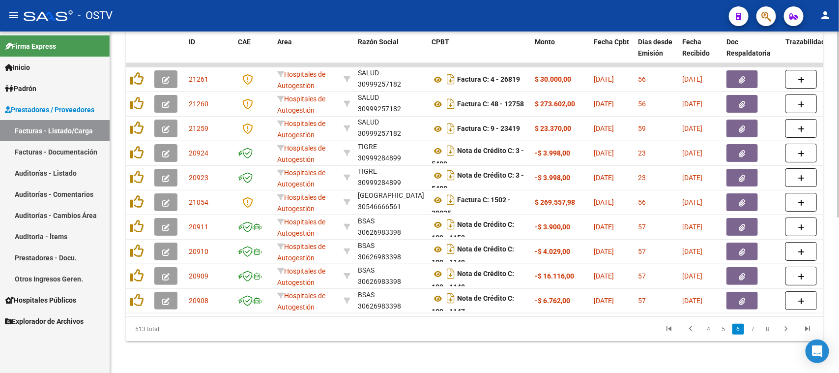
click at [756, 332] on link "7" at bounding box center [753, 329] width 12 height 11
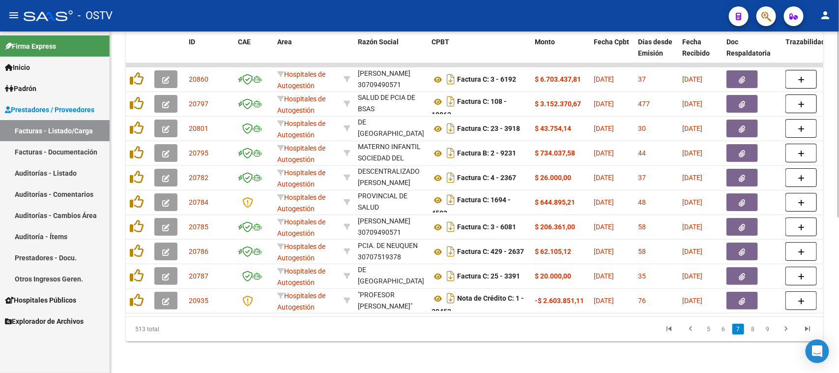
scroll to position [24, 0]
click at [756, 332] on link "8" at bounding box center [753, 329] width 12 height 11
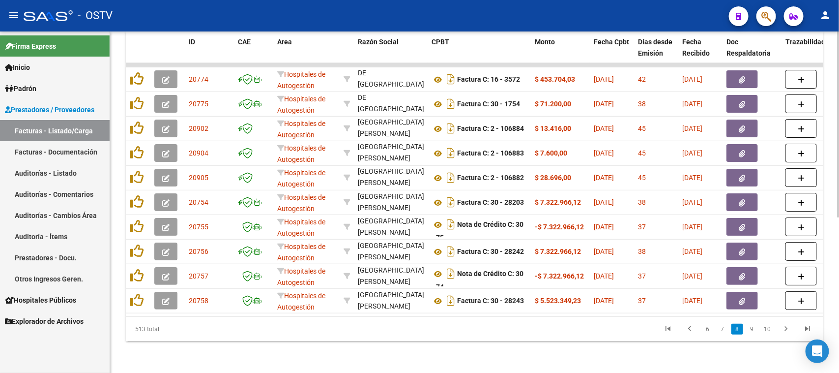
click at [756, 332] on link "9" at bounding box center [752, 329] width 12 height 11
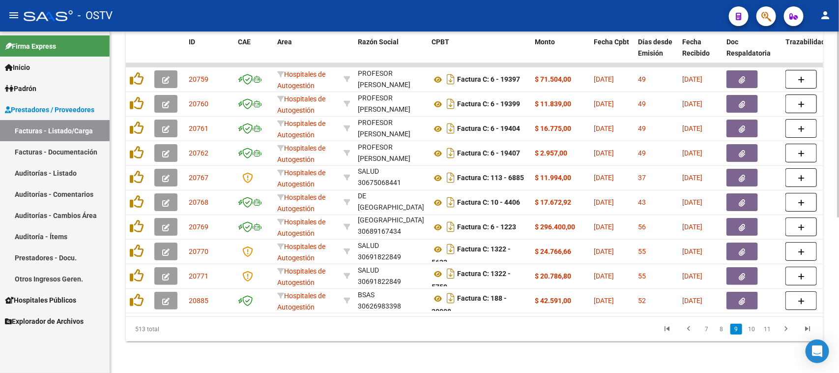
click at [756, 332] on link "10" at bounding box center [751, 329] width 13 height 11
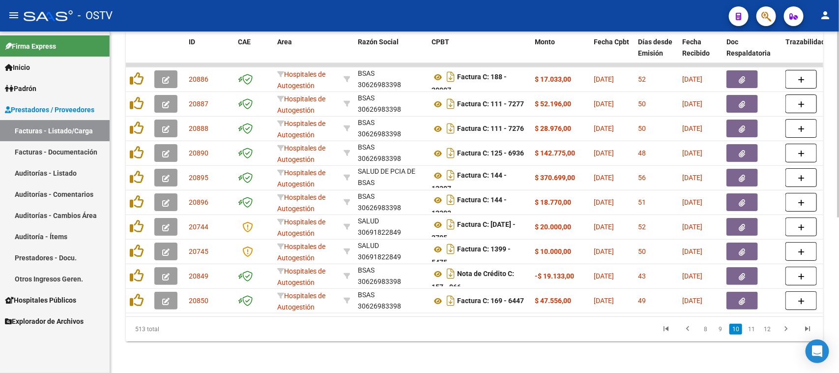
click at [756, 332] on link "11" at bounding box center [751, 329] width 13 height 11
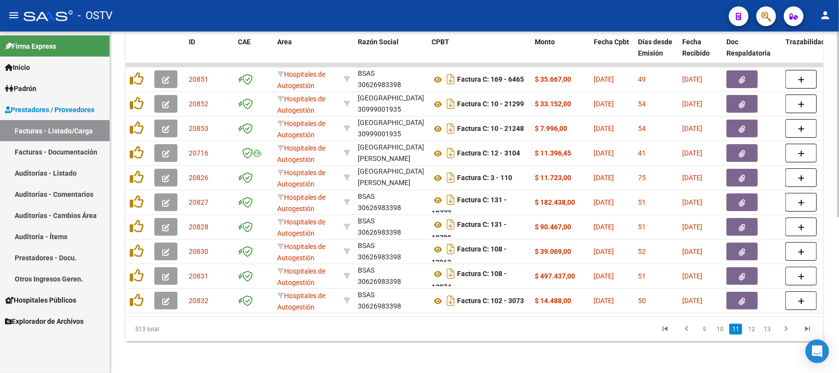
scroll to position [0, 0]
click at [756, 332] on link "12" at bounding box center [751, 329] width 13 height 11
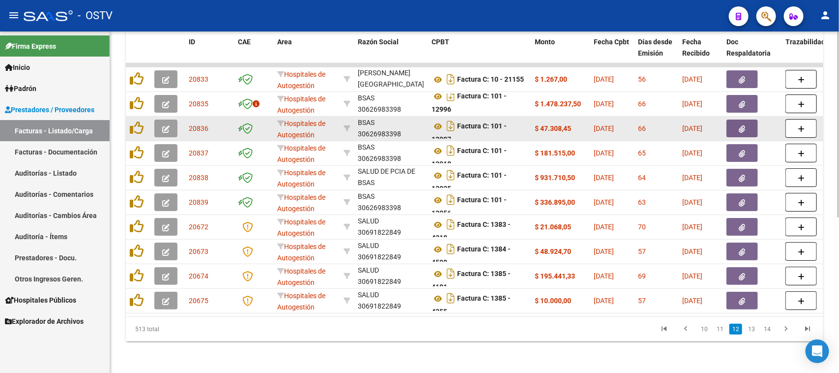
drag, startPoint x: 488, startPoint y: 91, endPoint x: 488, endPoint y: 109, distance: 18.2
click at [488, 109] on datatable-scroller "20833 Hospitales de Autogestión MUNICIPALIDAD [PERSON_NAME] 30999001935 Factura…" at bounding box center [475, 188] width 698 height 250
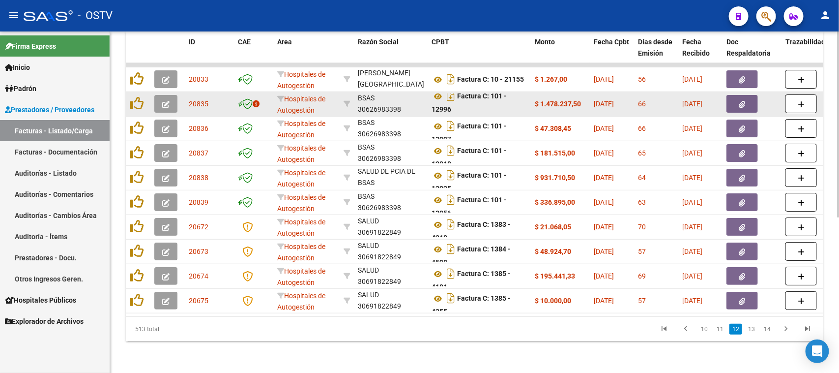
click at [474, 96] on div "Factura C: 101 - 12996" at bounding box center [479, 103] width 95 height 21
click at [438, 90] on icon at bounding box center [438, 96] width 13 height 12
click at [745, 101] on icon "button" at bounding box center [743, 104] width 6 height 7
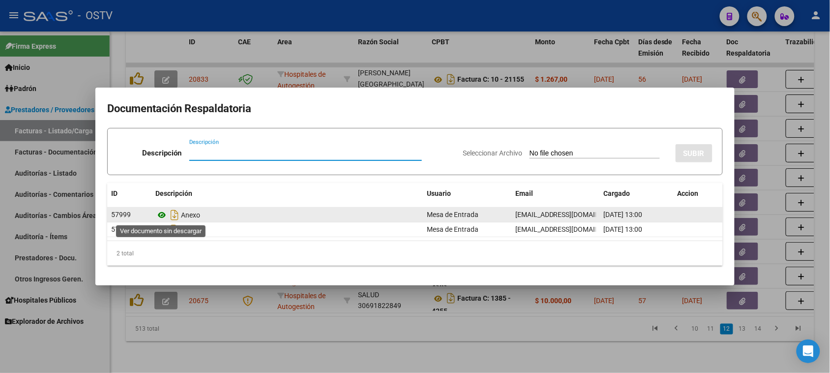
click at [161, 215] on icon at bounding box center [161, 215] width 13 height 12
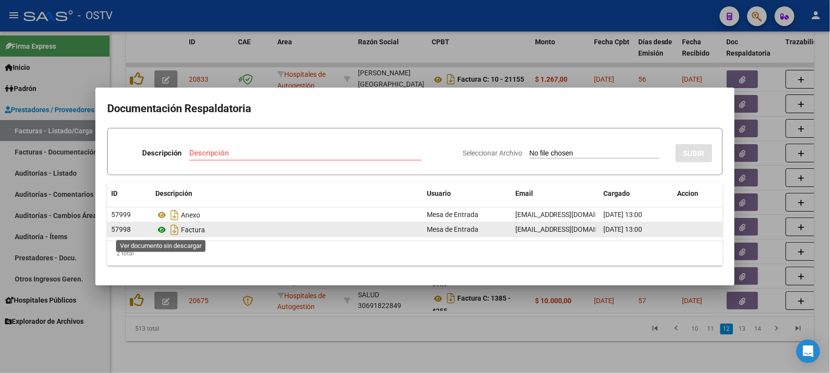
click at [161, 229] on icon at bounding box center [161, 230] width 13 height 12
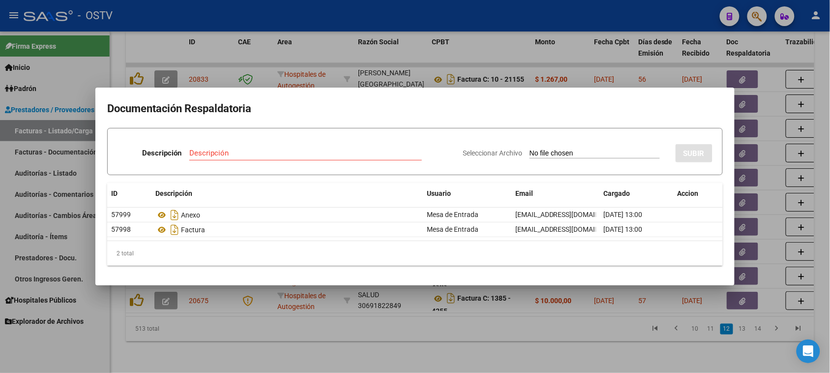
click at [356, 50] on div at bounding box center [415, 186] width 830 height 373
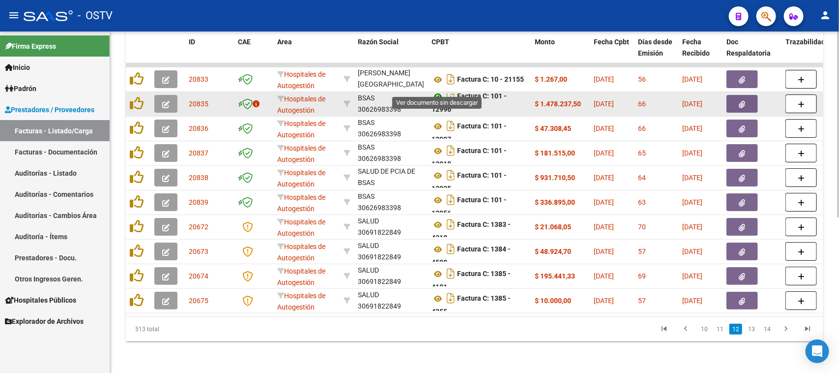
click at [439, 90] on icon at bounding box center [438, 96] width 13 height 12
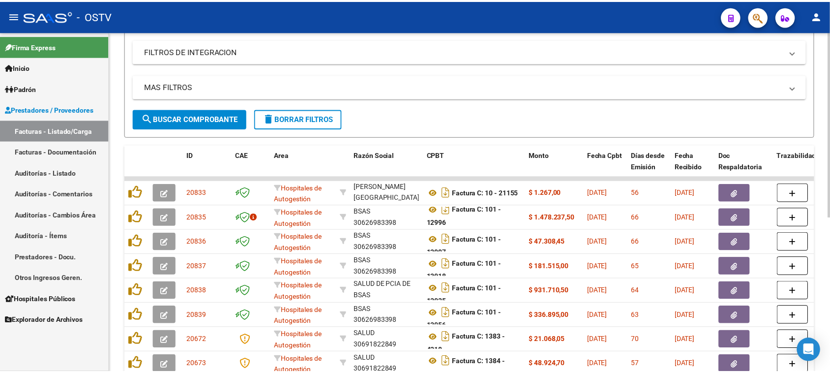
scroll to position [285, 0]
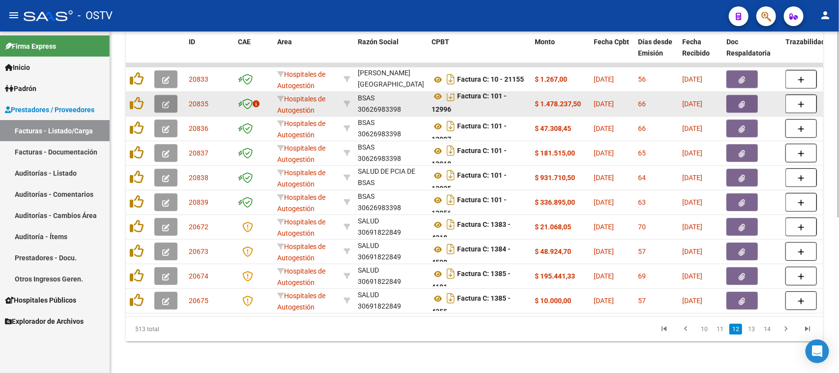
click at [165, 101] on icon "button" at bounding box center [165, 104] width 7 height 7
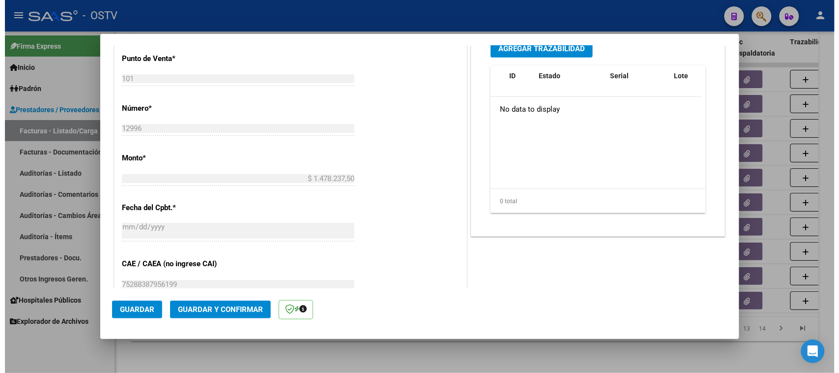
scroll to position [369, 0]
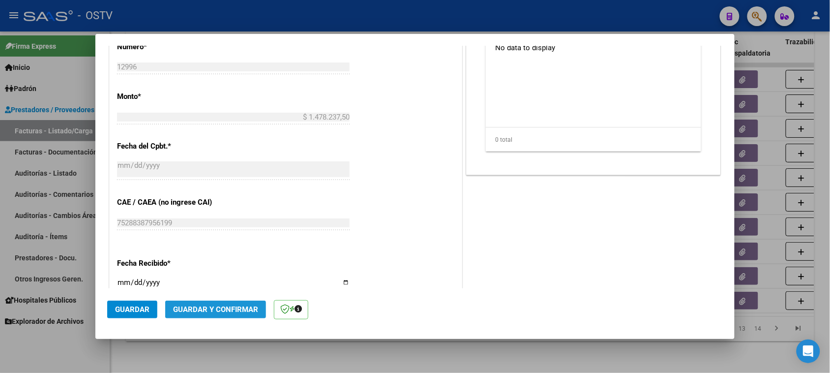
click at [232, 310] on span "Guardar y Confirmar" at bounding box center [215, 309] width 85 height 9
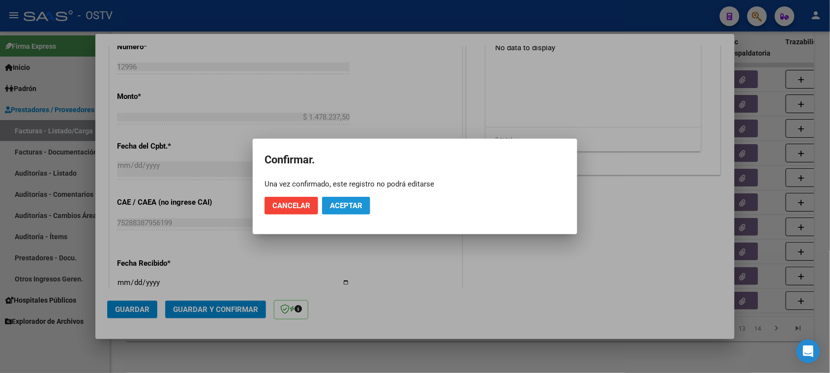
click at [357, 200] on button "Aceptar" at bounding box center [346, 206] width 48 height 18
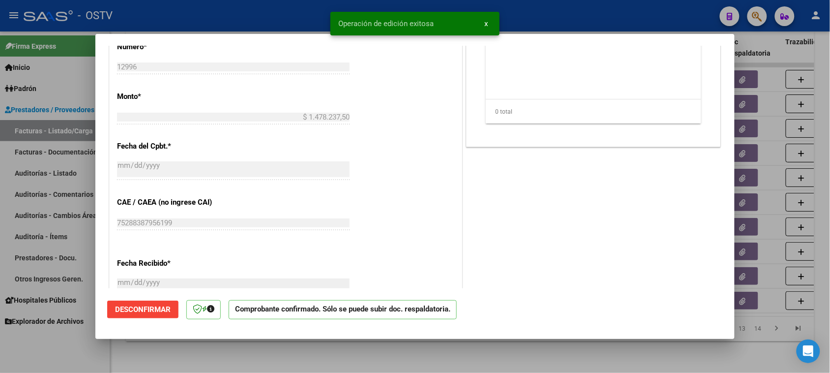
click at [341, 359] on div at bounding box center [415, 186] width 830 height 373
type input "$ 0,00"
